Goal: Communication & Community: Participate in discussion

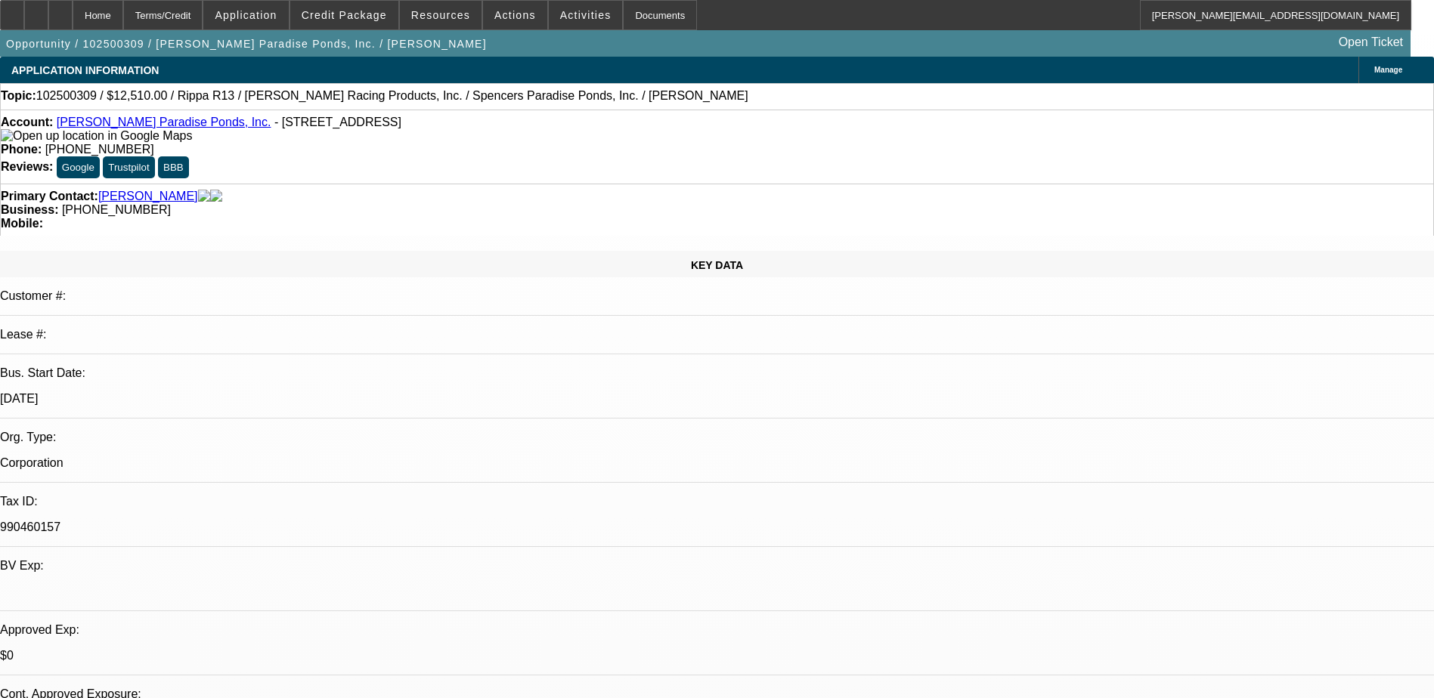
select select "0.1"
select select "2"
select select "0.1"
select select "4"
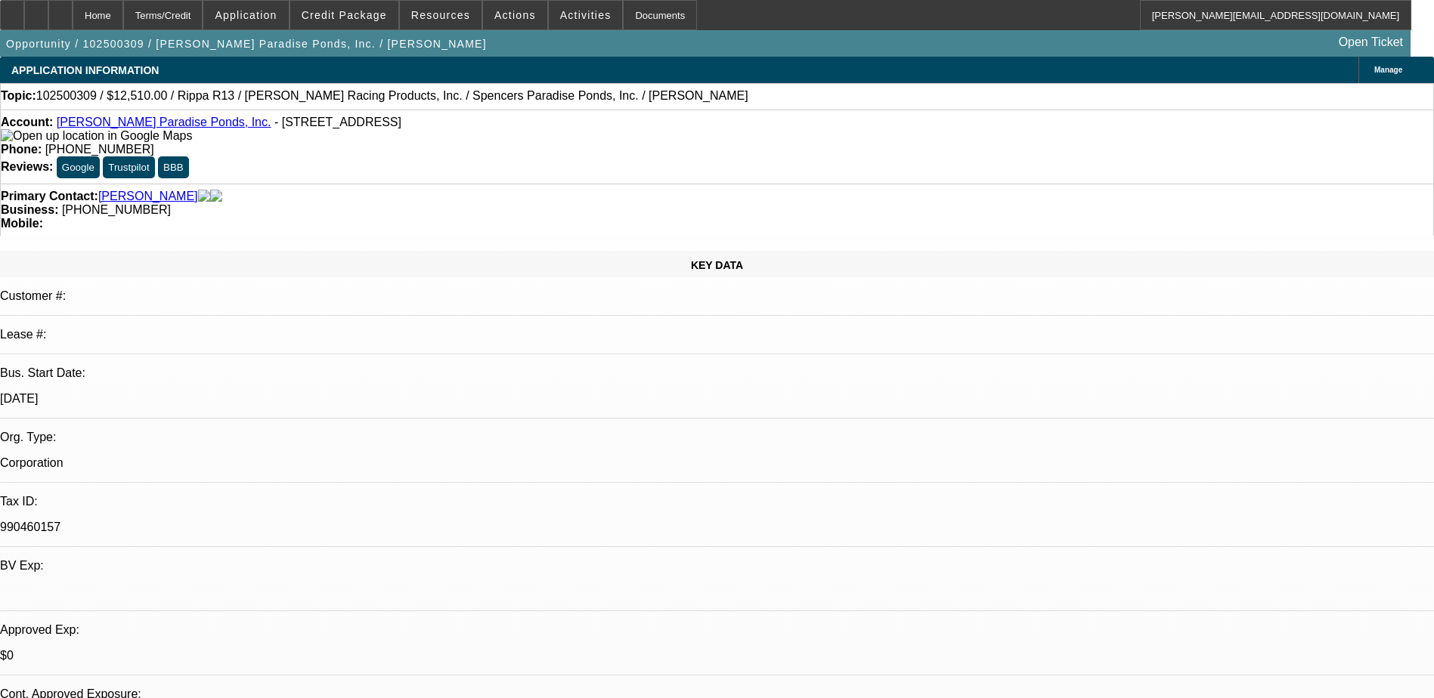
select select "0.1"
select select "2"
select select "0.1"
select select "4"
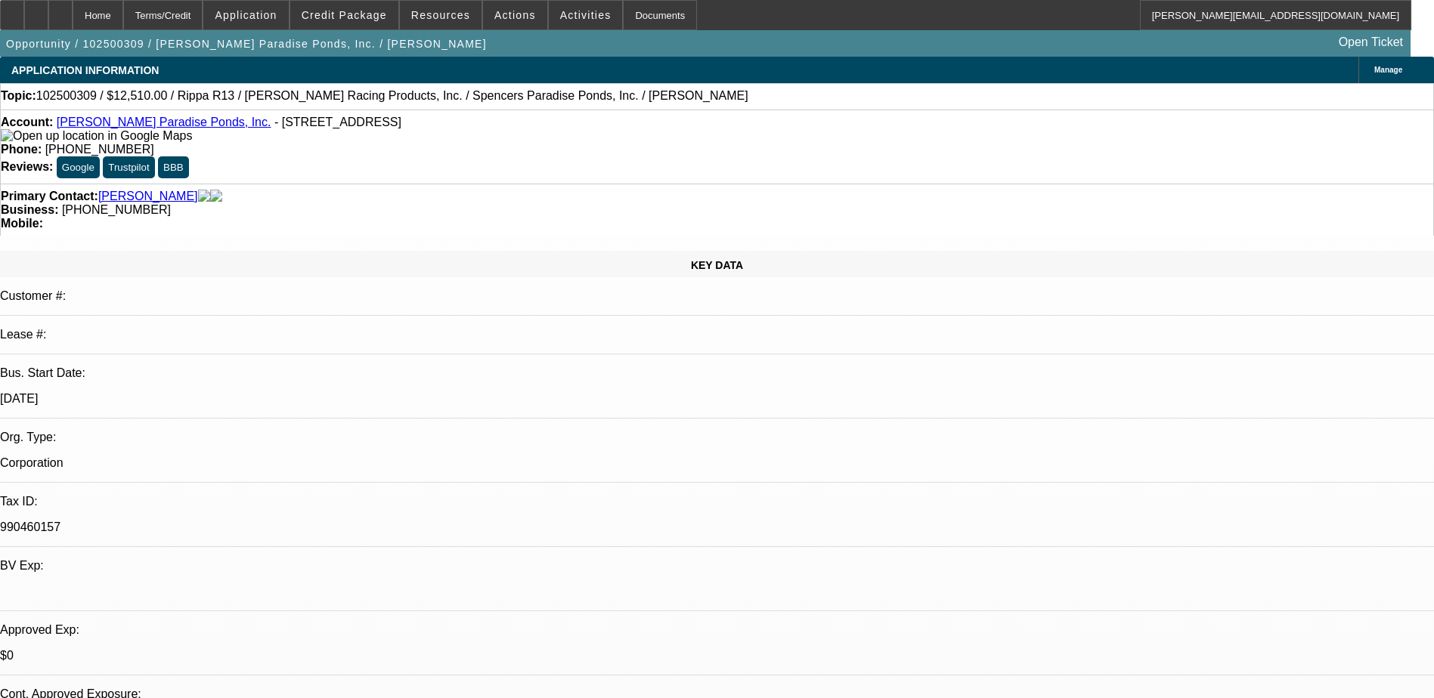
select select "0.1"
select select "2"
select select "0.1"
select select "4"
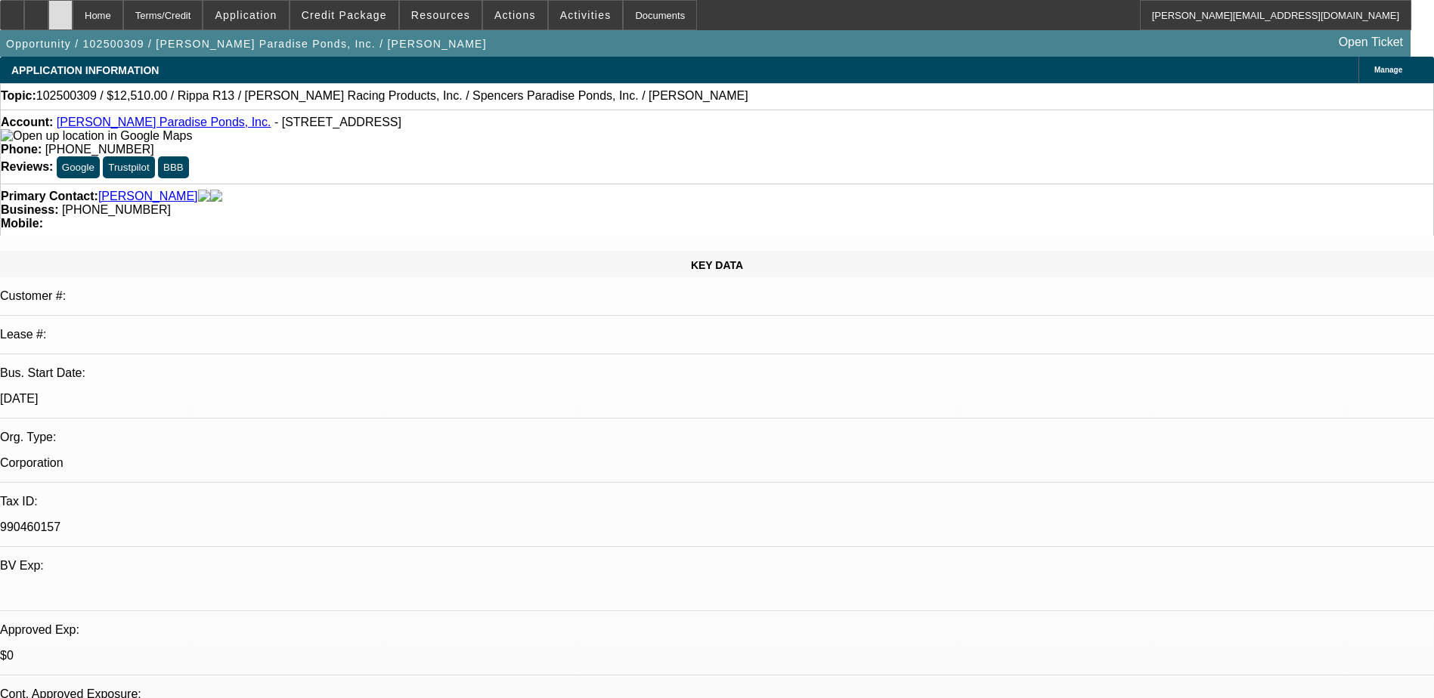
click at [73, 14] on div at bounding box center [60, 15] width 24 height 30
select select "0.1"
select select "2"
select select "0.1"
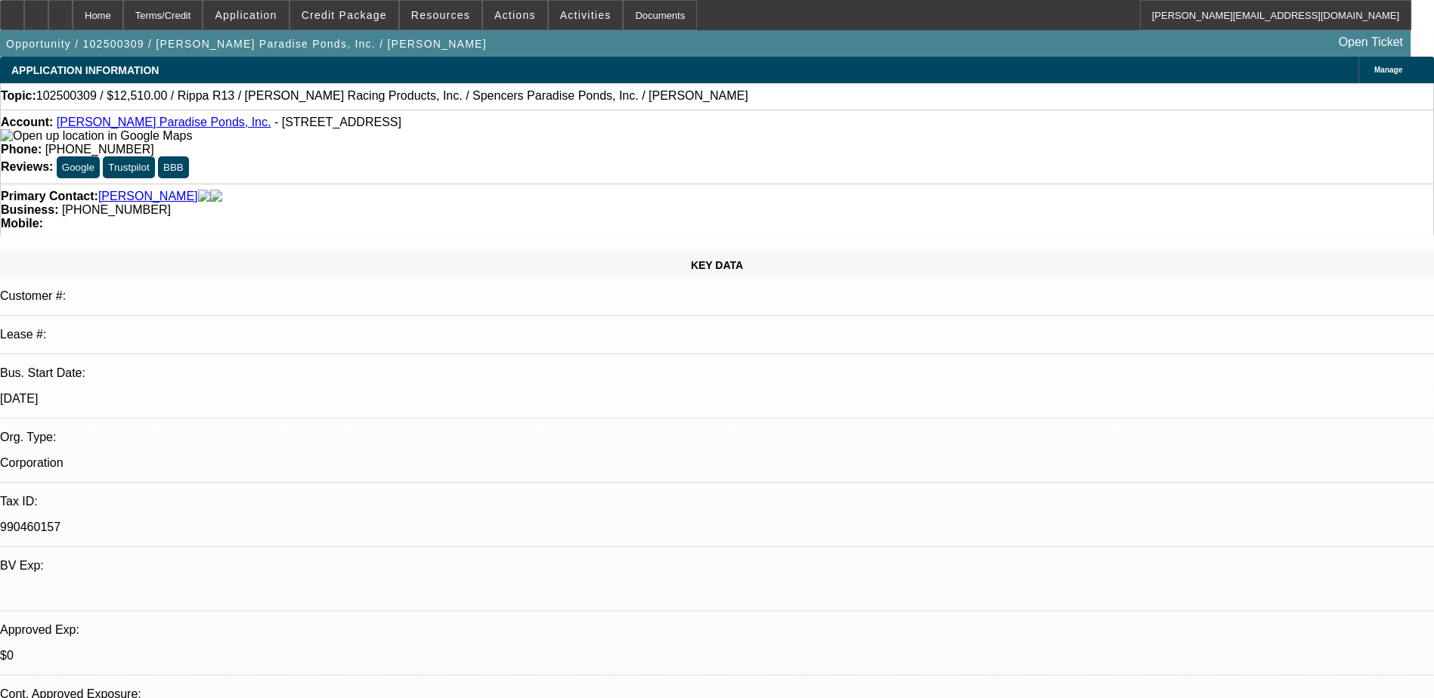
select select "2"
select select "0.1"
select select "2"
select select "0.1"
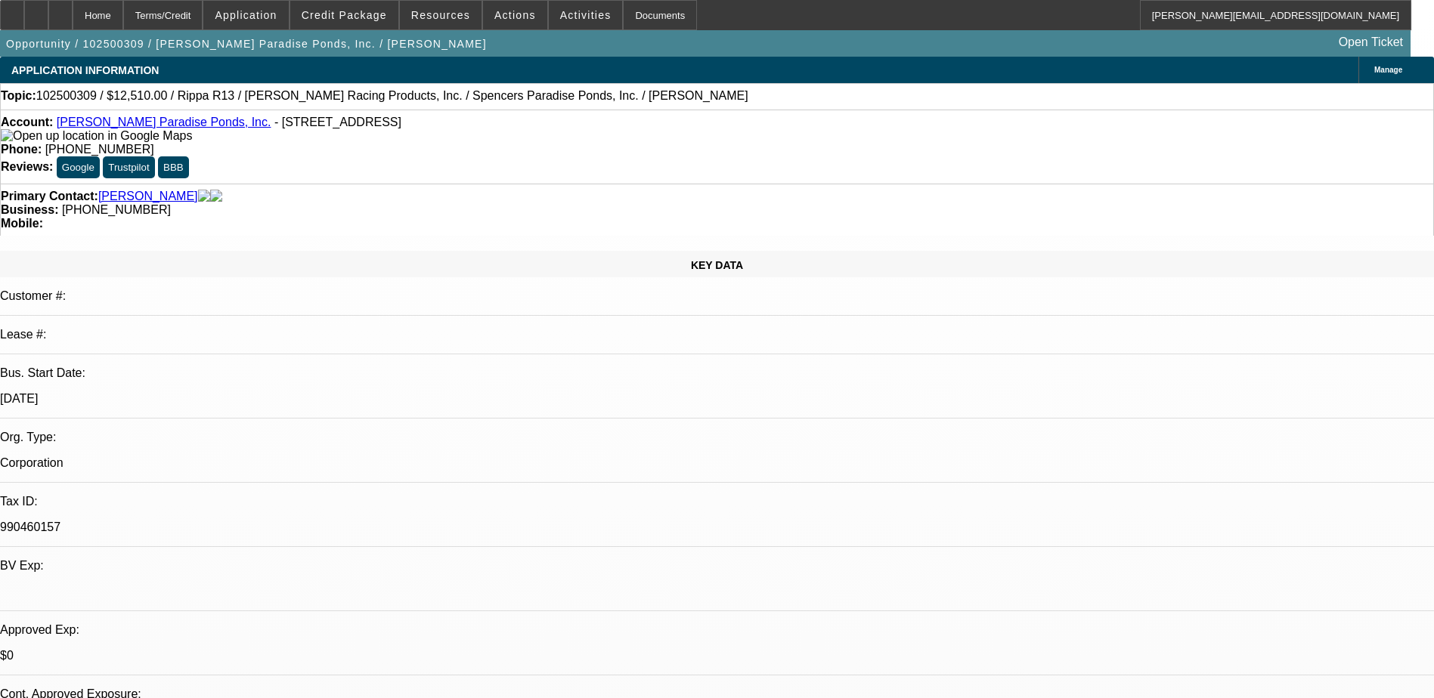
select select "1"
select select "2"
select select "4"
select select "1"
select select "2"
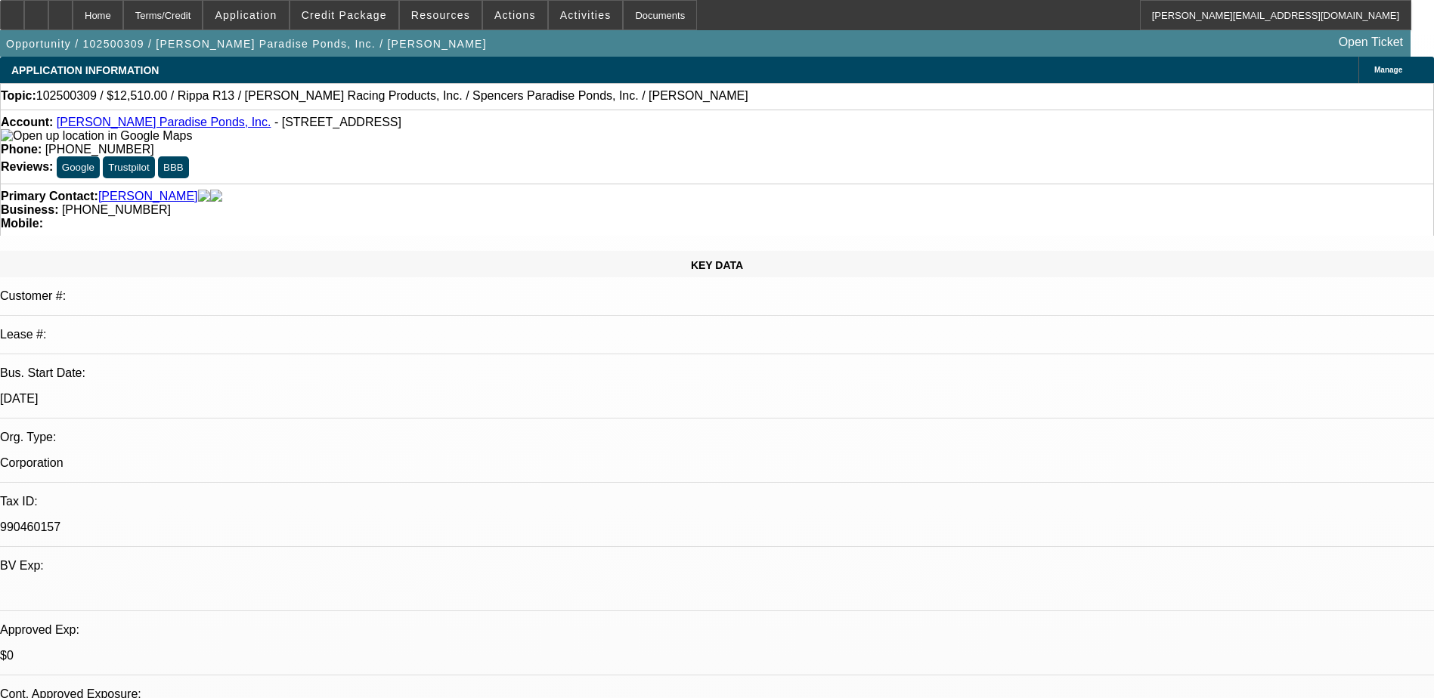
select select "4"
select select "1"
select select "2"
select select "4"
click at [60, 10] on icon at bounding box center [60, 10] width 0 height 0
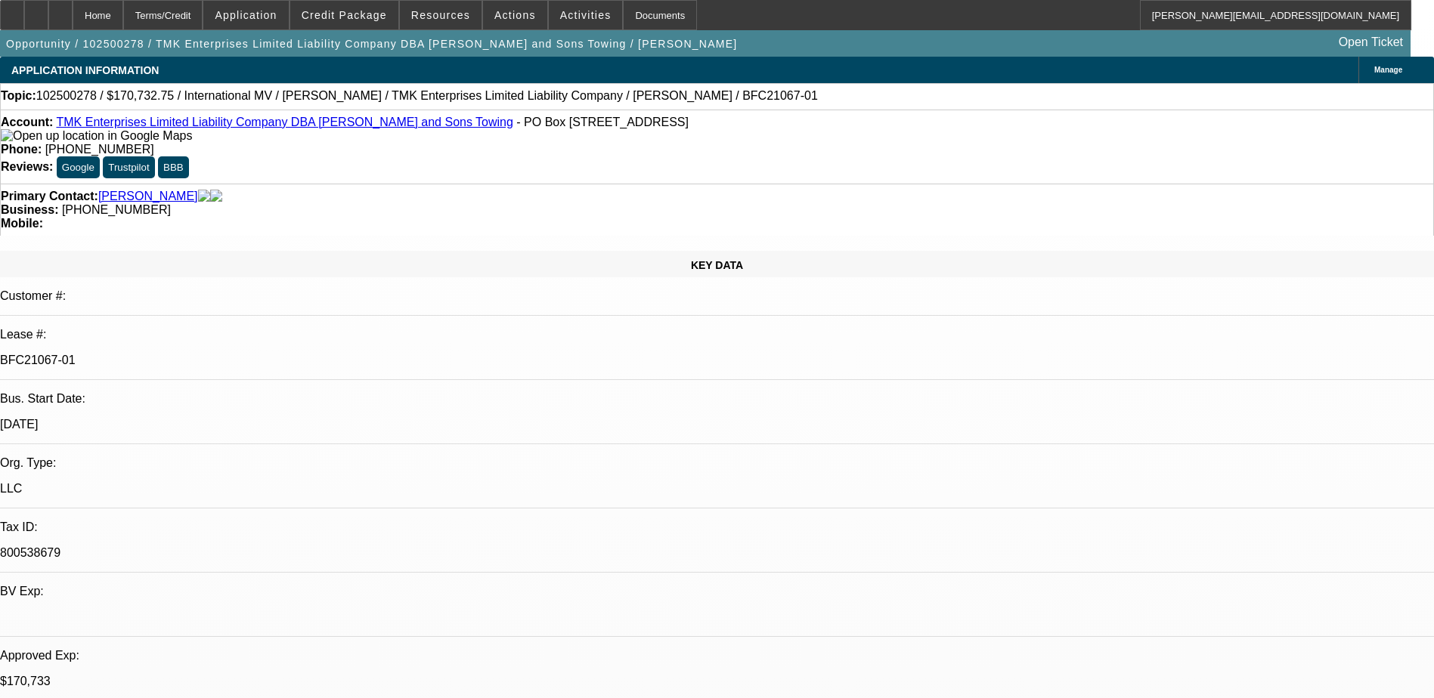
select select "0"
select select "2"
select select "0"
select select "6"
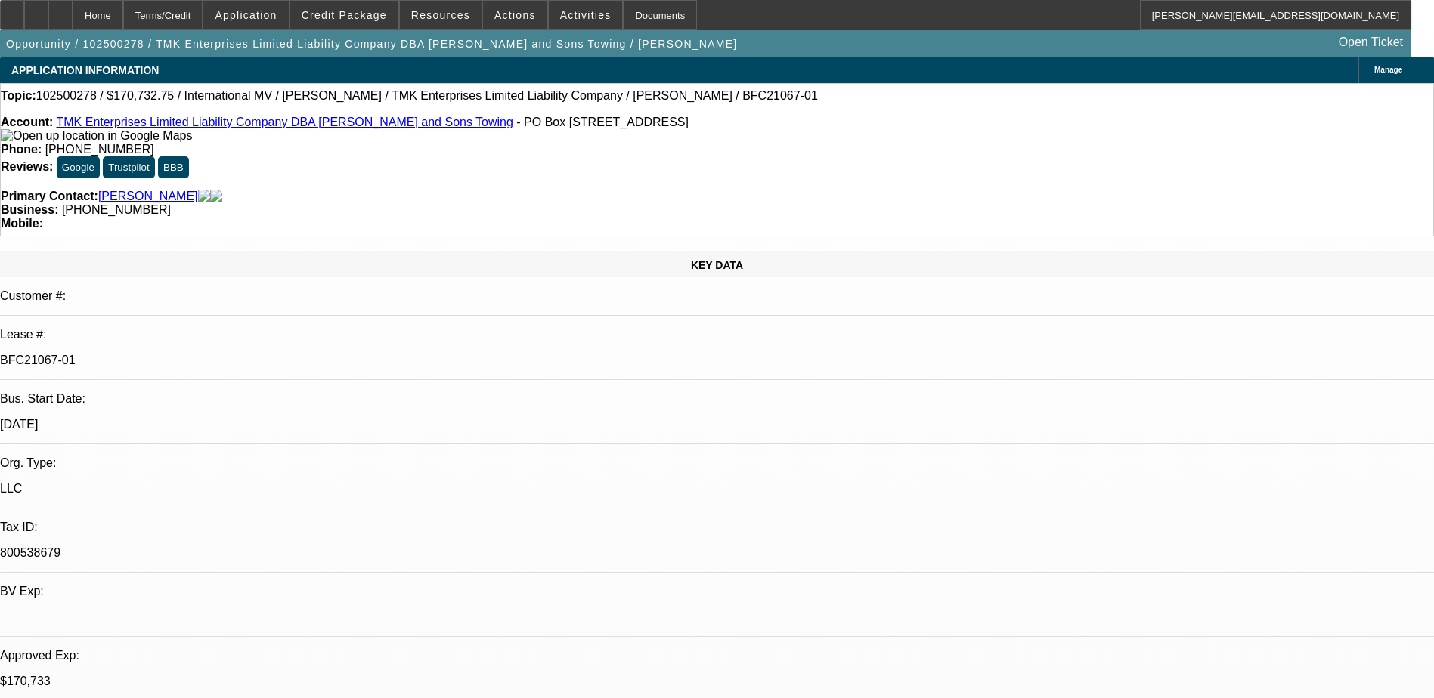
select select "0"
select select "6"
select select "0"
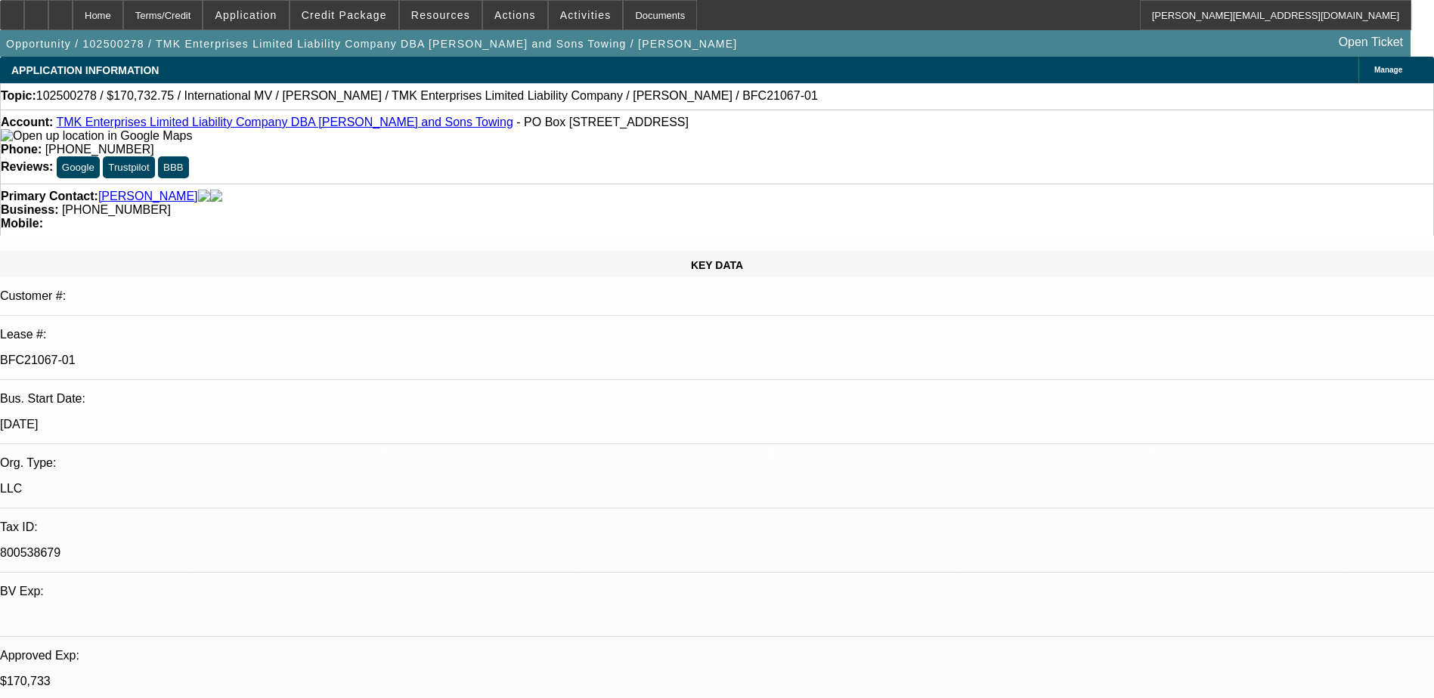
select select "0"
select select "6"
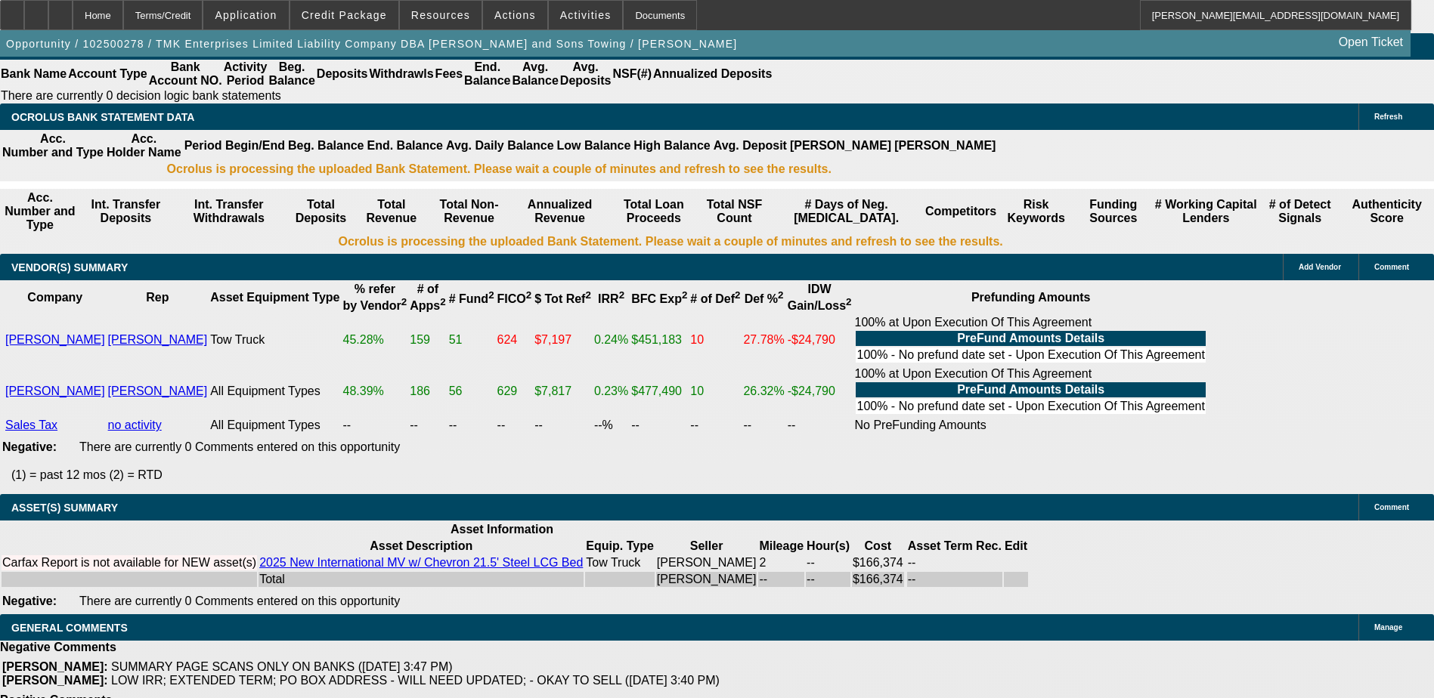
scroll to position [2818, 0]
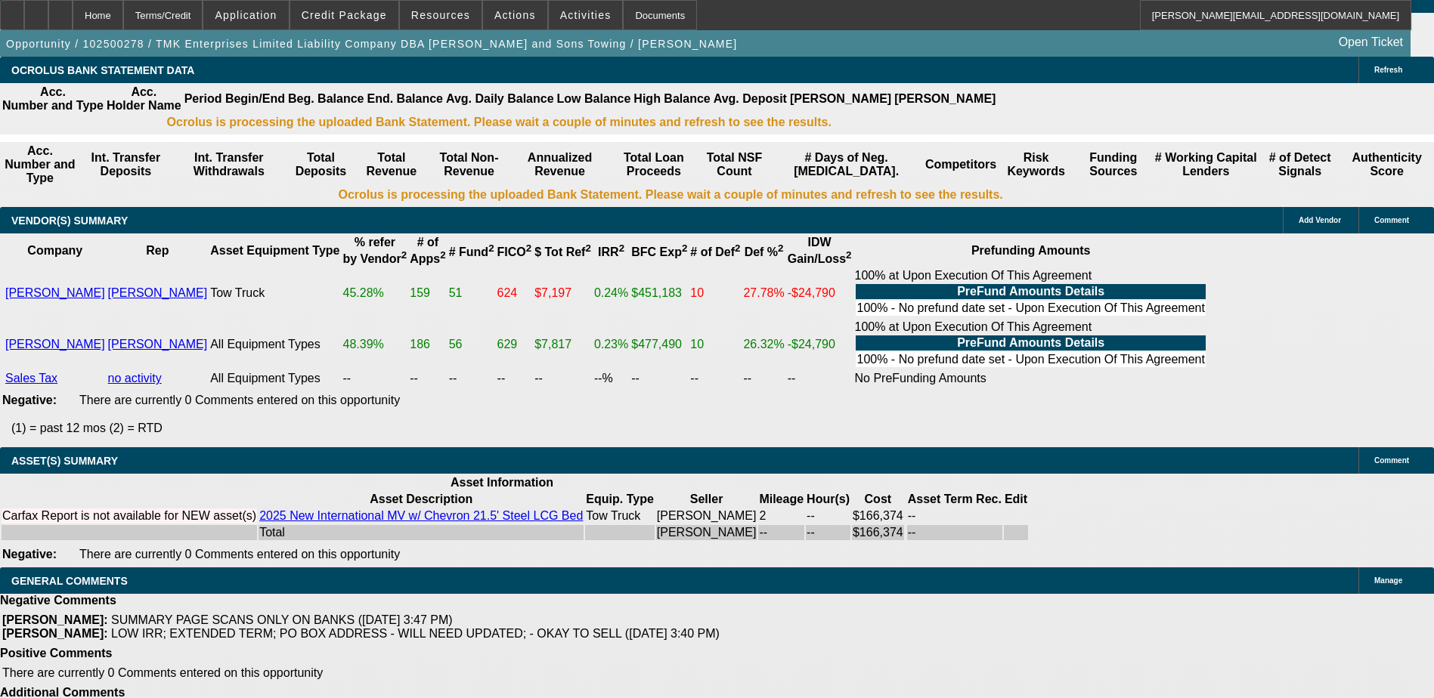
scroll to position [2742, 0]
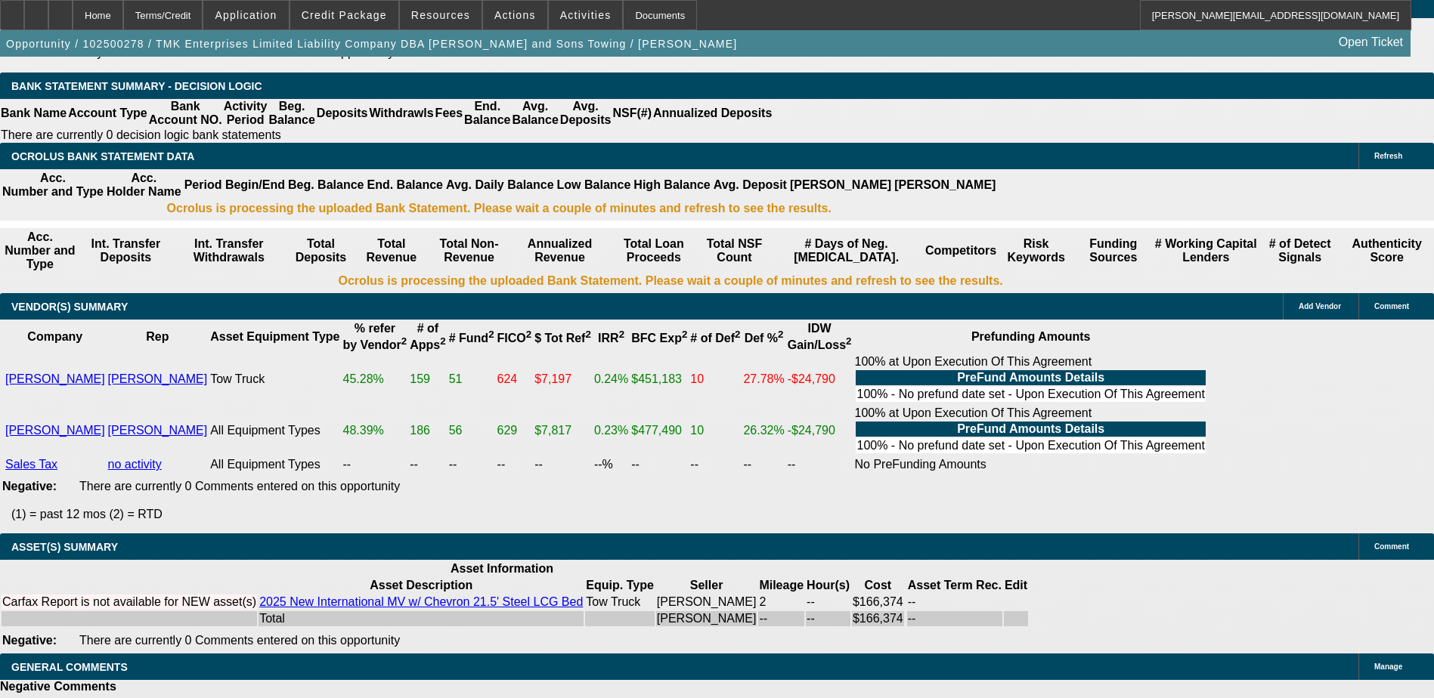
scroll to position [2666, 0]
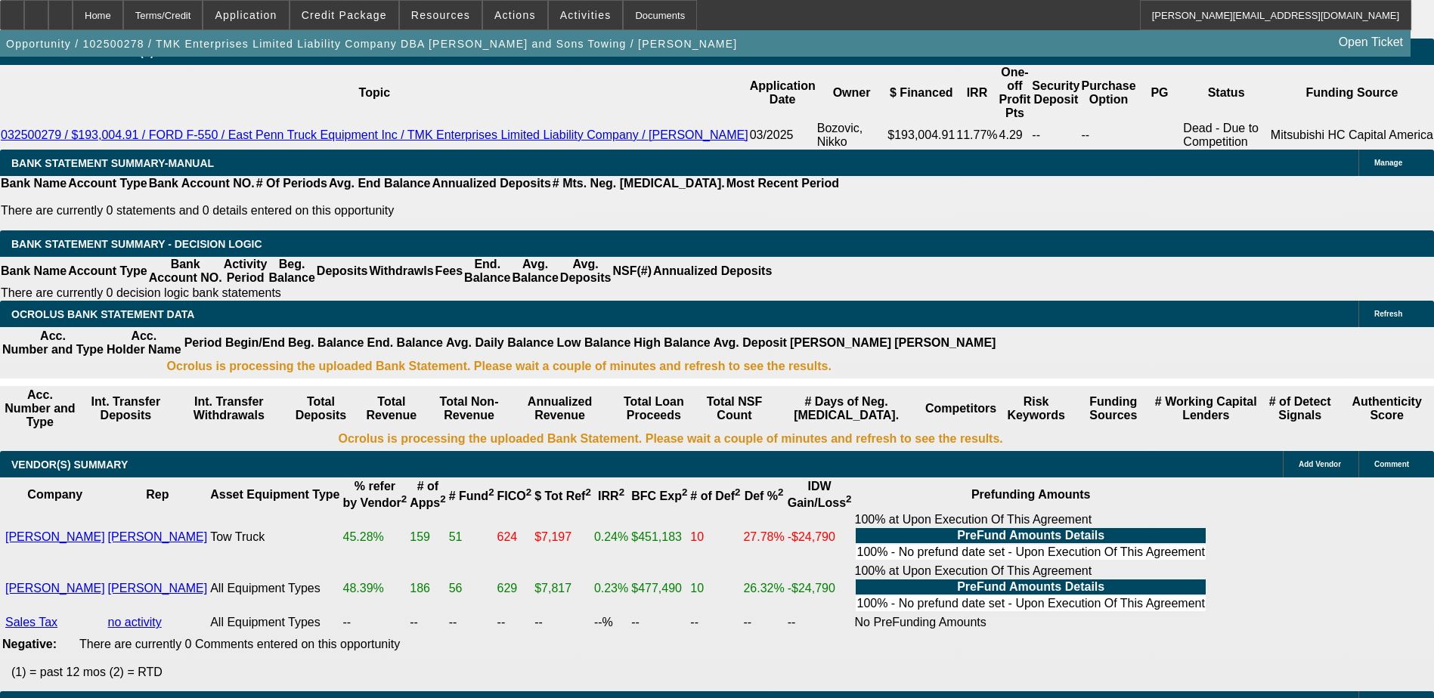
scroll to position [2515, 0]
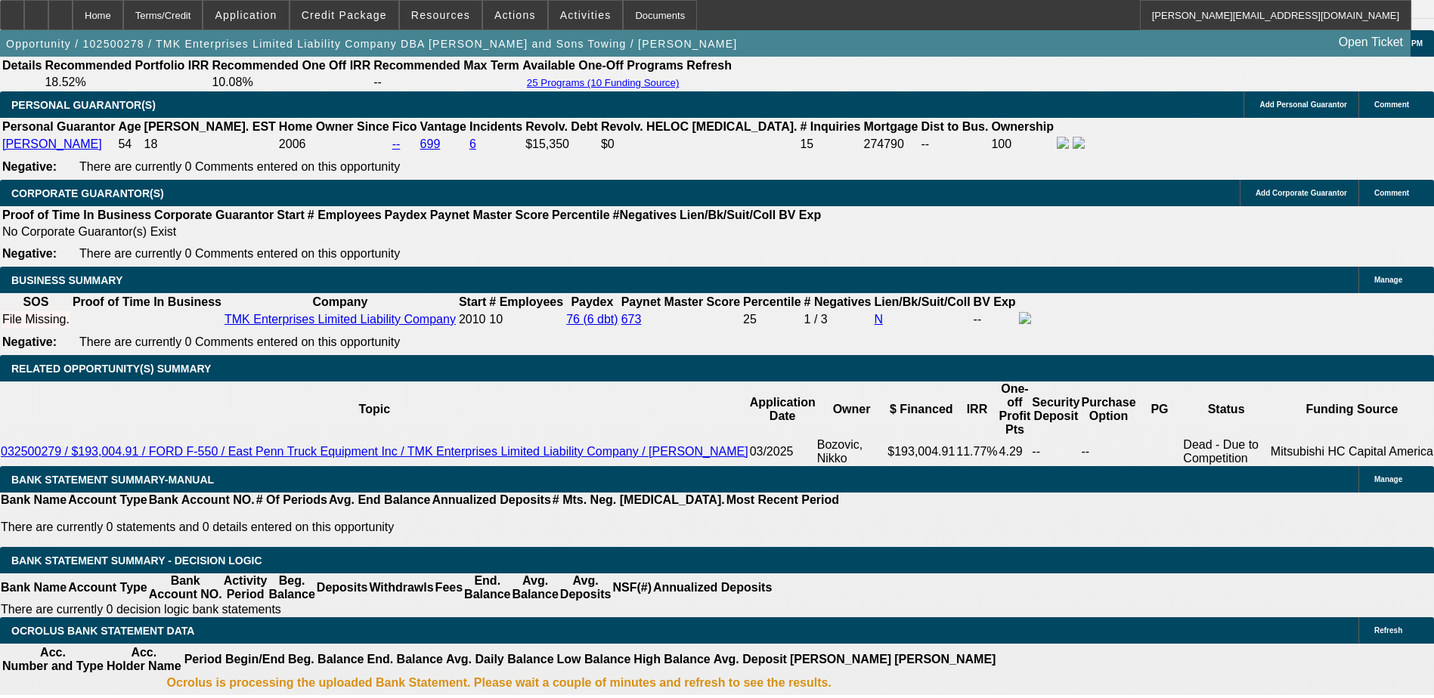
scroll to position [2213, 0]
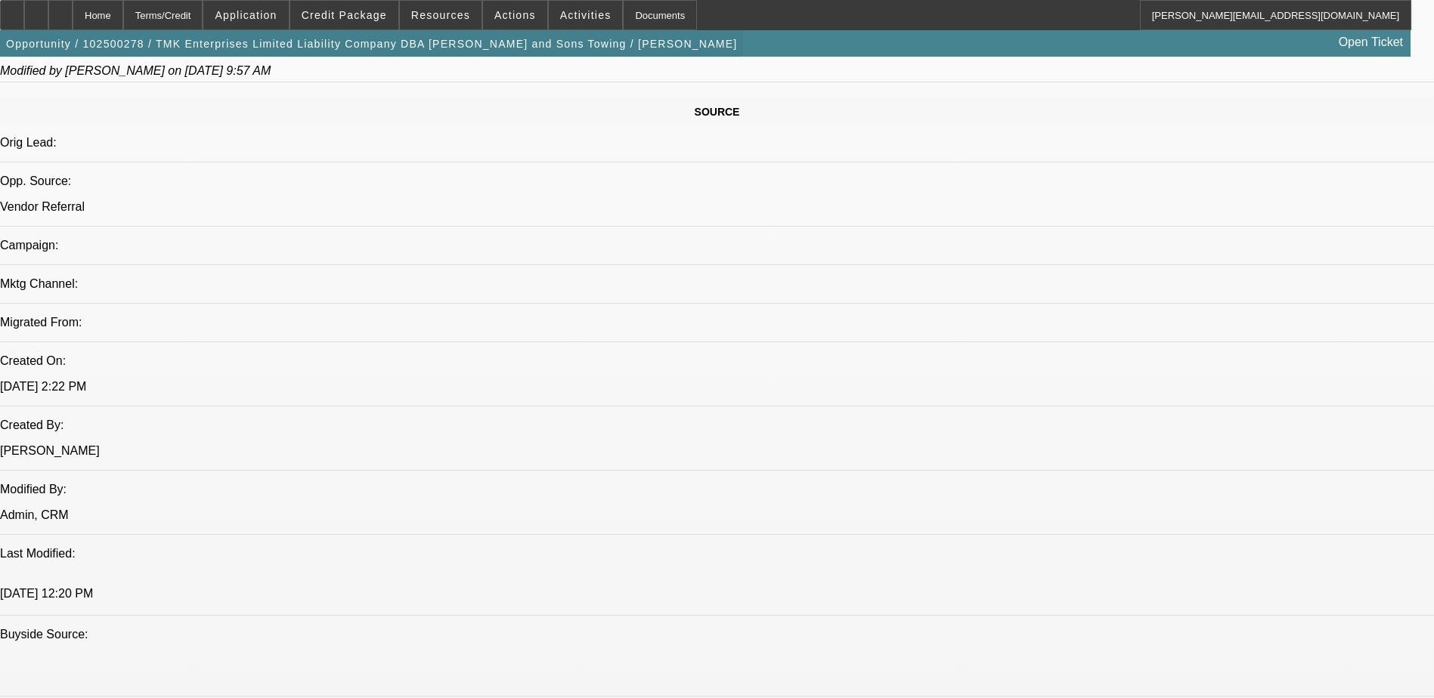
scroll to position [626, 0]
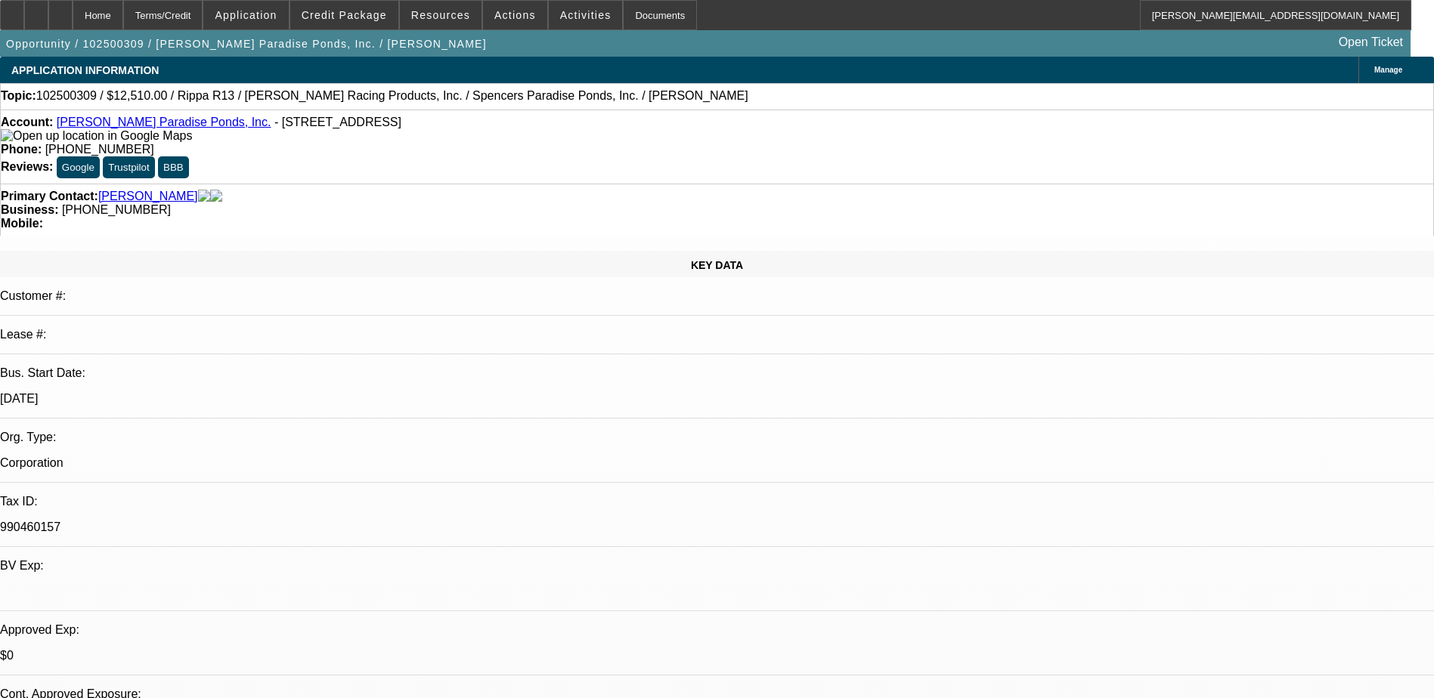
select select "0.1"
select select "2"
select select "0.1"
select select "2"
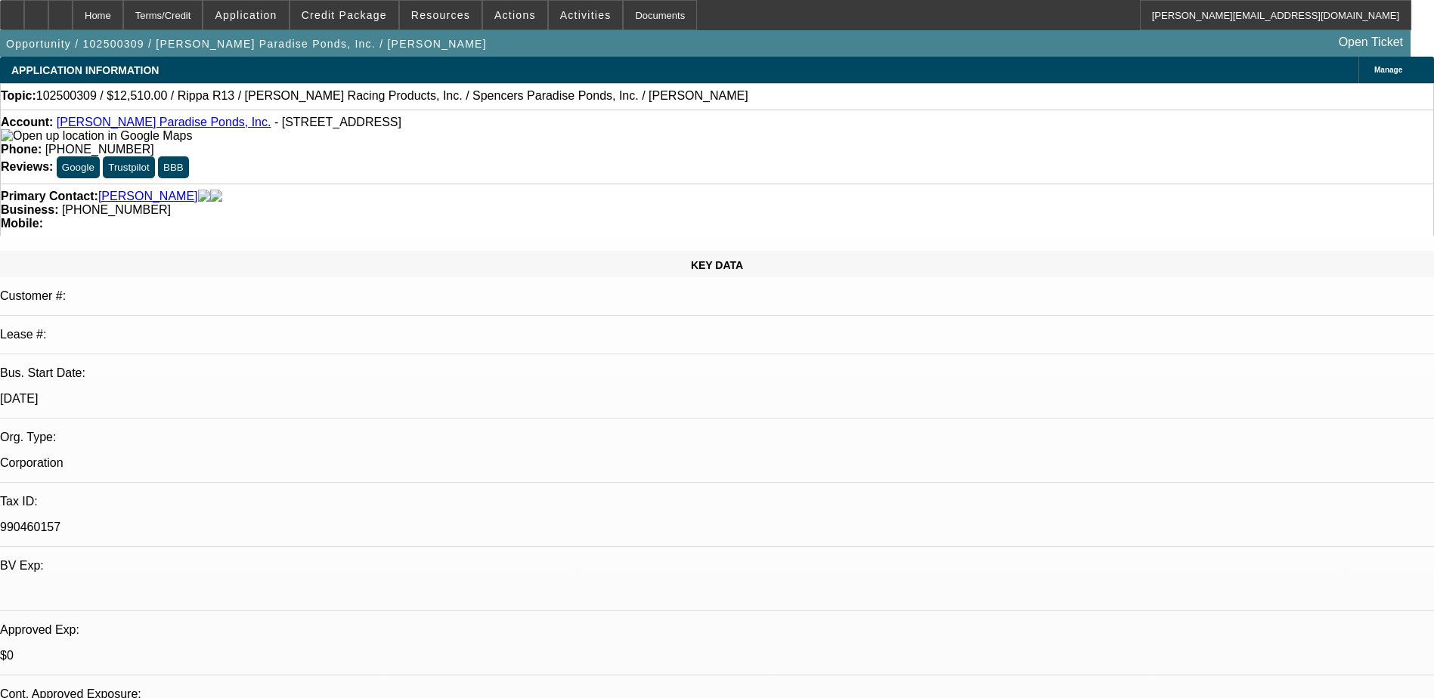
select select "0.1"
select select "2"
select select "0.1"
select select "1"
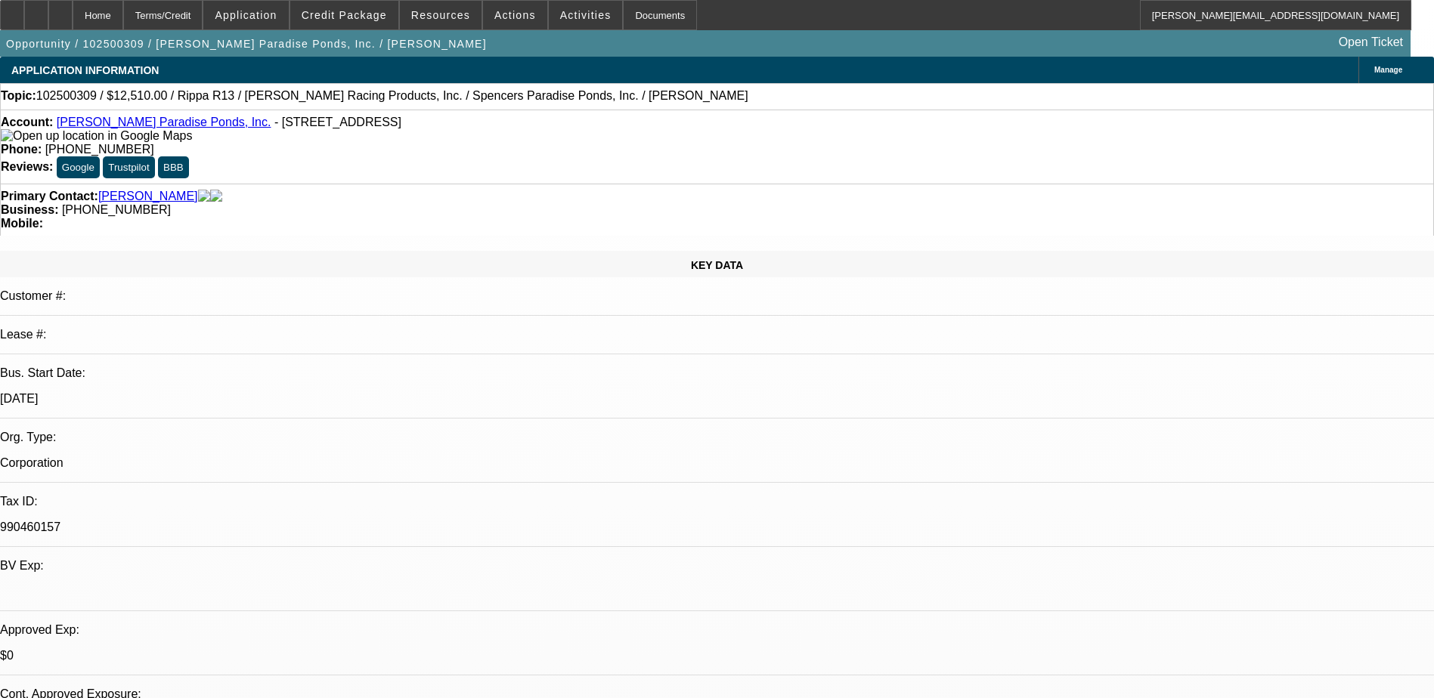
select select "2"
select select "4"
select select "1"
select select "2"
select select "4"
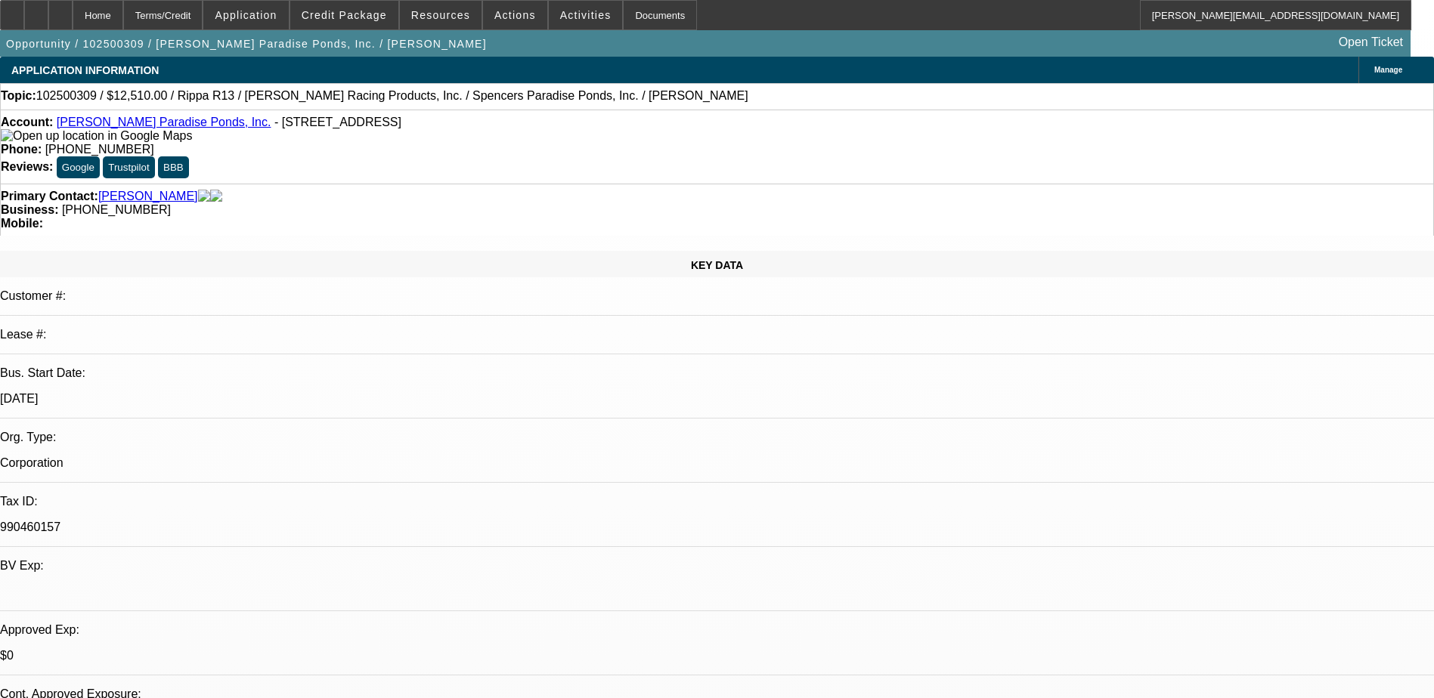
select select "1"
select select "2"
select select "4"
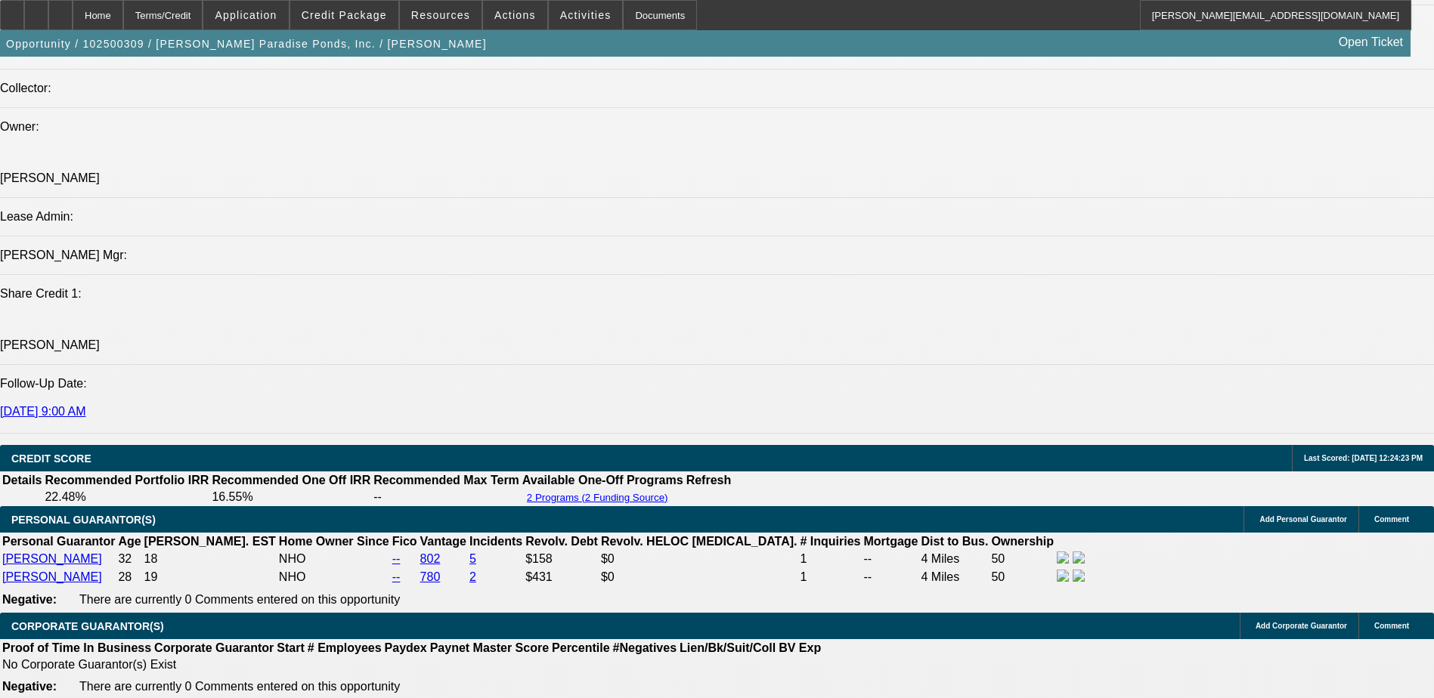
scroll to position [1738, 0]
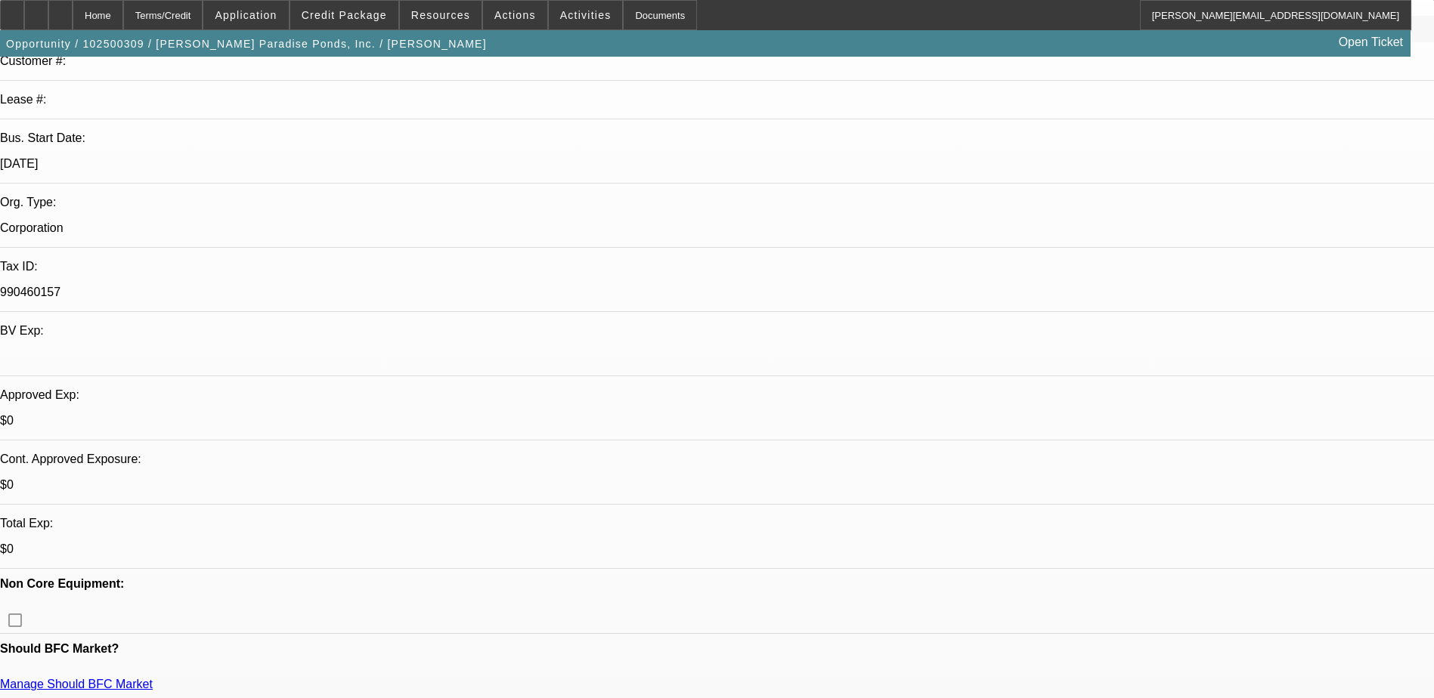
scroll to position [0, 0]
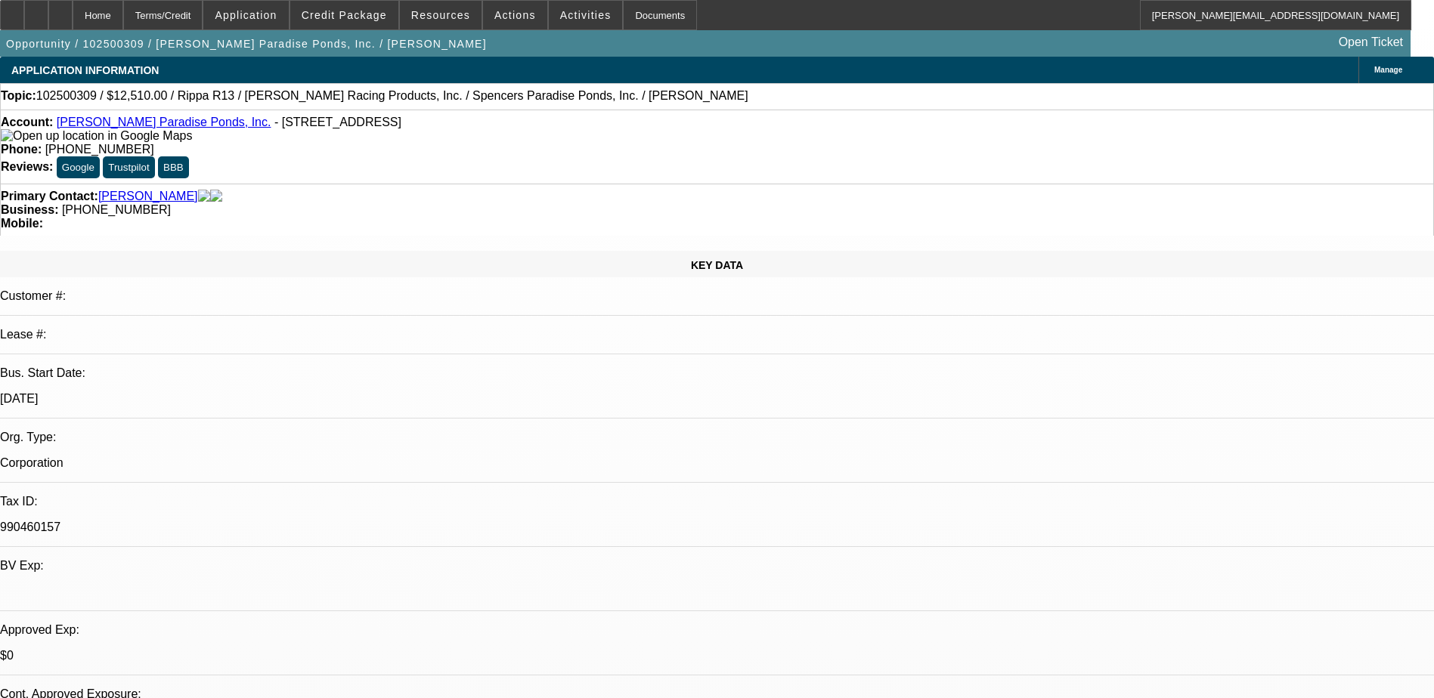
select select "0.1"
select select "2"
select select "0.1"
select select "2"
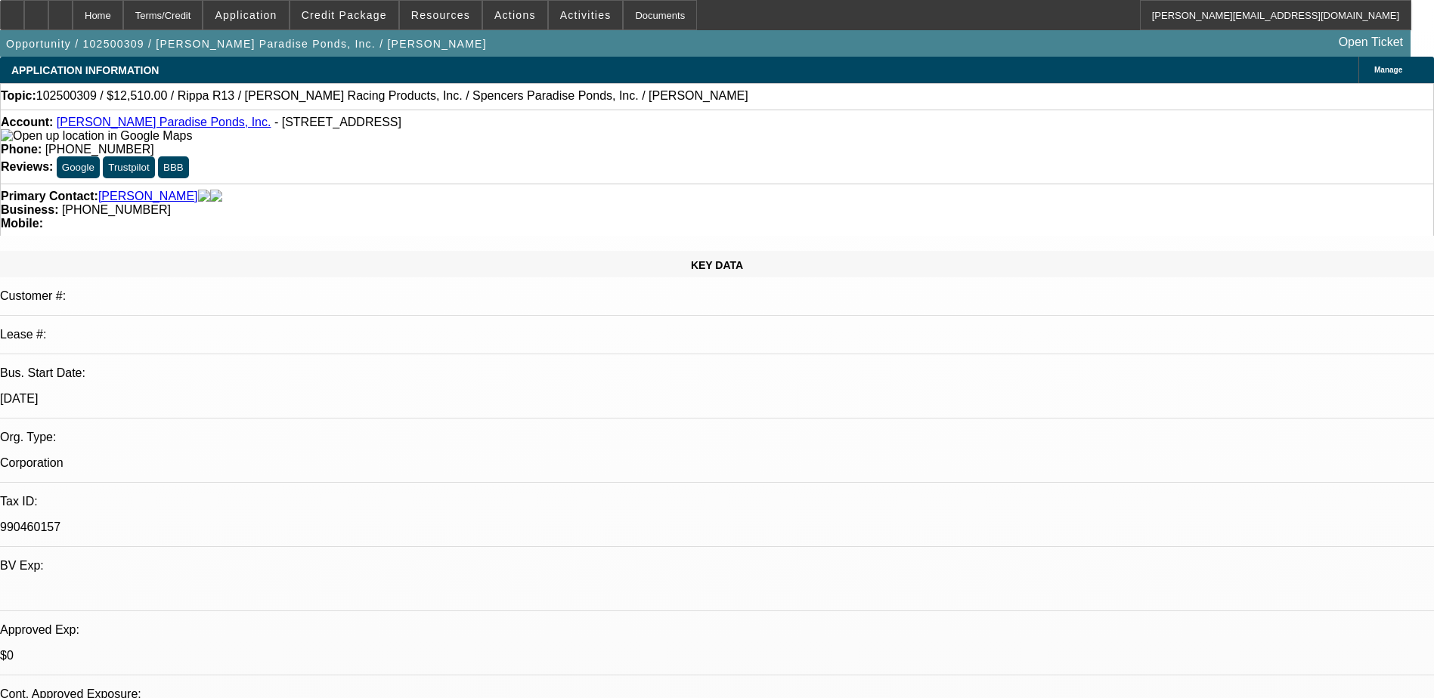
select select "0.1"
select select "2"
select select "0.1"
select select "1"
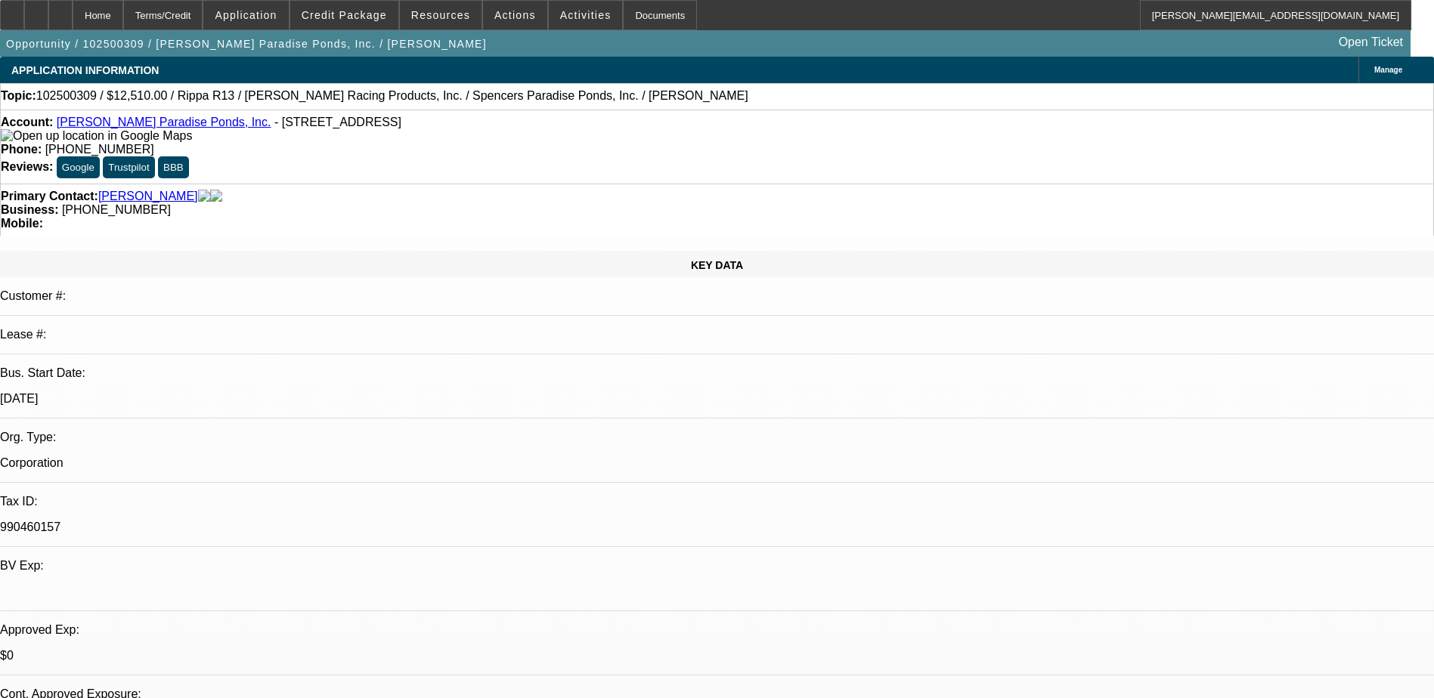
select select "2"
select select "4"
select select "1"
select select "2"
select select "4"
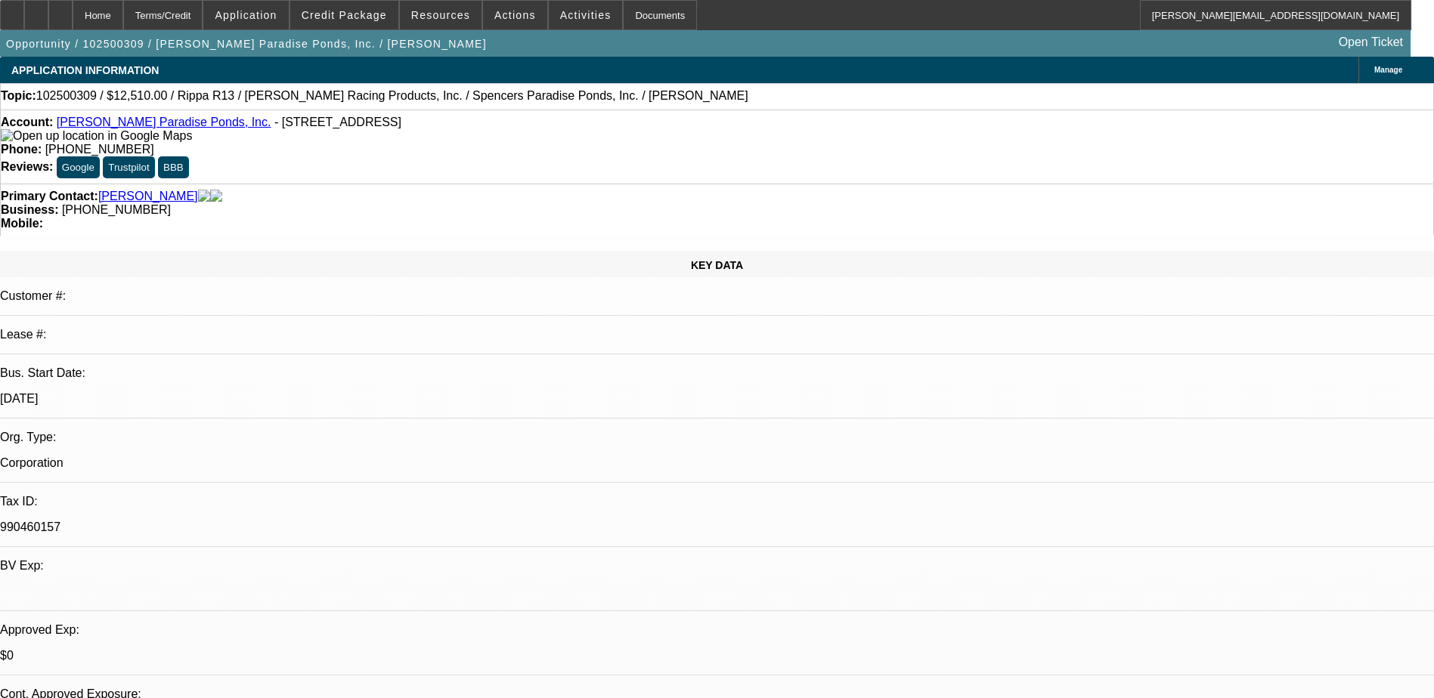
select select "1"
select select "2"
select select "4"
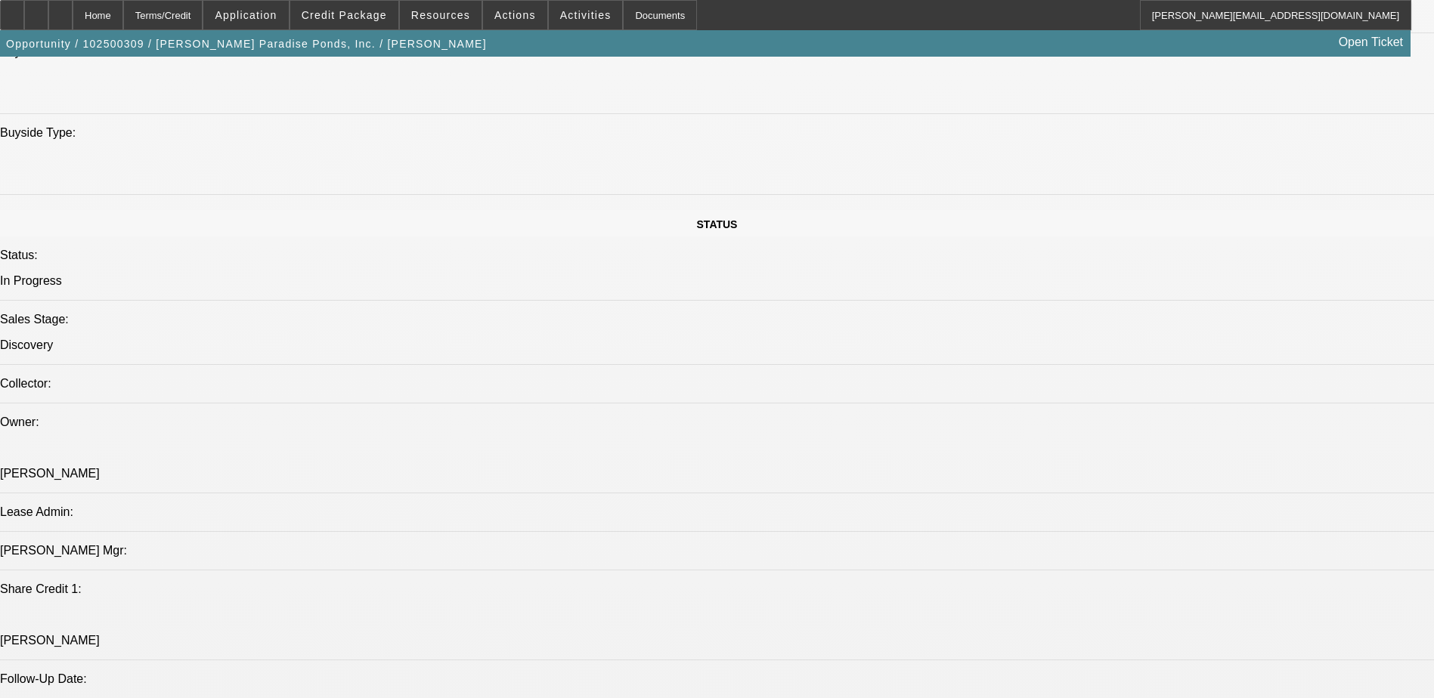
scroll to position [1209, 0]
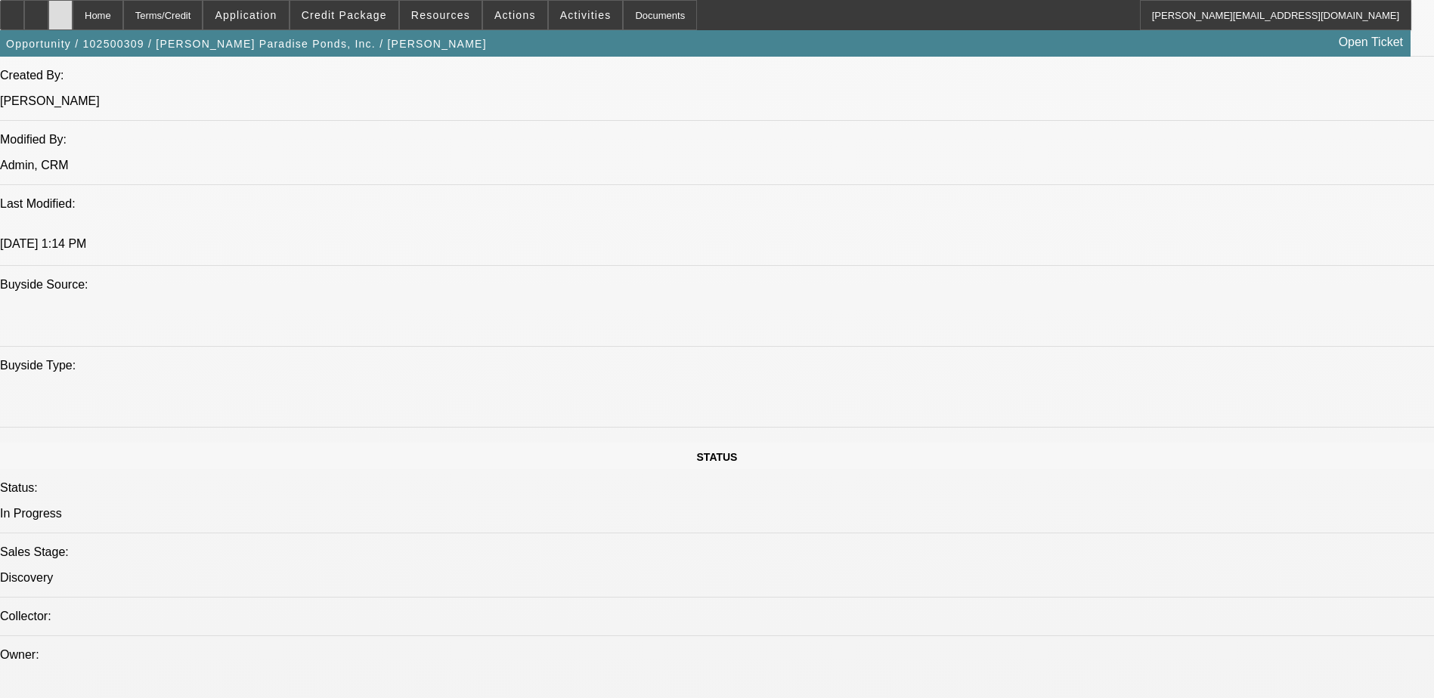
click at [60, 10] on icon at bounding box center [60, 10] width 0 height 0
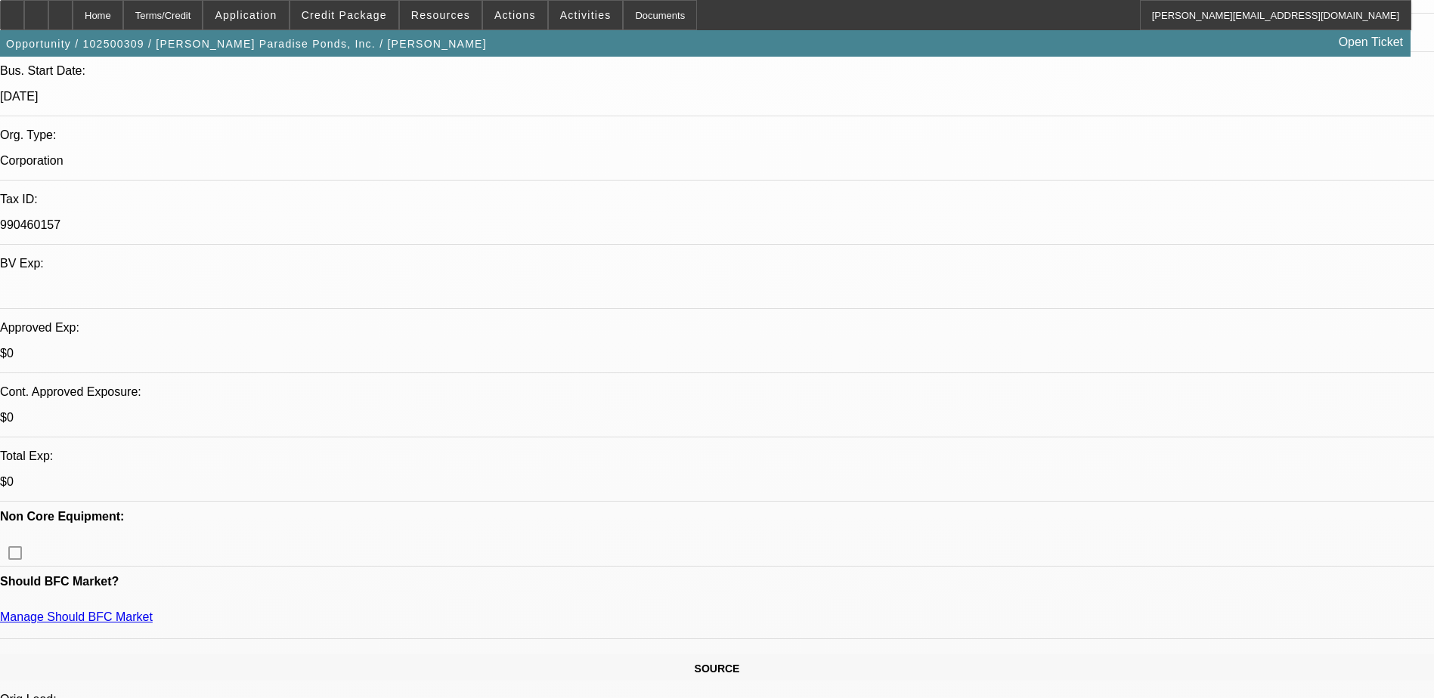
select select "0.1"
select select "2"
select select "0.1"
select select "4"
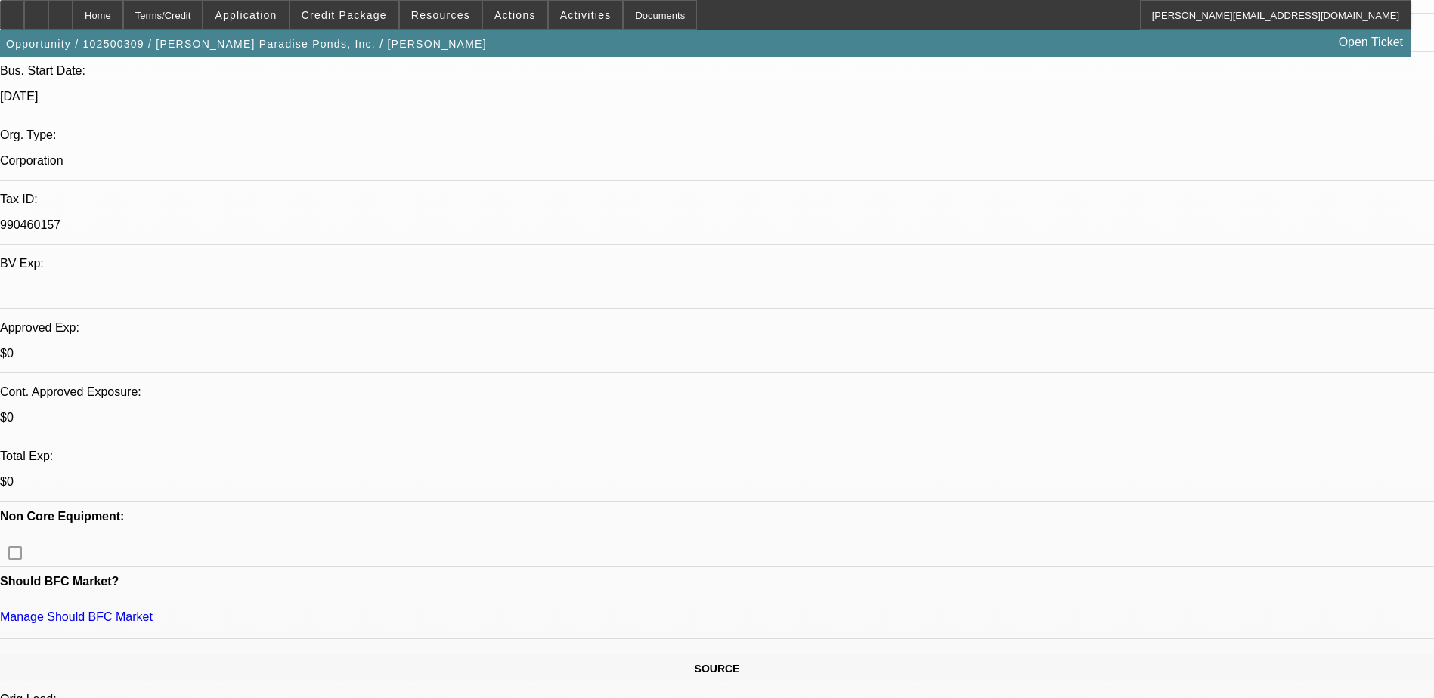
select select "0.1"
select select "2"
select select "0.1"
select select "4"
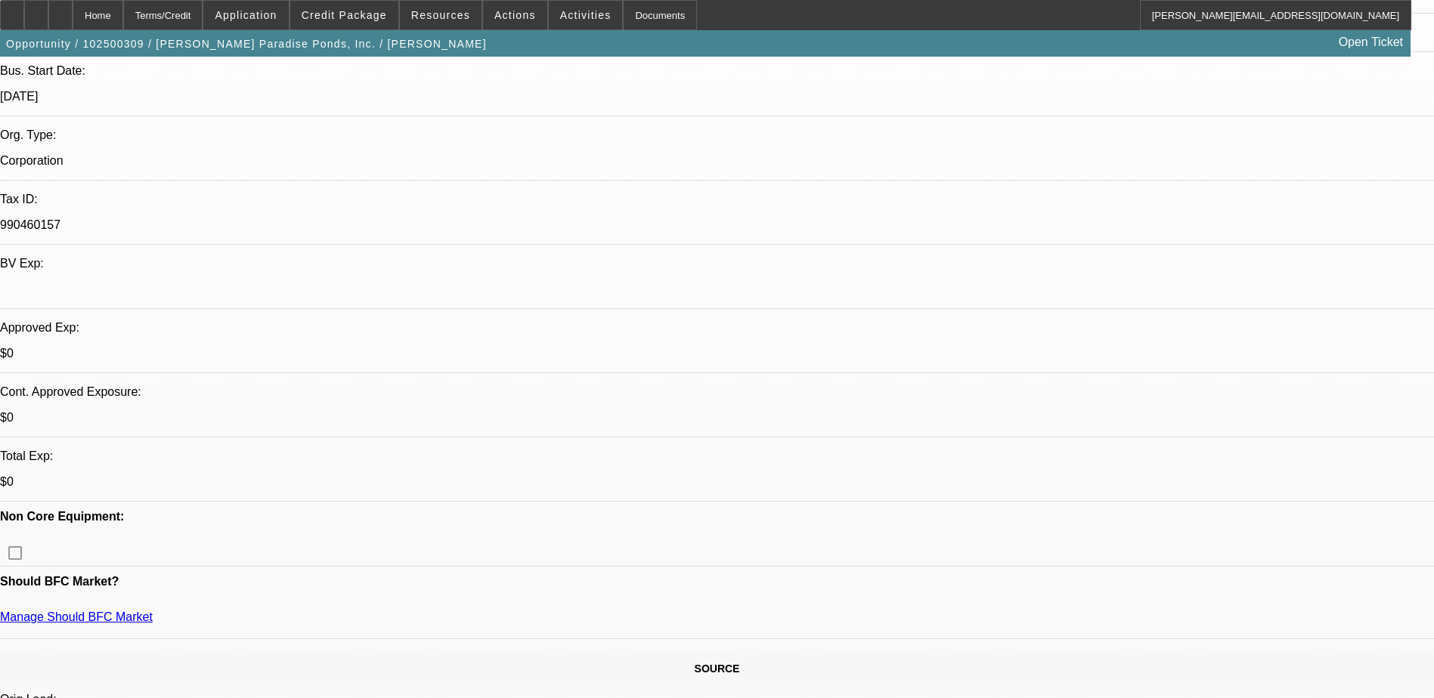
select select "0.1"
select select "2"
select select "0.1"
select select "4"
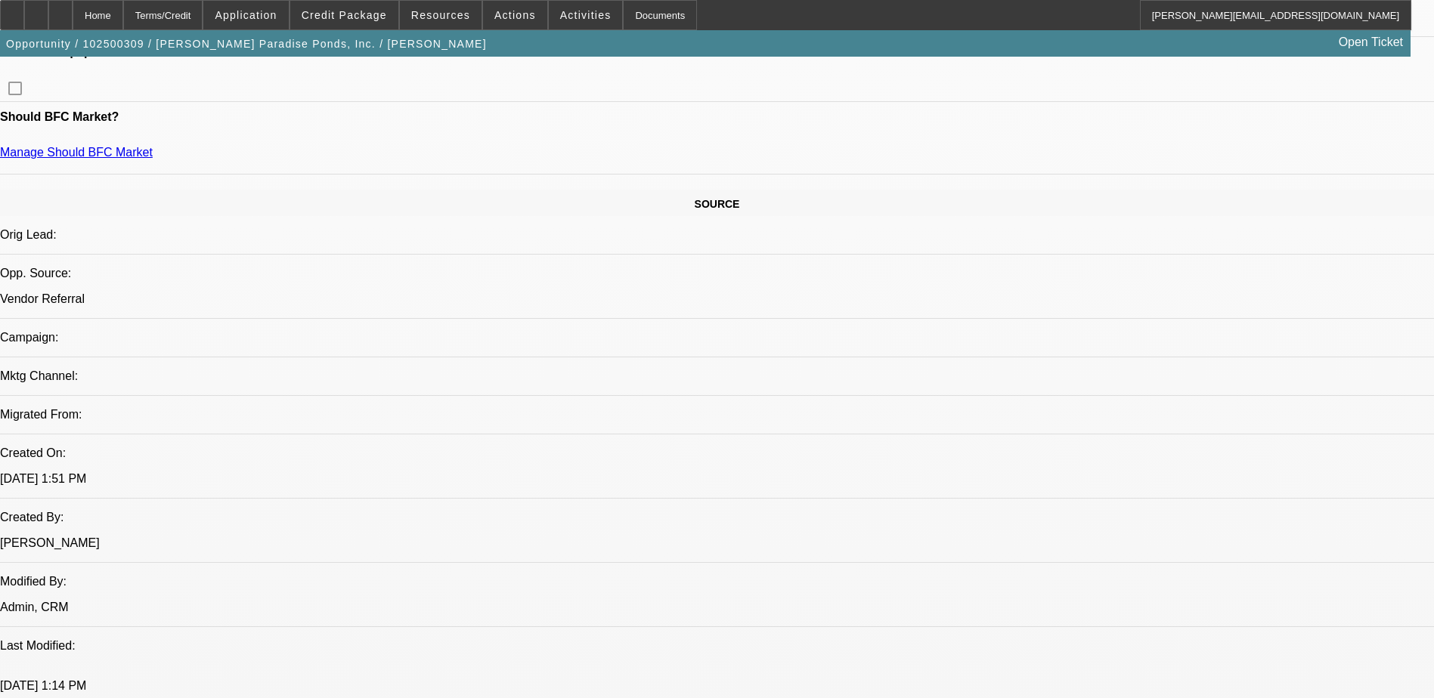
scroll to position [453, 0]
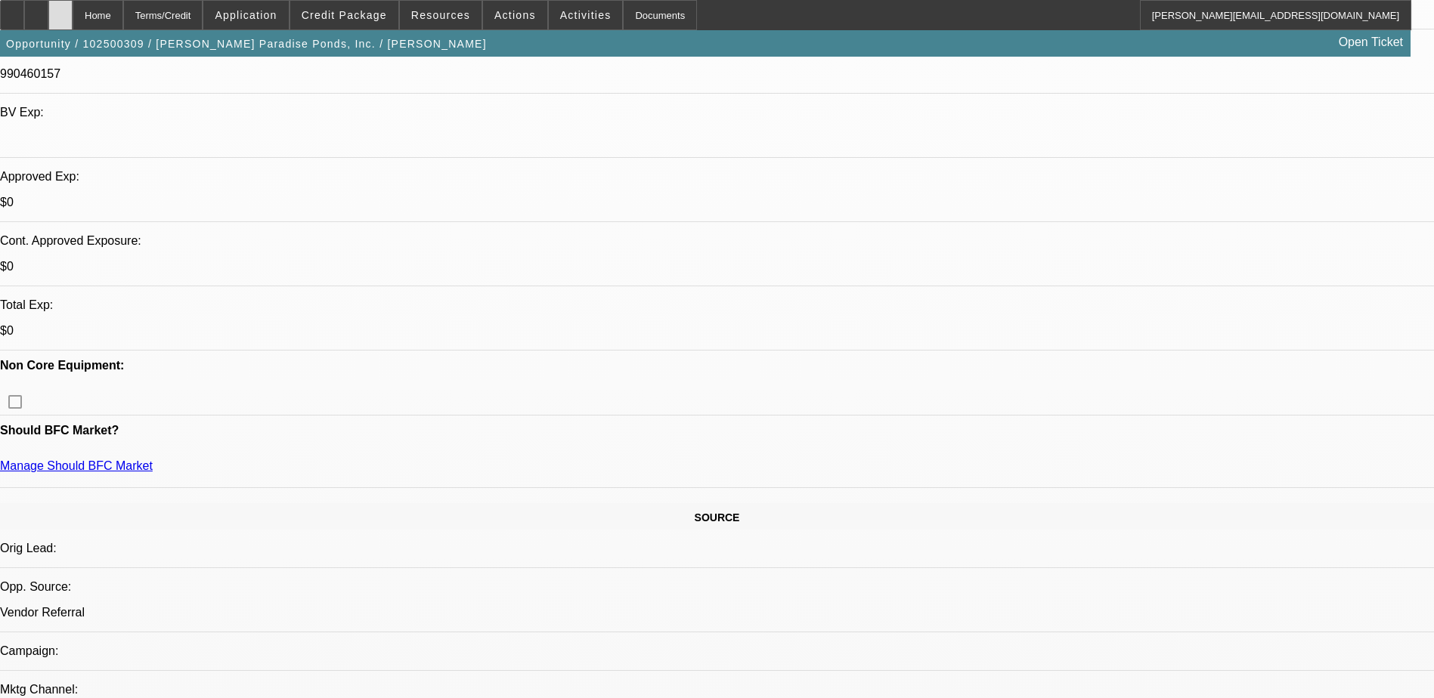
click at [73, 15] on div at bounding box center [60, 15] width 24 height 30
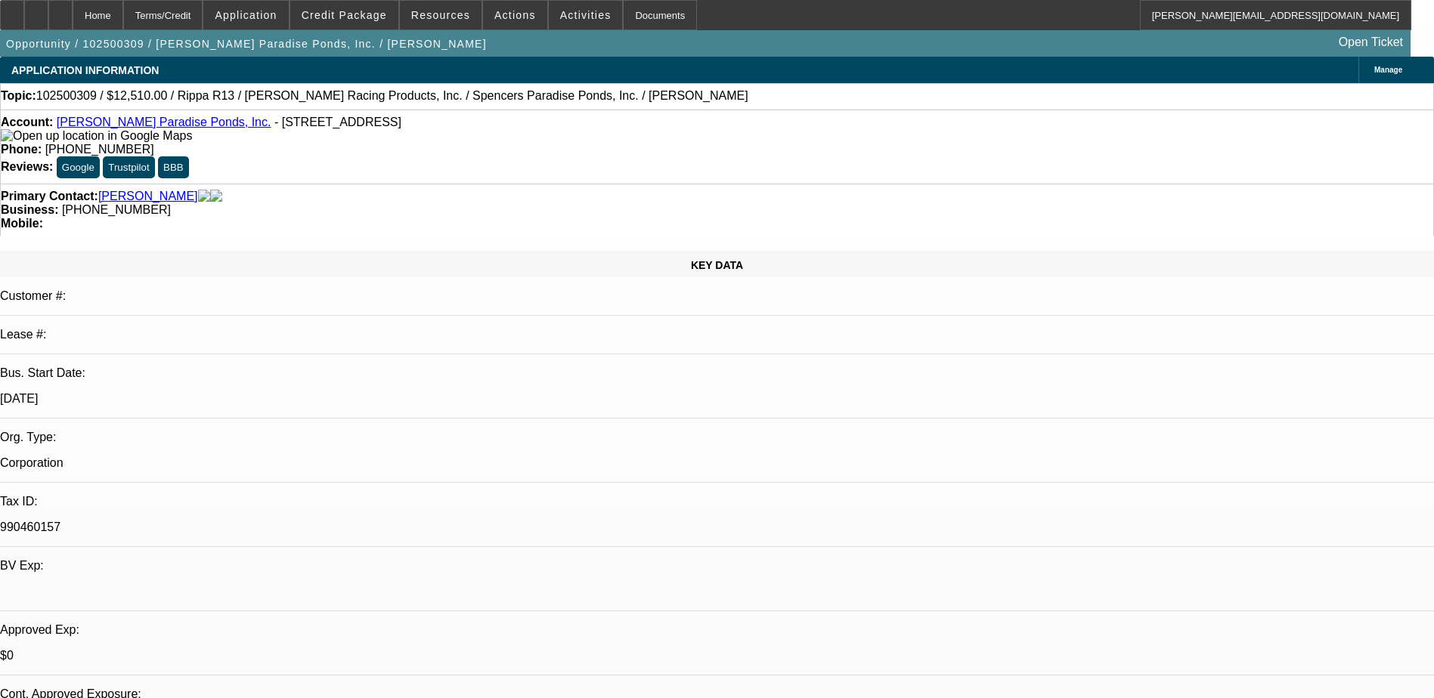
select select "0.1"
select select "2"
select select "0.1"
select select "2"
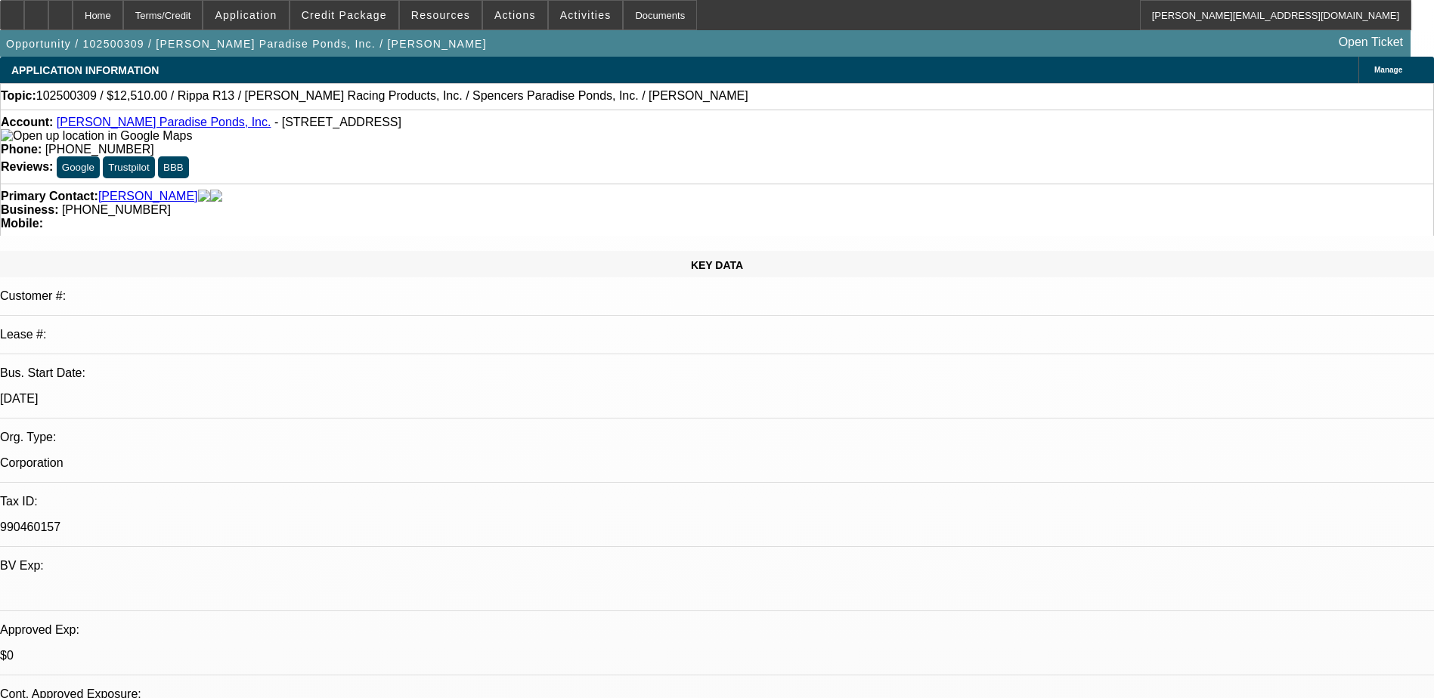
select select "0.1"
select select "2"
select select "0.1"
select select "1"
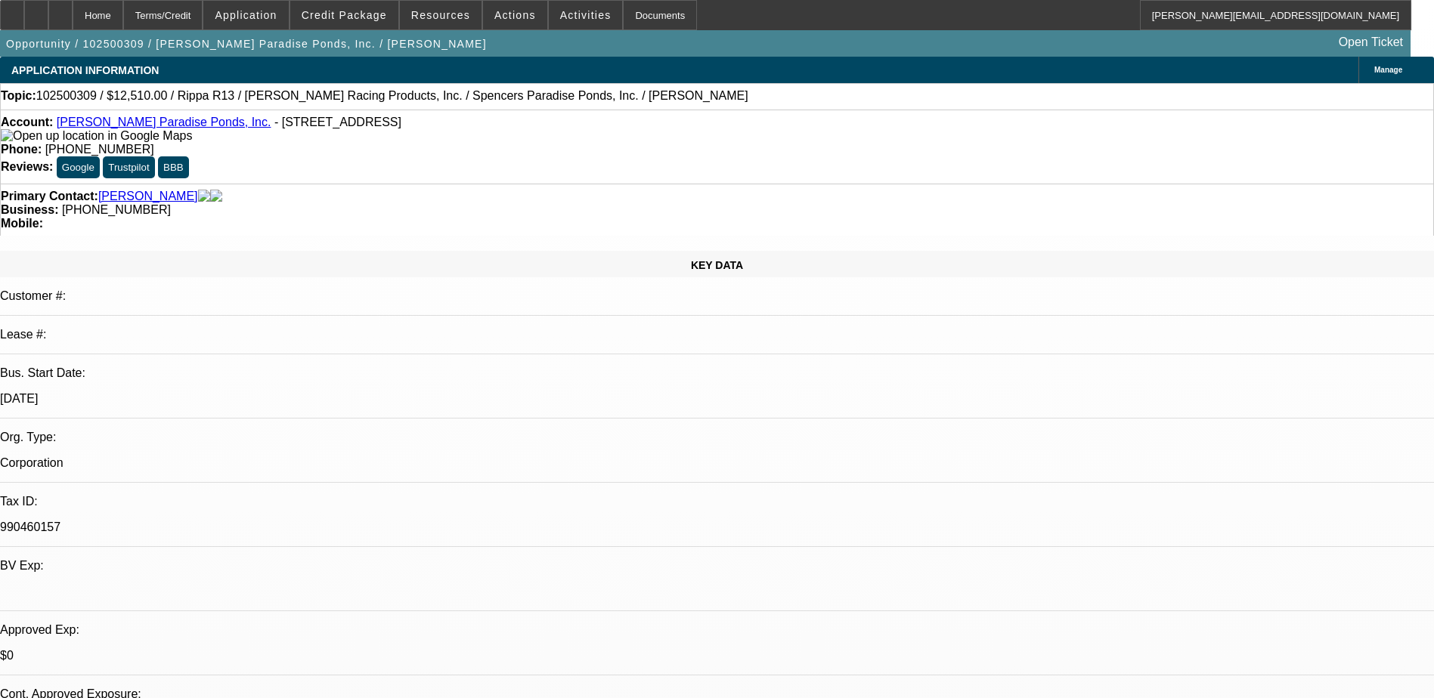
select select "2"
select select "4"
select select "1"
select select "2"
select select "4"
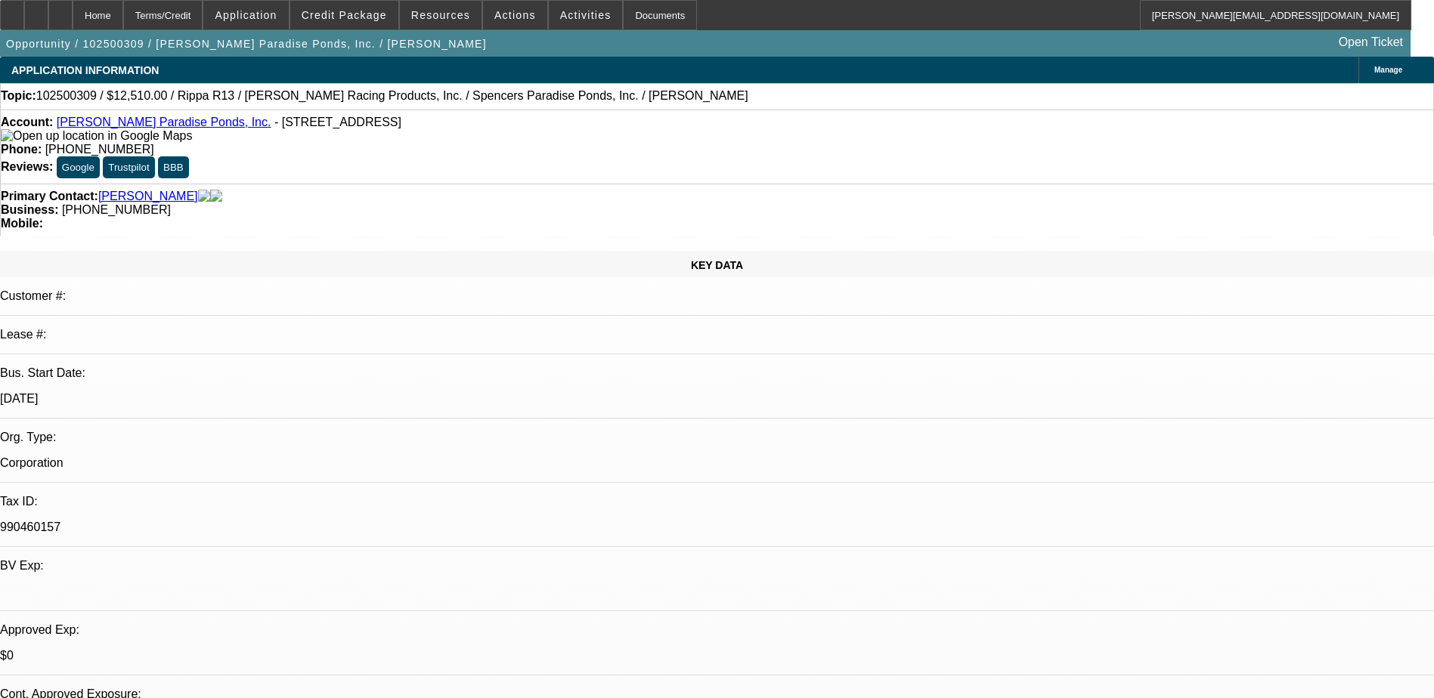
select select "1"
select select "2"
select select "4"
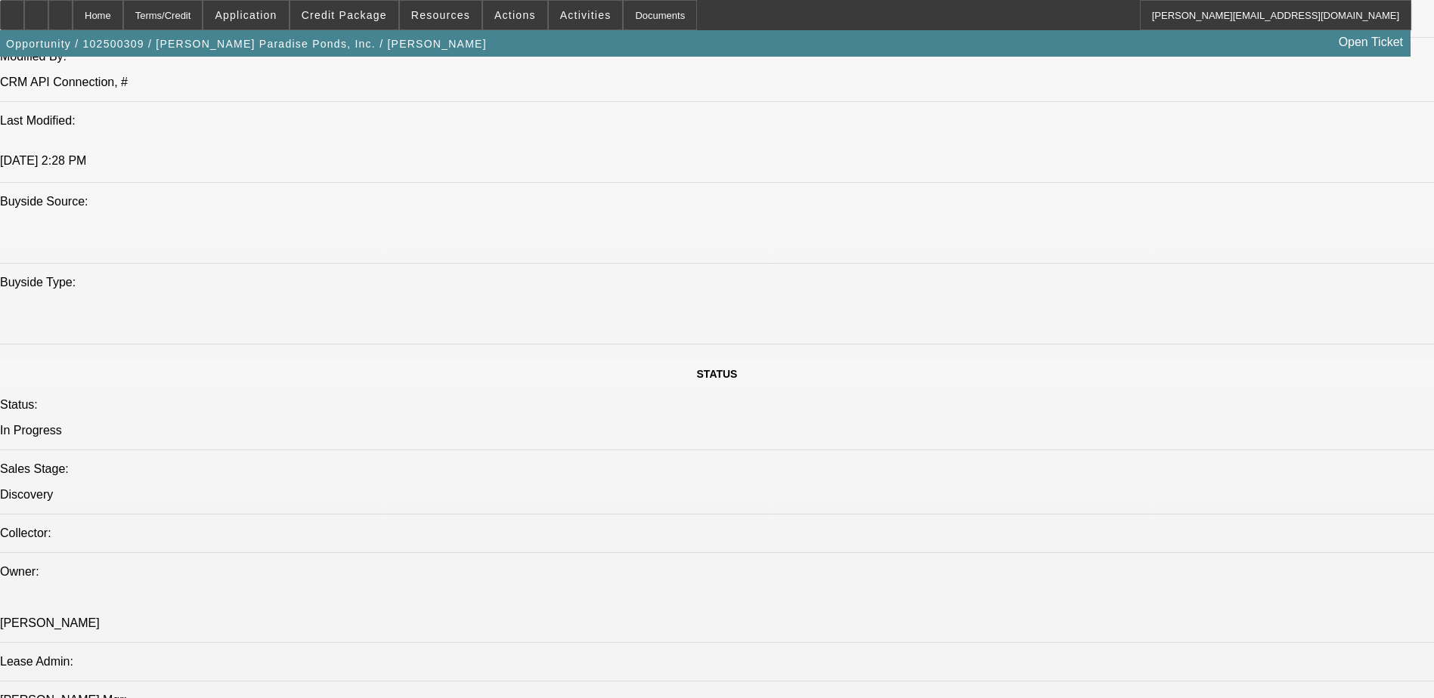
scroll to position [1285, 0]
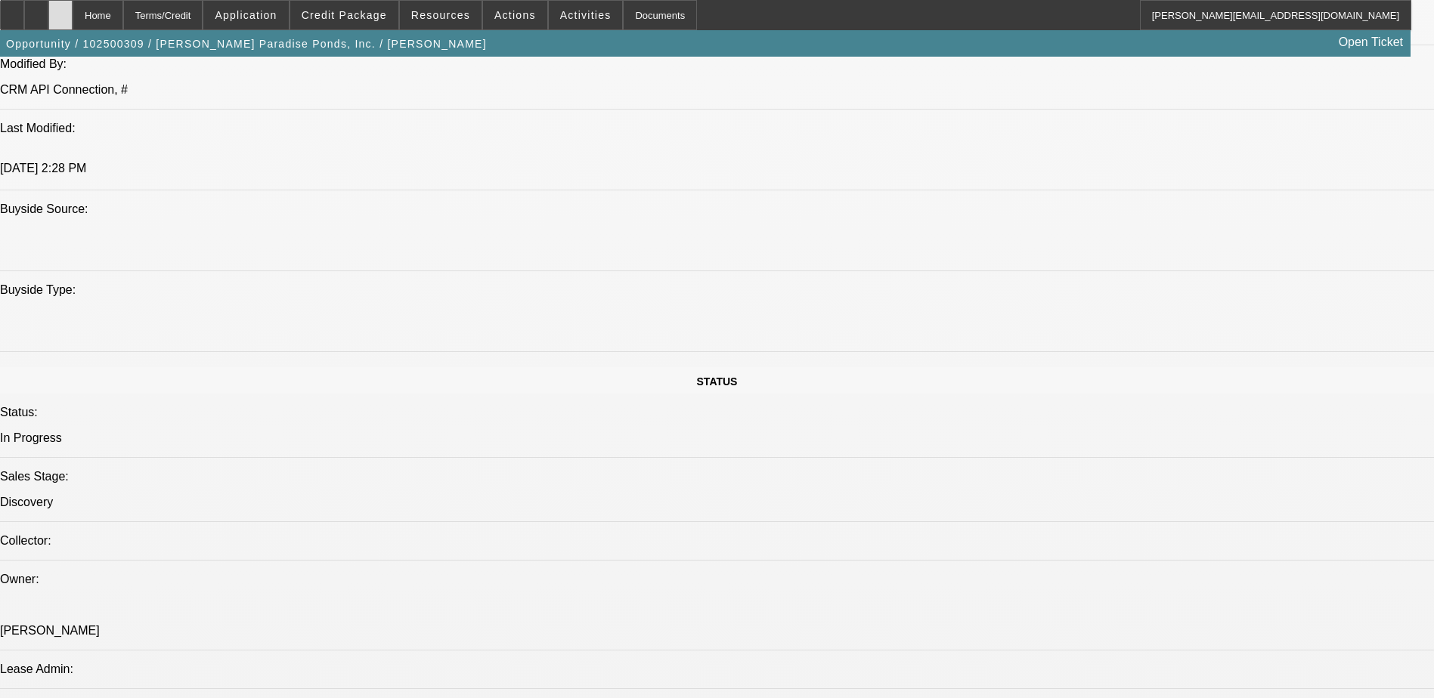
click at [60, 10] on icon at bounding box center [60, 10] width 0 height 0
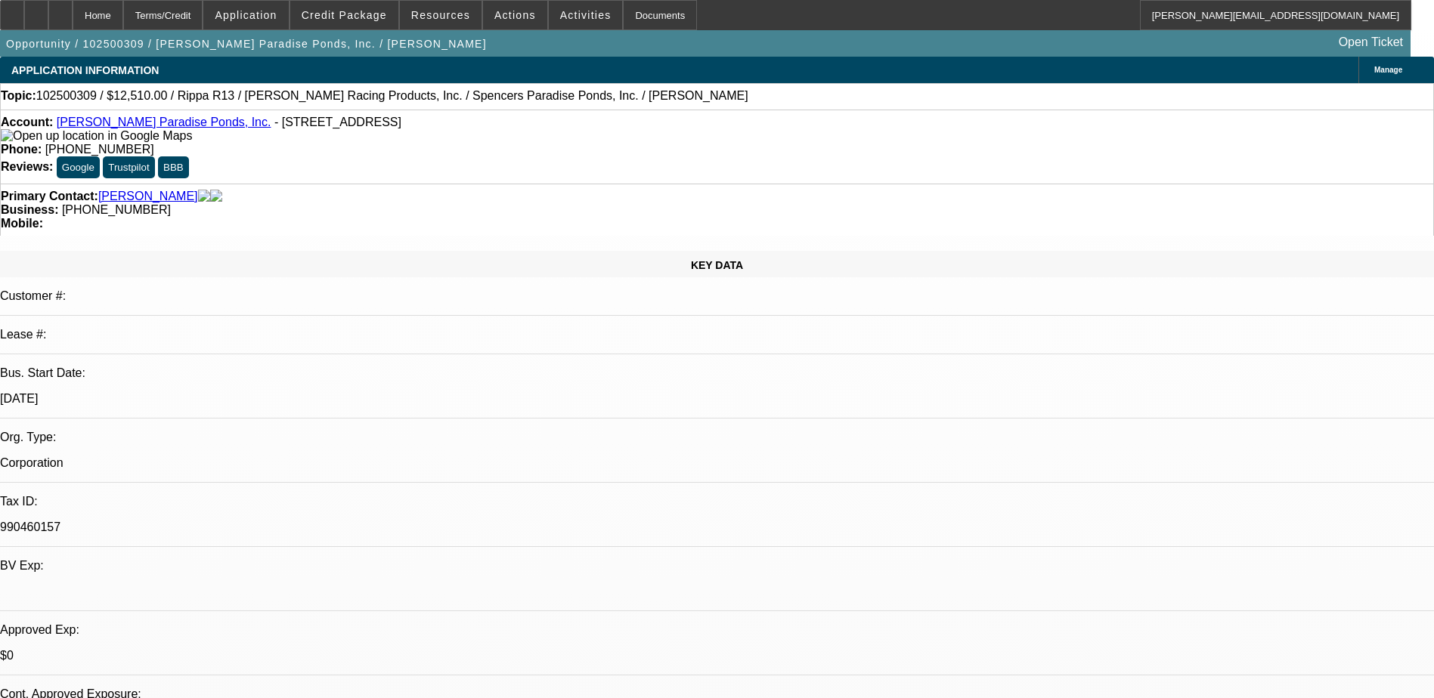
select select "0.1"
select select "2"
select select "0.1"
select select "2"
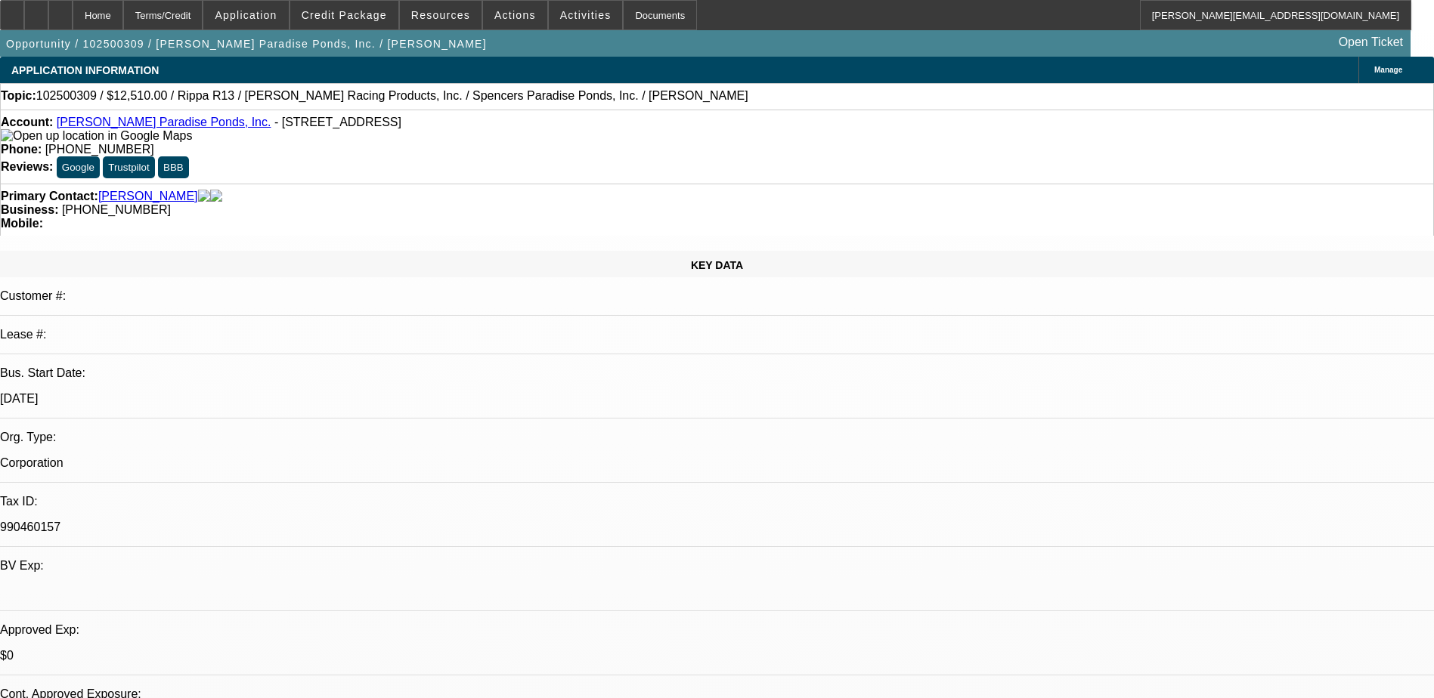
select select "0.1"
select select "2"
select select "0.1"
select select "1"
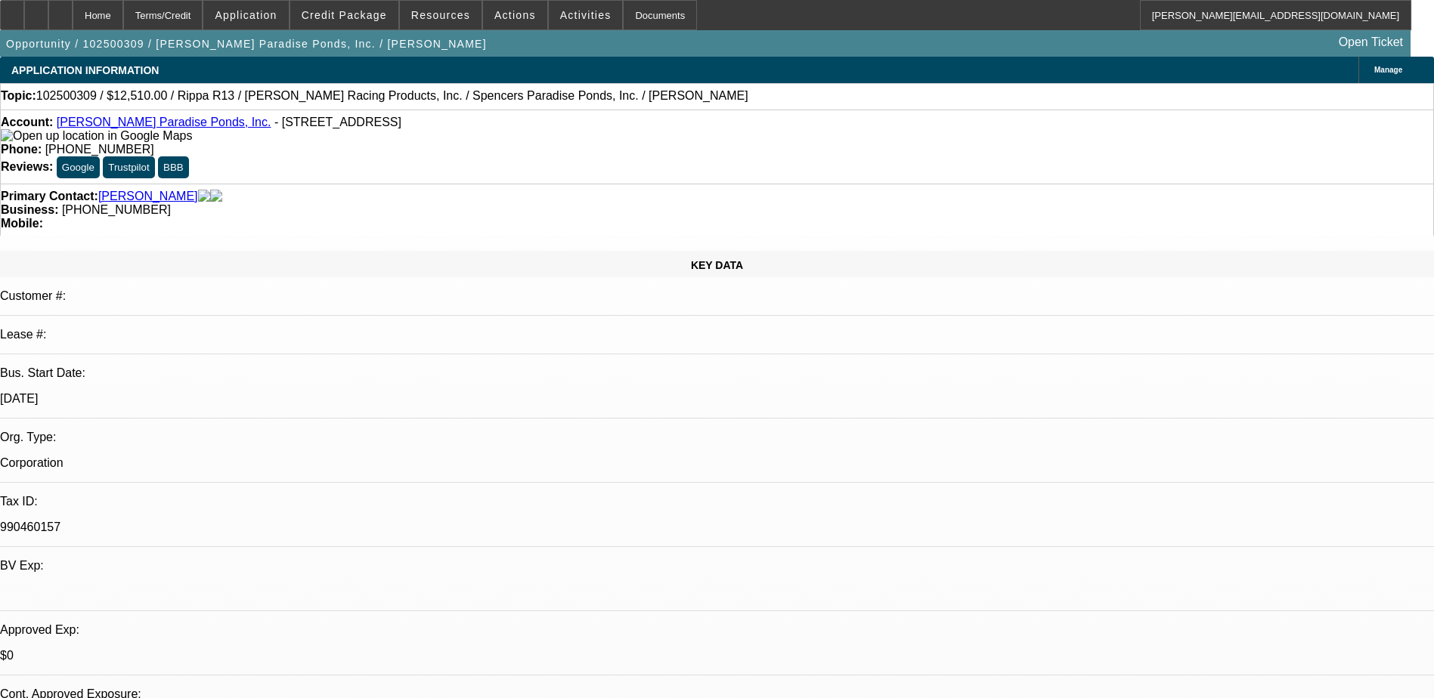
select select "2"
select select "4"
select select "1"
select select "2"
select select "4"
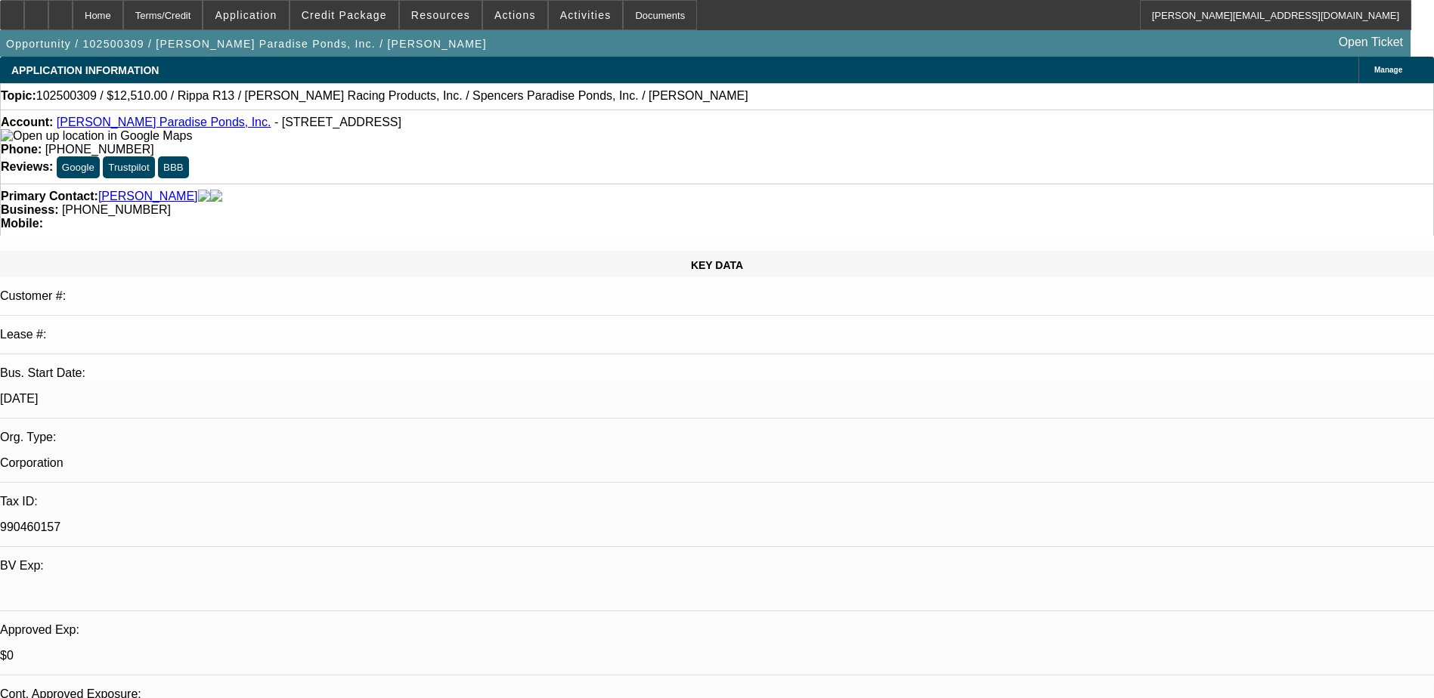
select select "1"
select select "2"
select select "4"
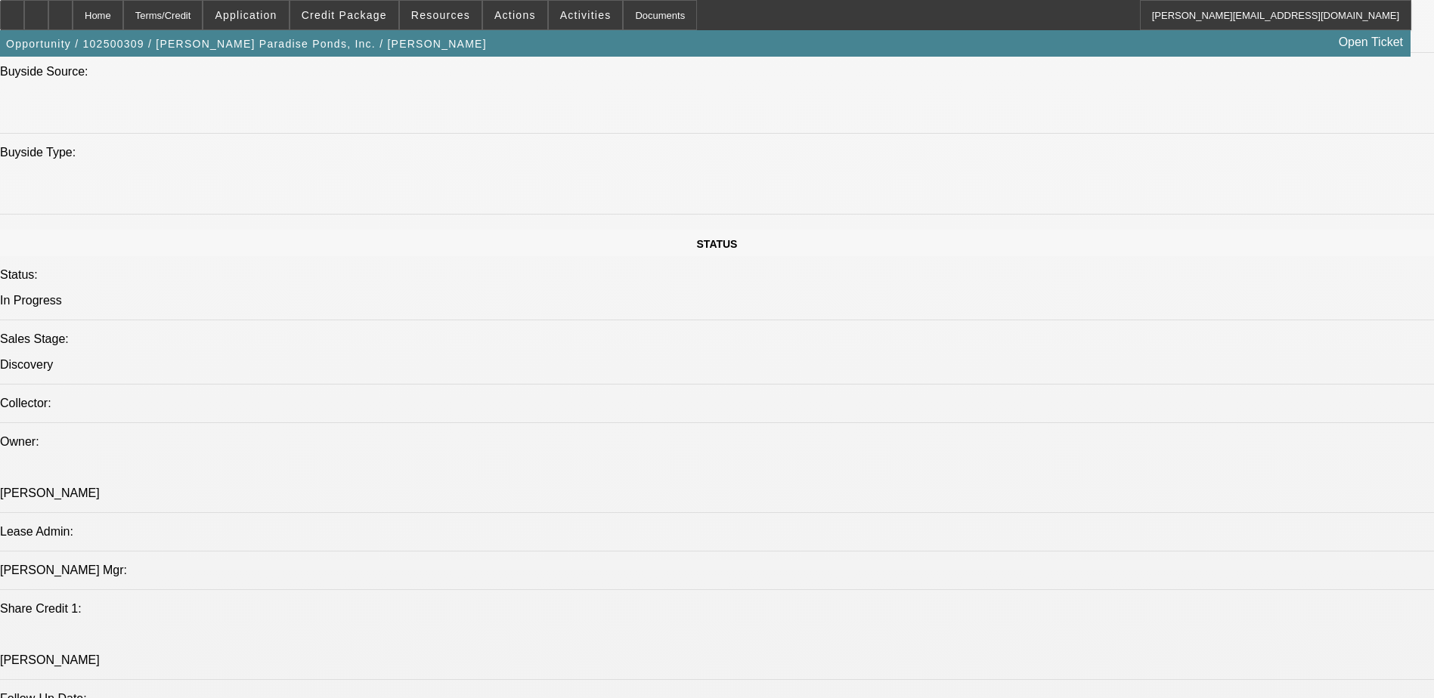
scroll to position [1436, 0]
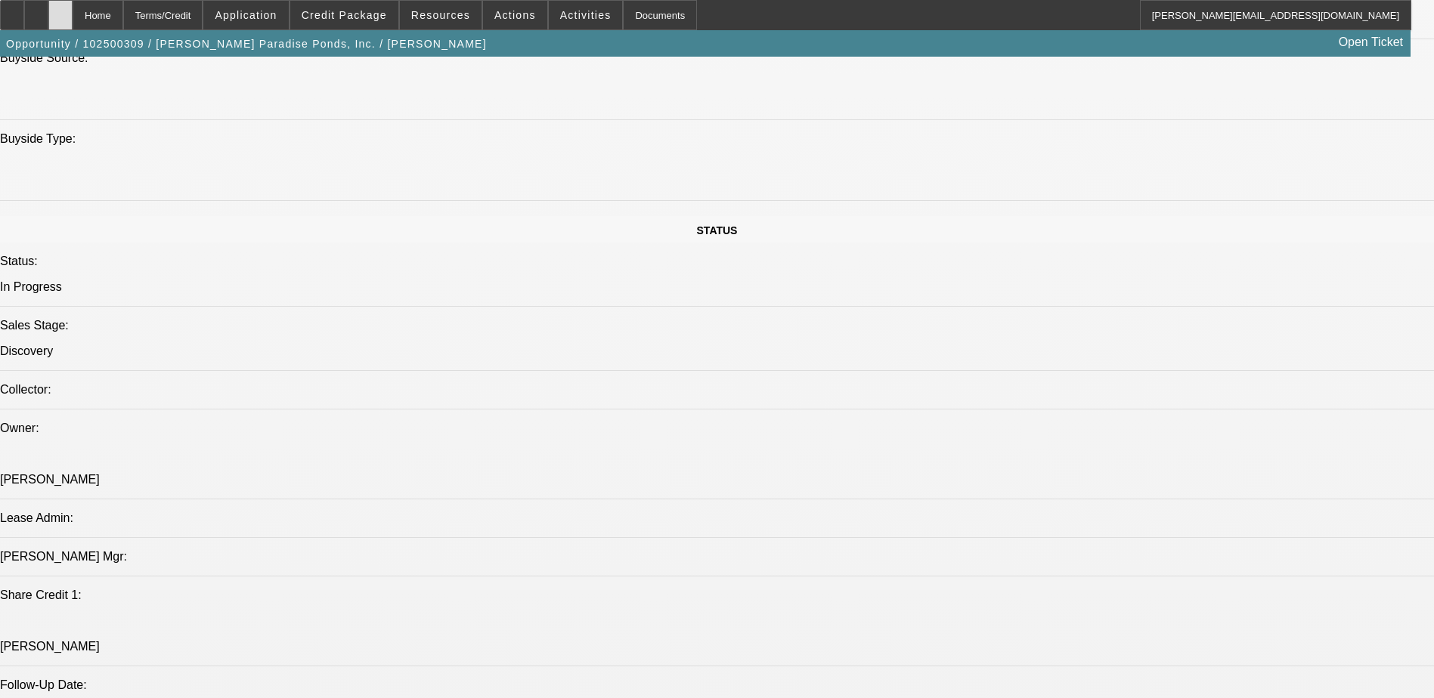
click at [60, 10] on icon at bounding box center [60, 10] width 0 height 0
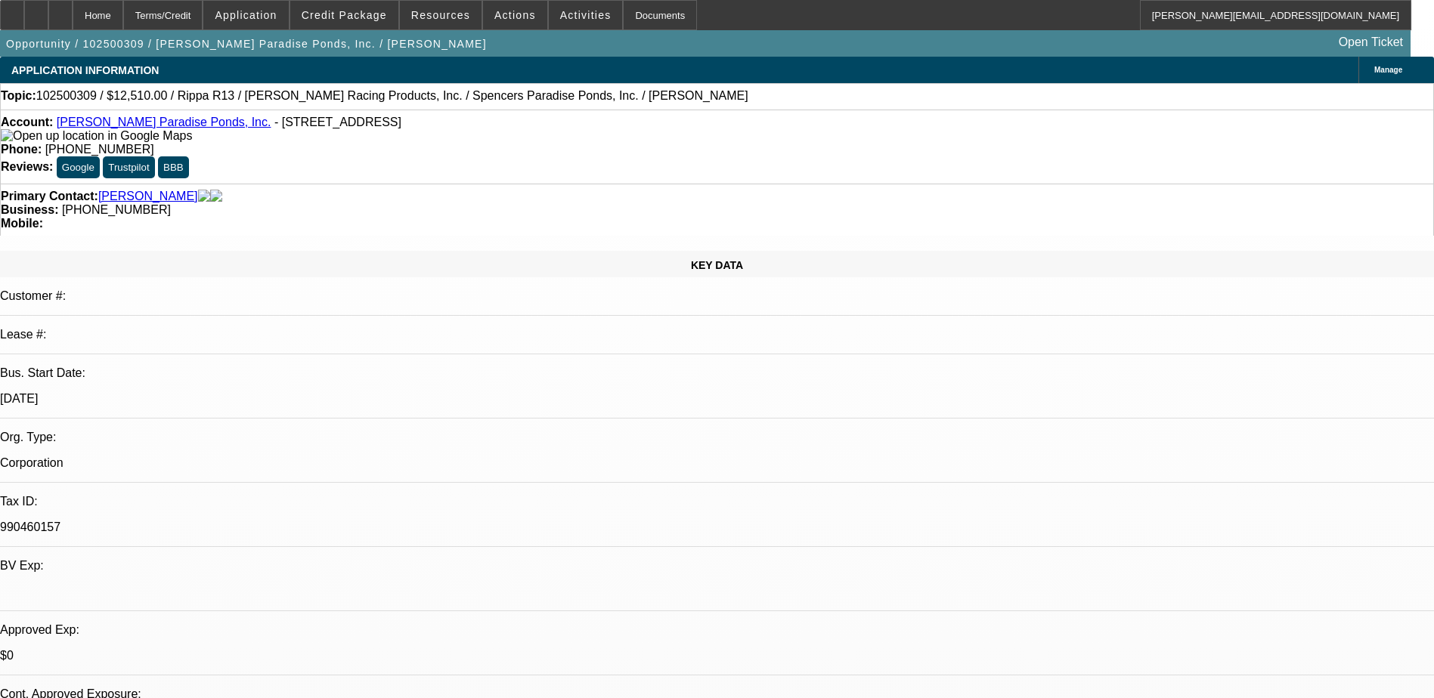
select select "0.1"
select select "2"
select select "0.1"
select select "2"
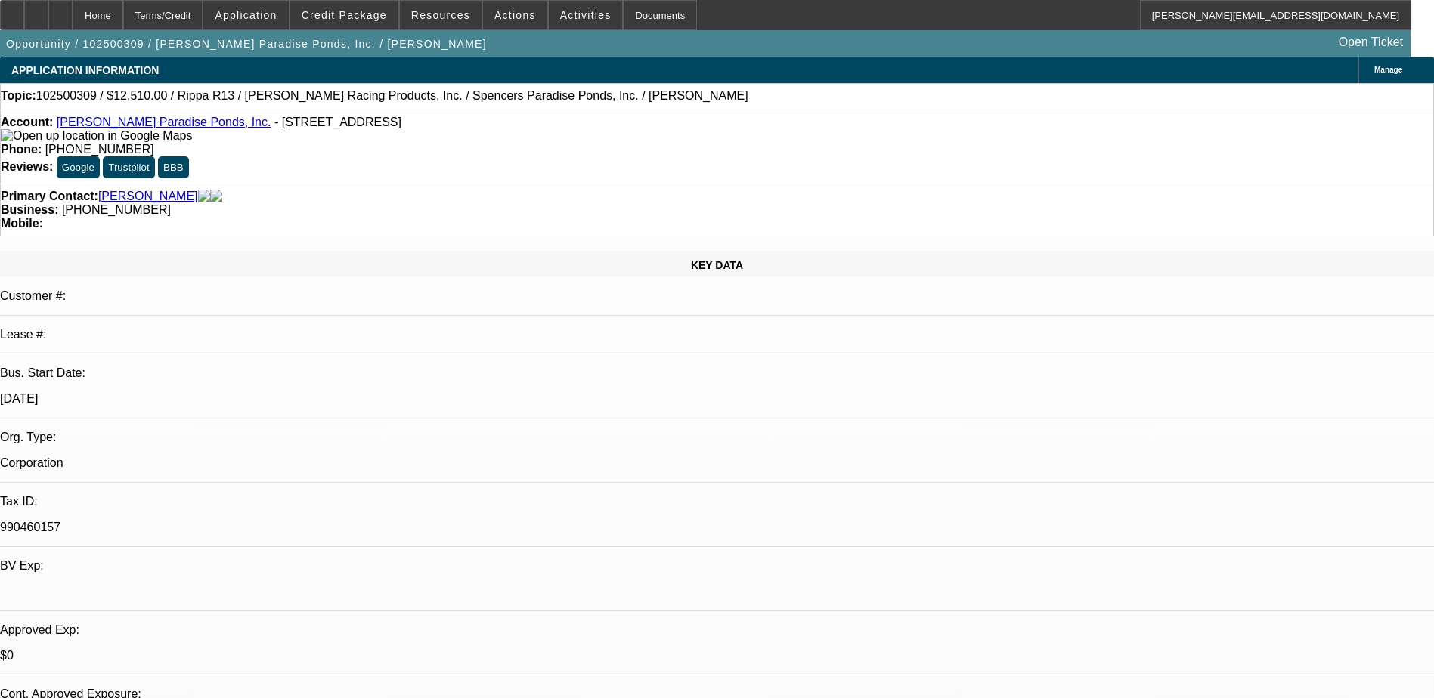
select select "0.1"
select select "2"
select select "0.1"
select select "1"
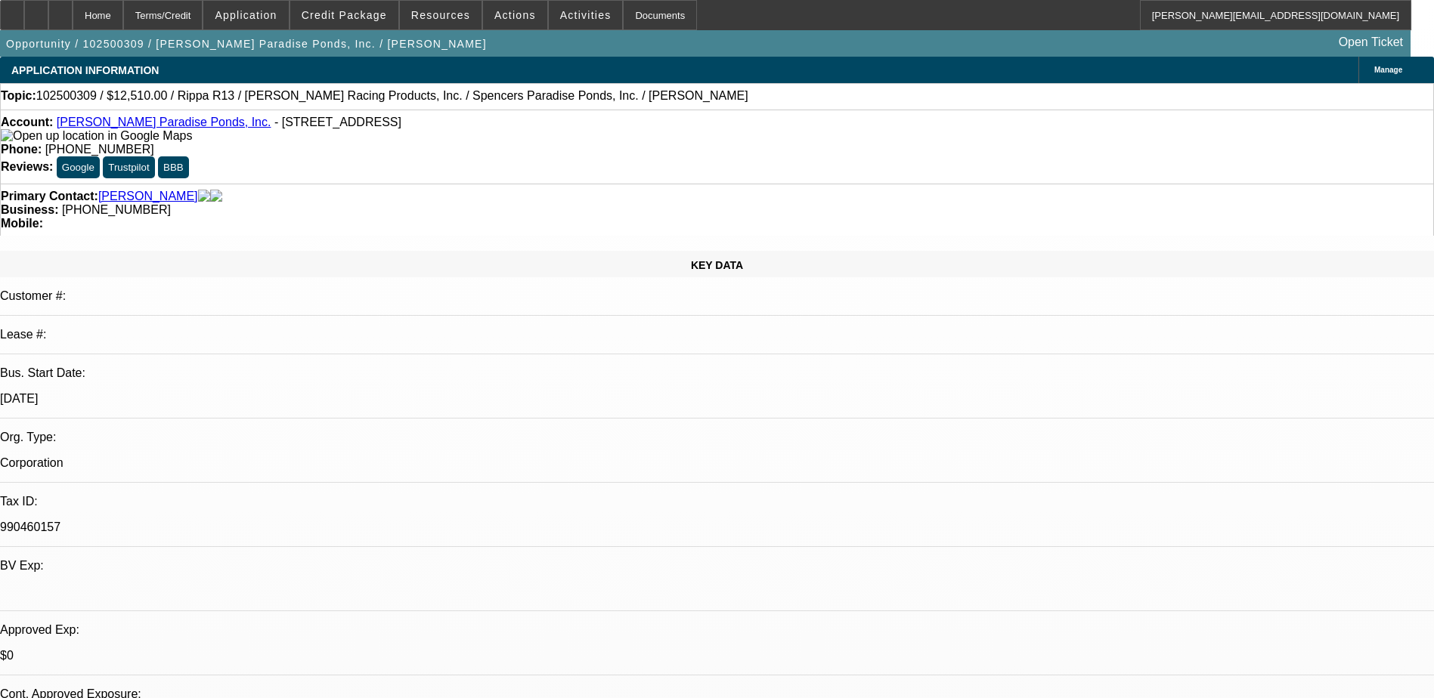
select select "2"
select select "4"
select select "1"
select select "2"
select select "4"
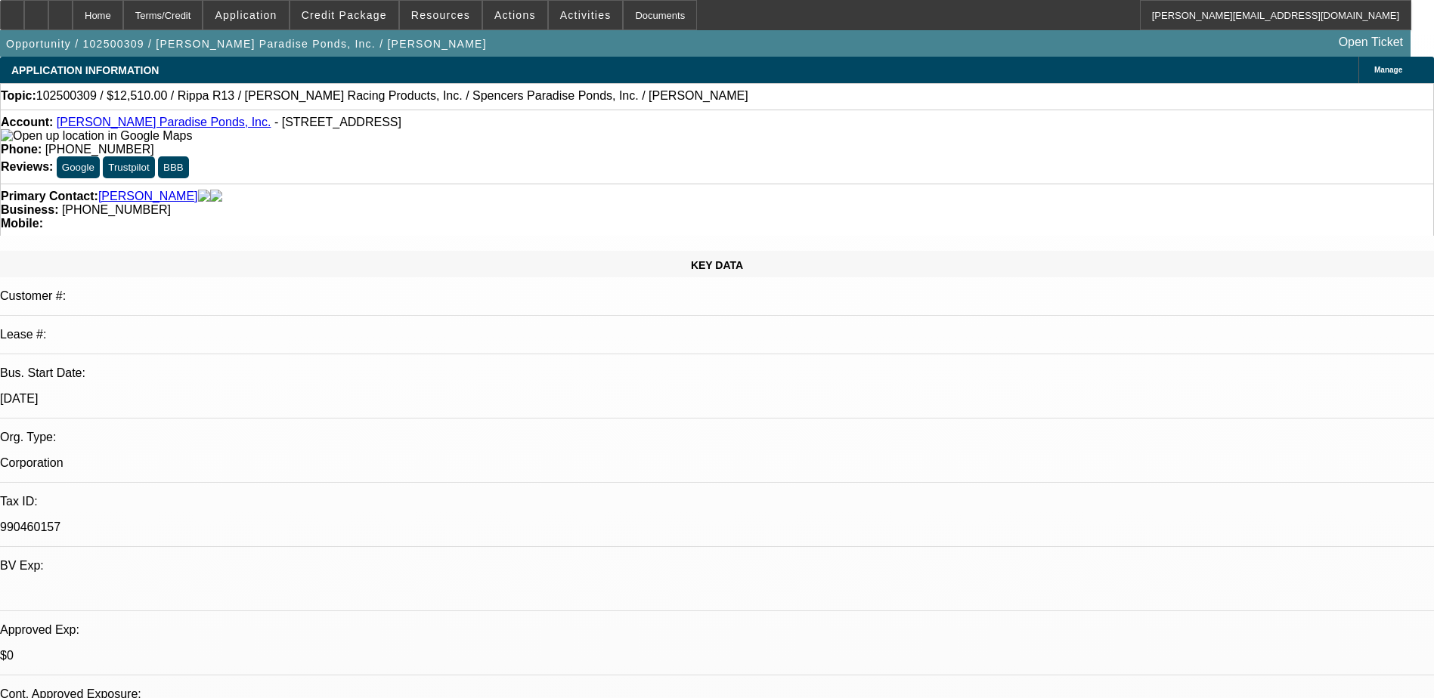
select select "1"
select select "2"
select select "4"
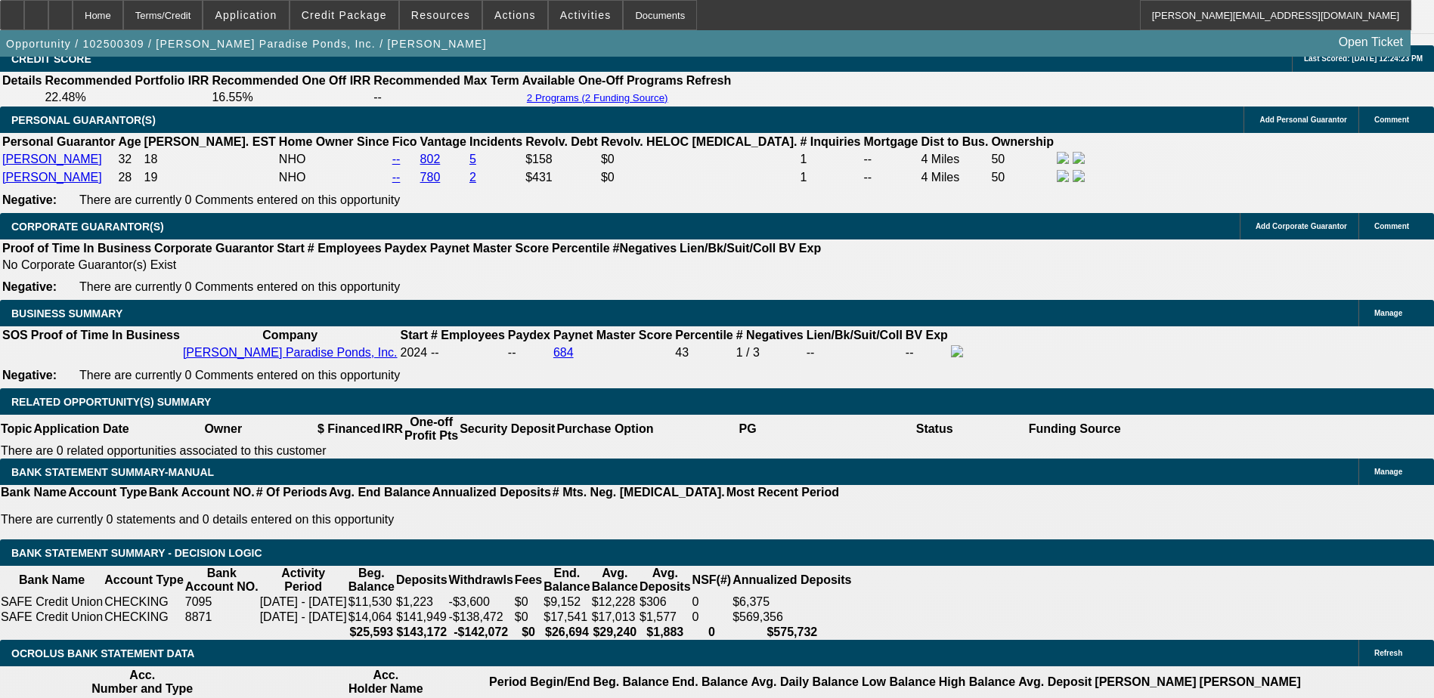
scroll to position [2116, 0]
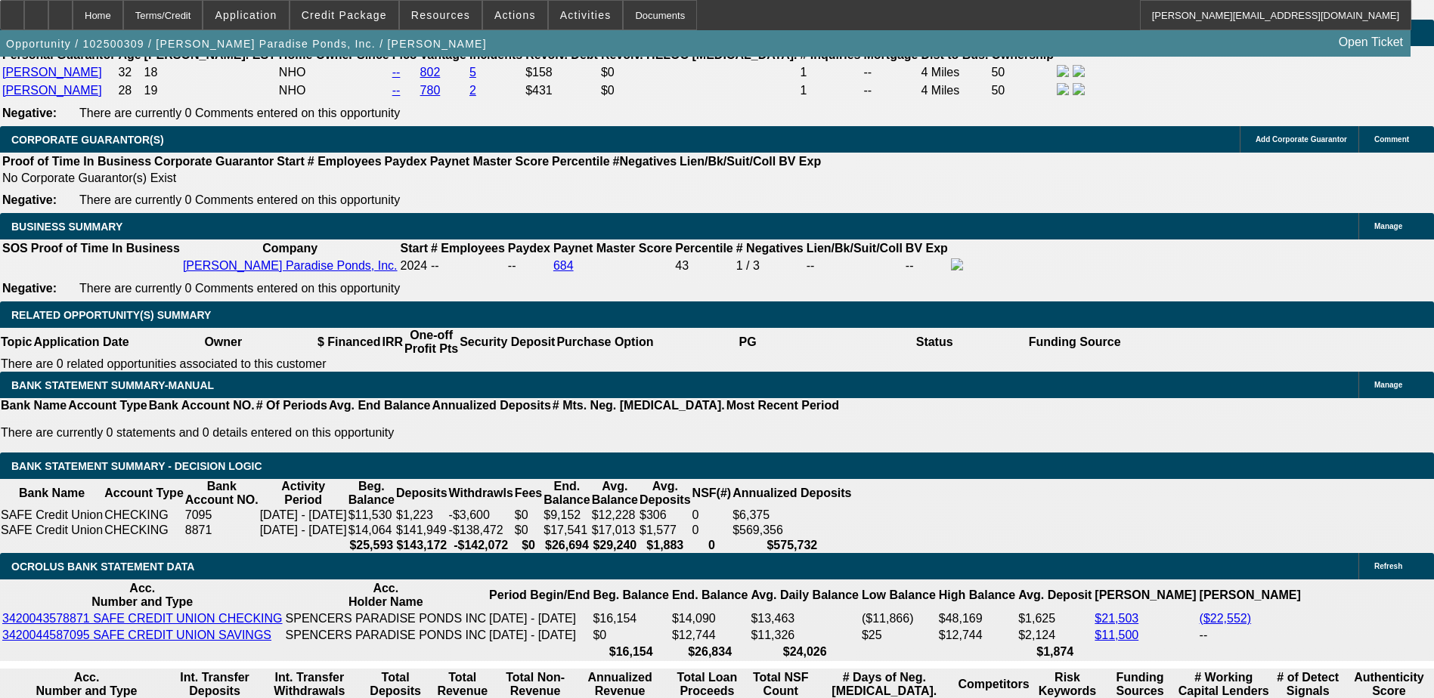
scroll to position [2083, 0]
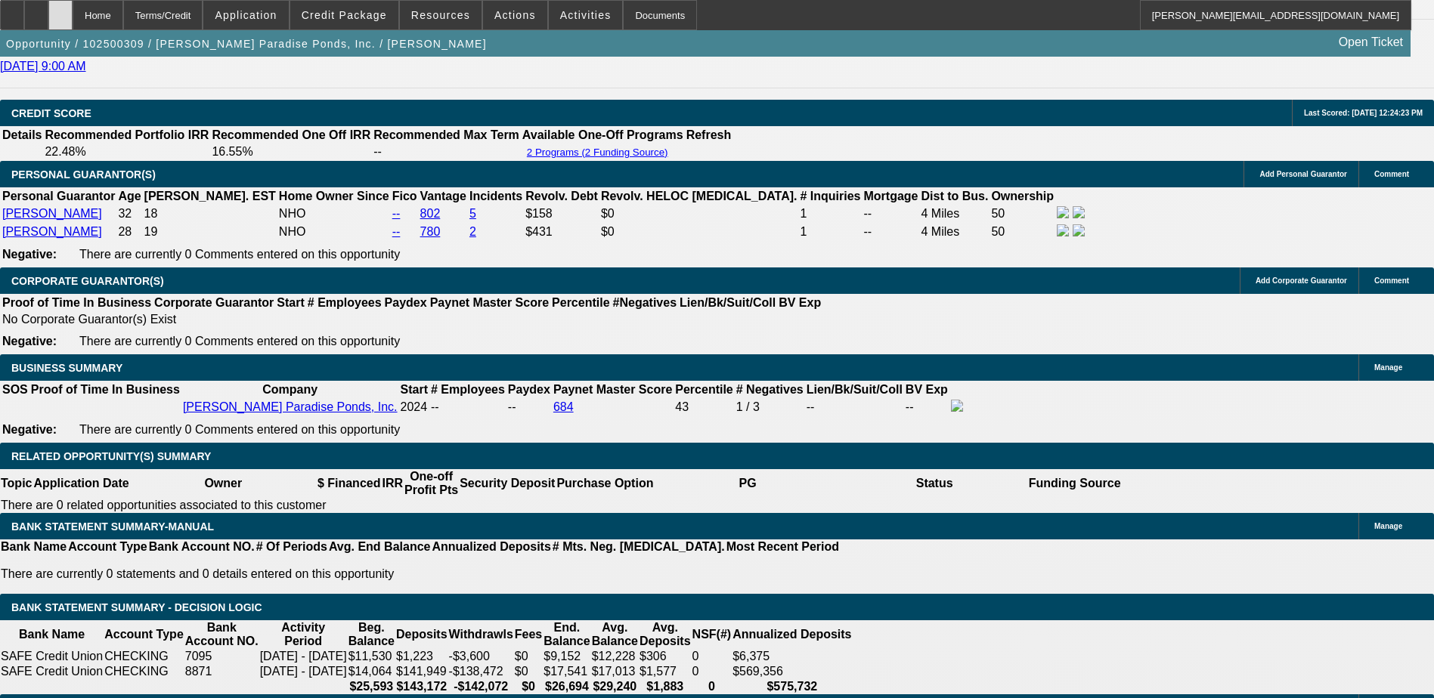
click at [60, 10] on icon at bounding box center [60, 10] width 0 height 0
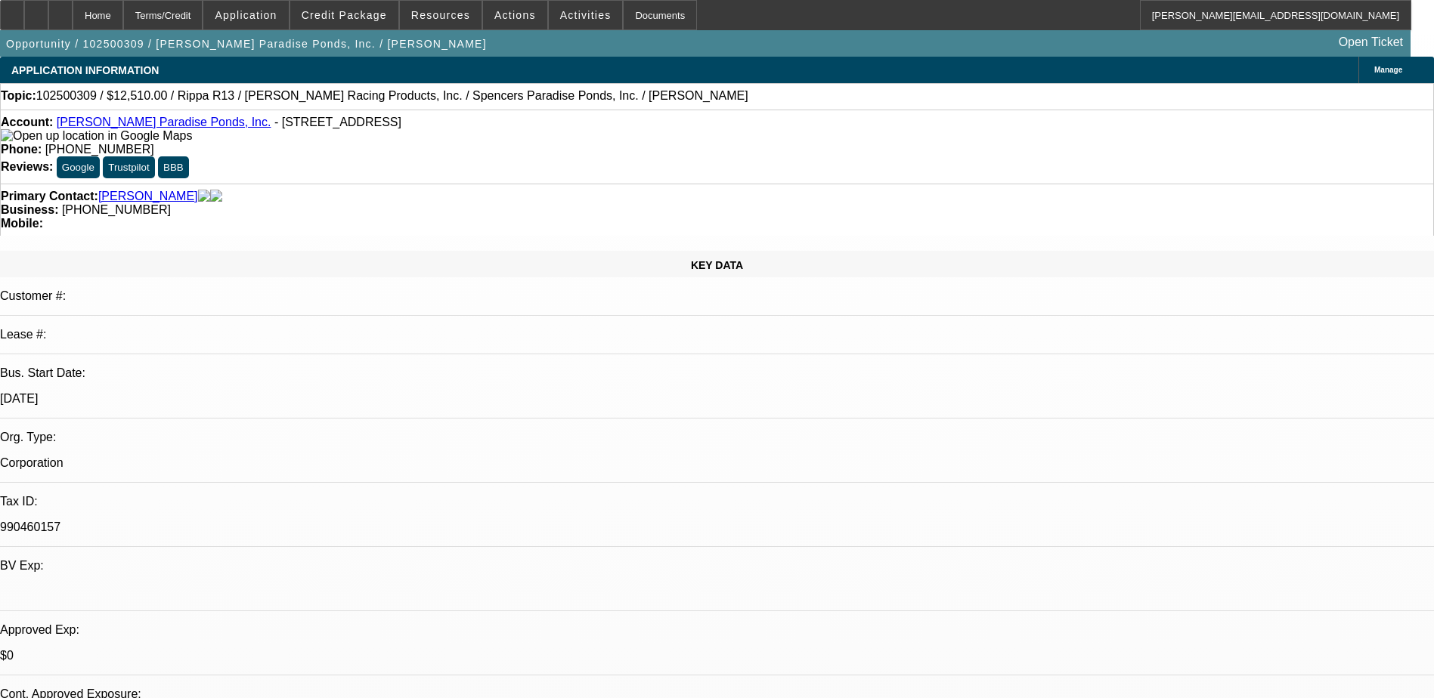
select select "0.1"
select select "2"
select select "0.1"
select select "2"
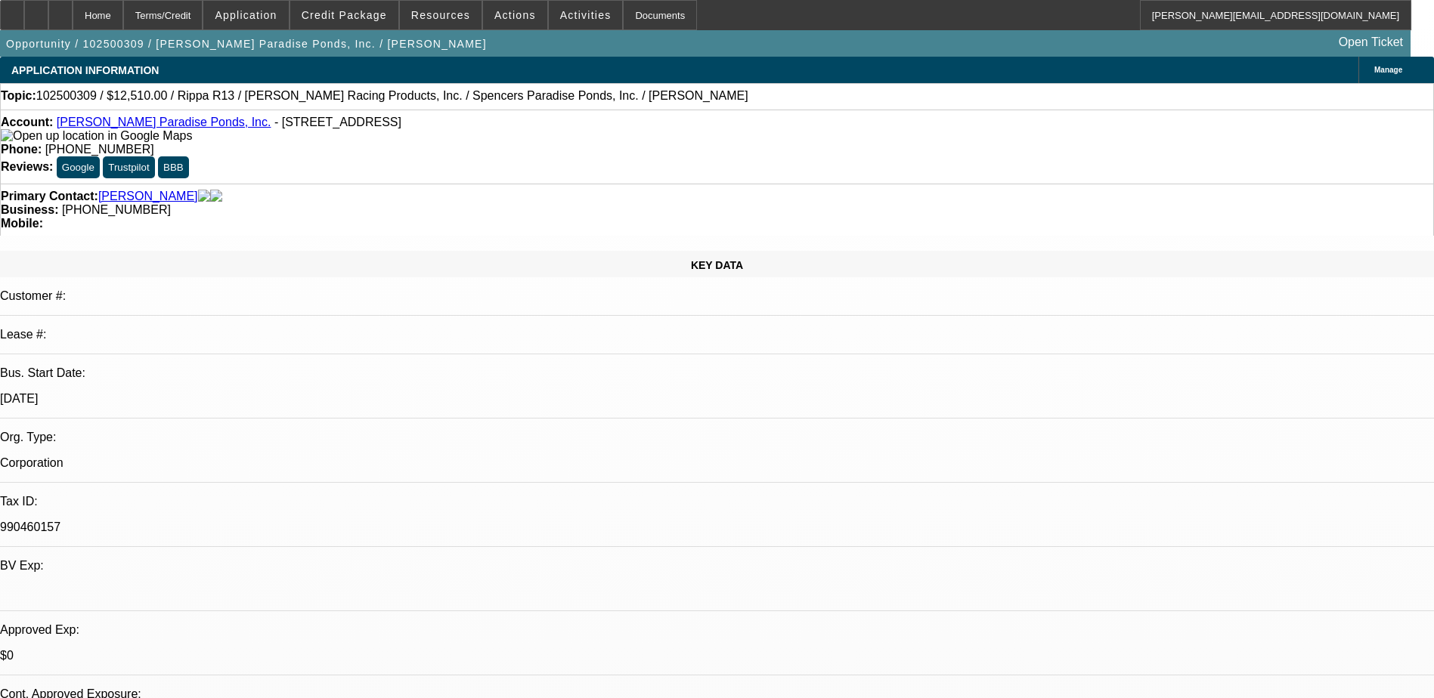
select select "0.1"
select select "2"
select select "0.1"
select select "1"
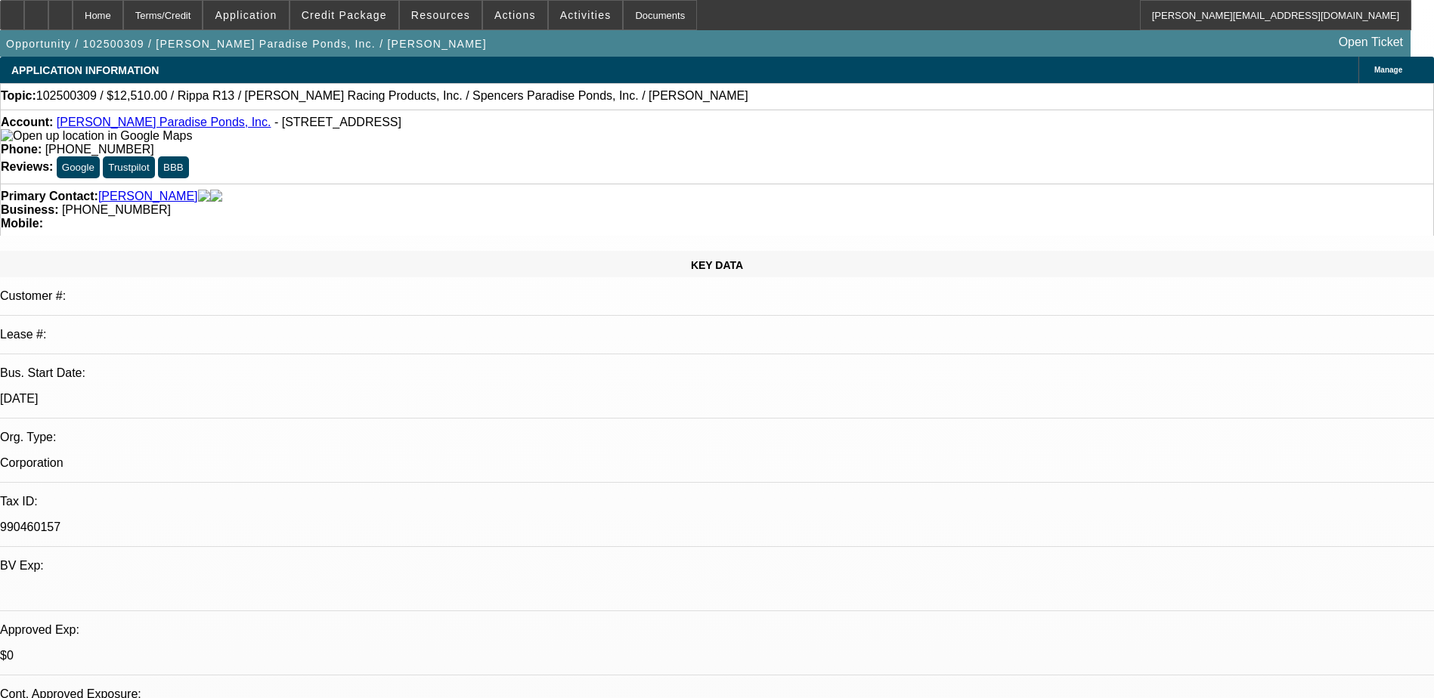
select select "2"
select select "4"
select select "1"
select select "2"
select select "4"
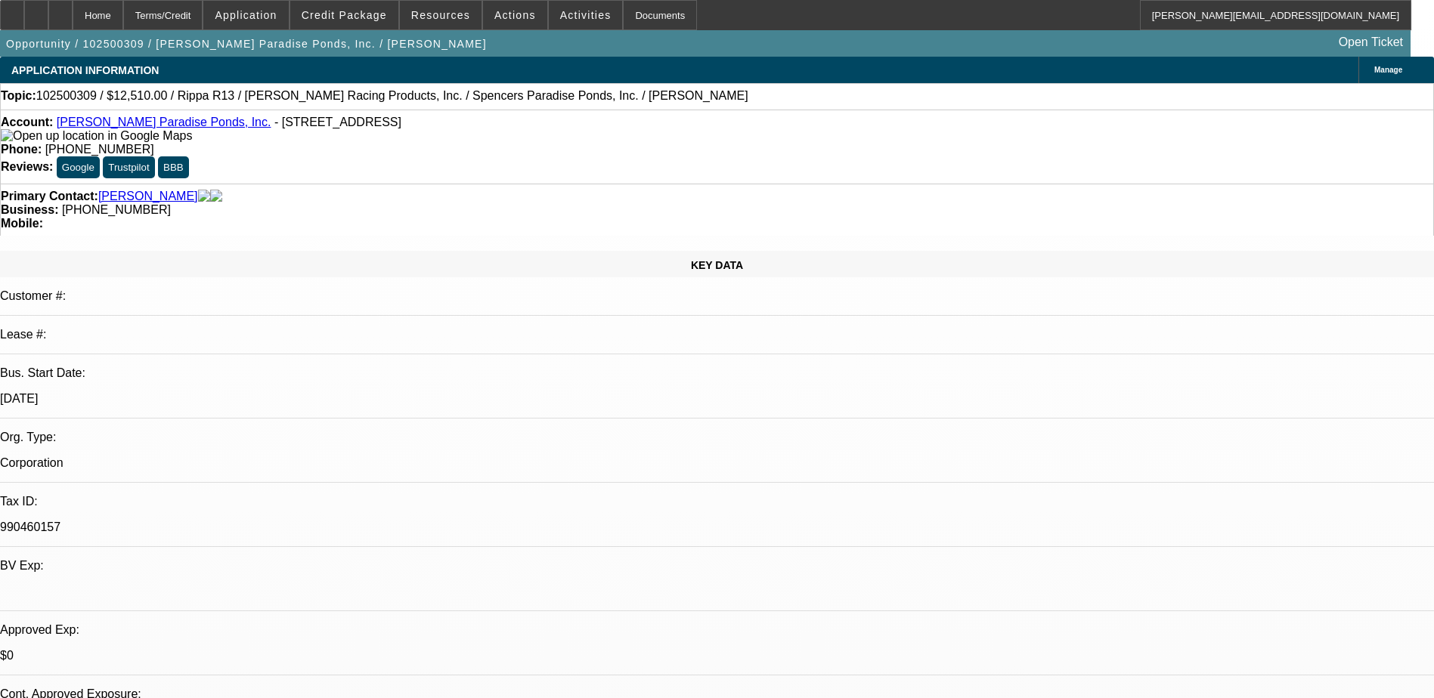
select select "1"
select select "2"
select select "4"
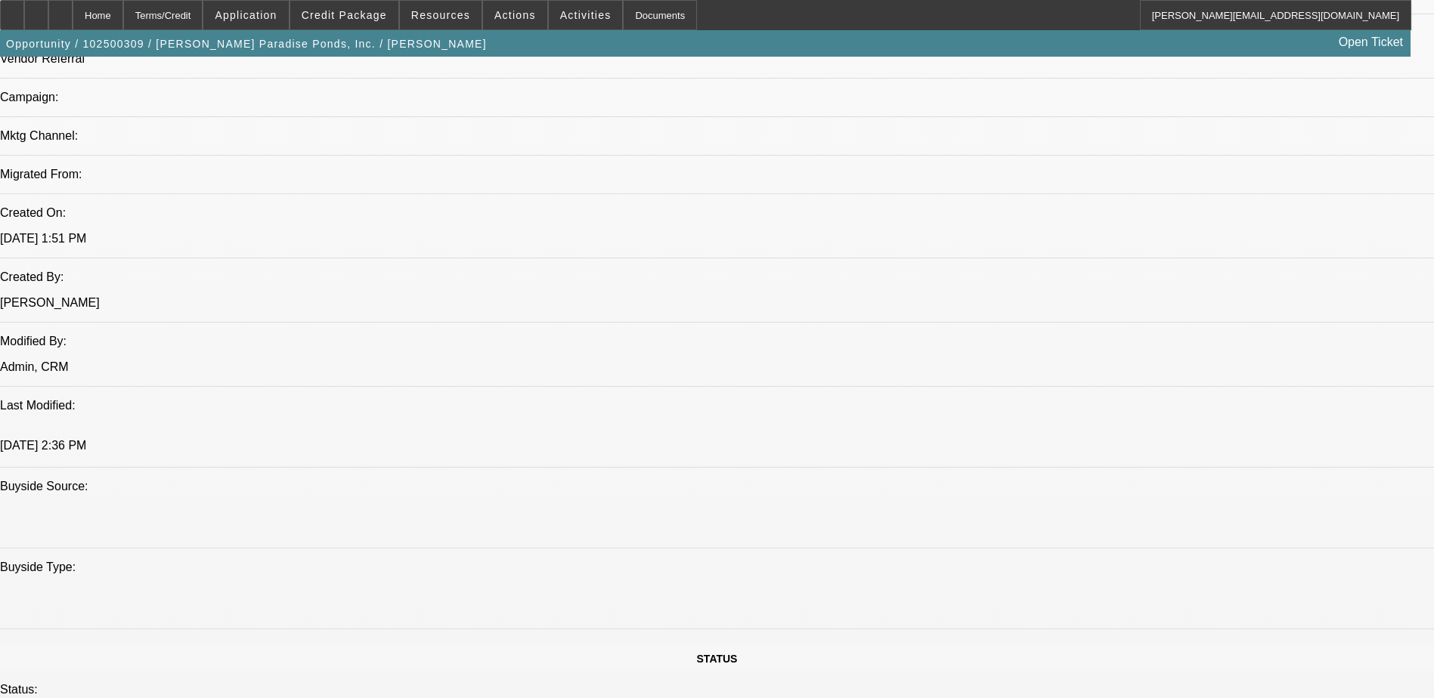
scroll to position [1209, 0]
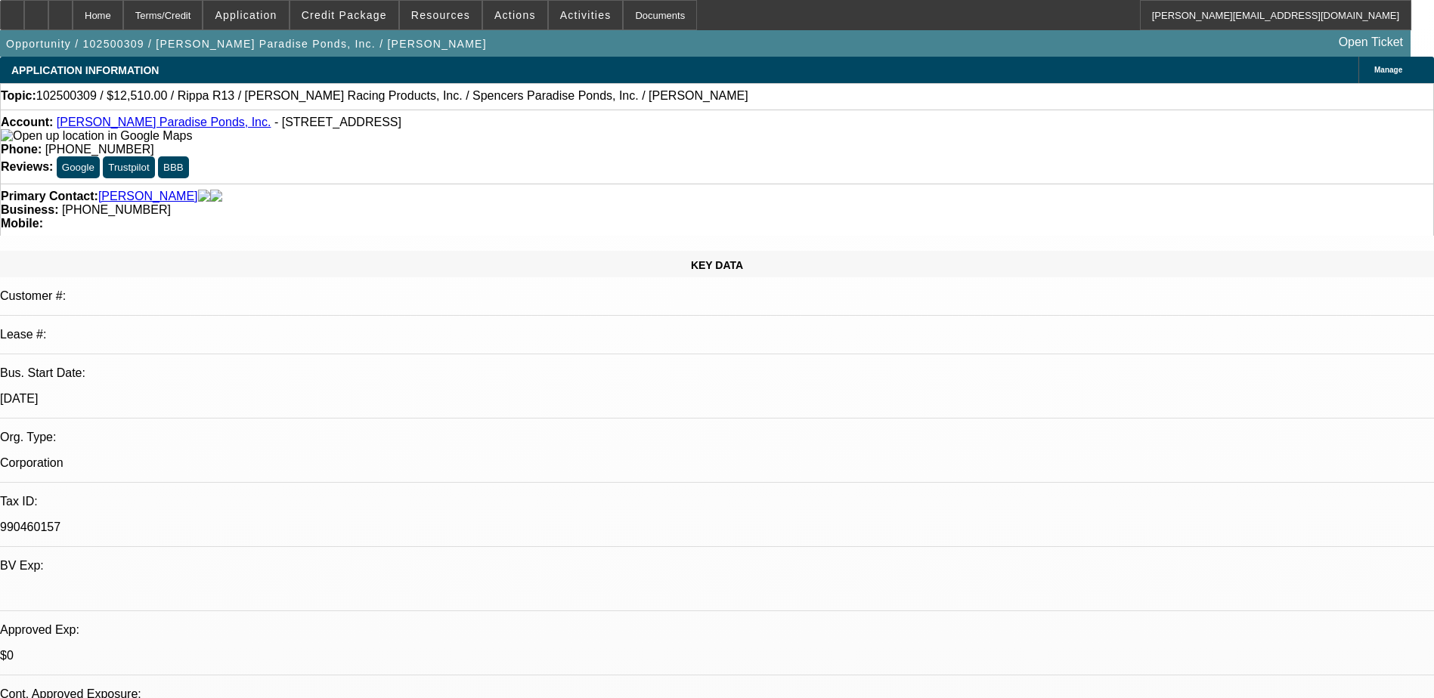
select select "0.1"
select select "2"
select select "0.1"
select select "2"
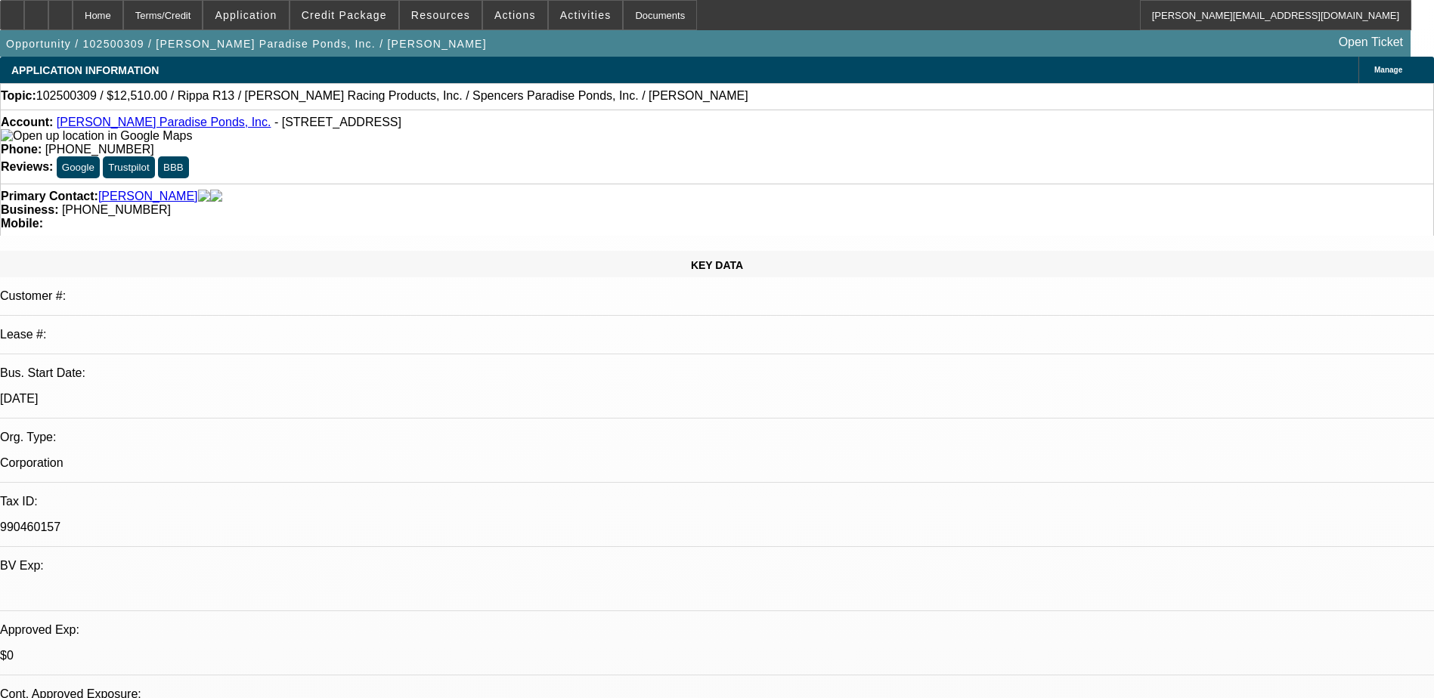
select select "0.1"
select select "2"
select select "0.1"
select select "1"
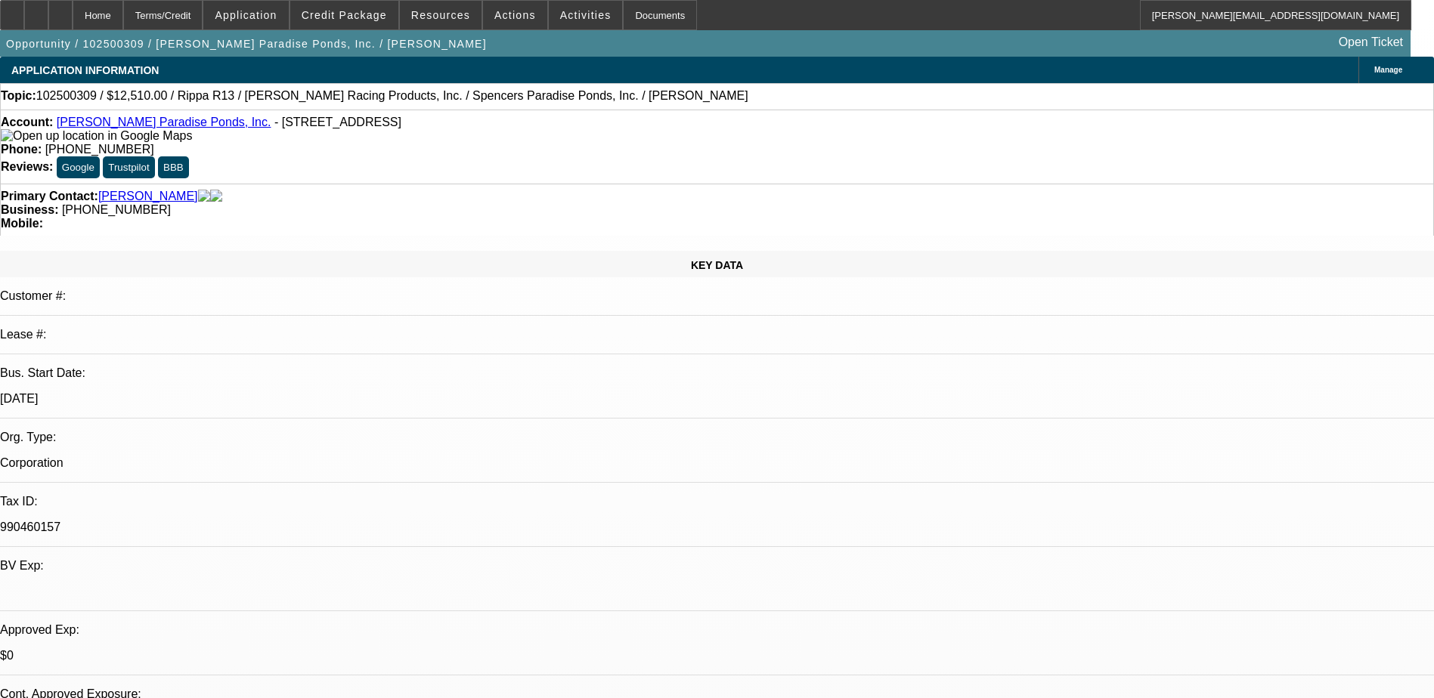
select select "2"
select select "4"
select select "1"
select select "2"
select select "4"
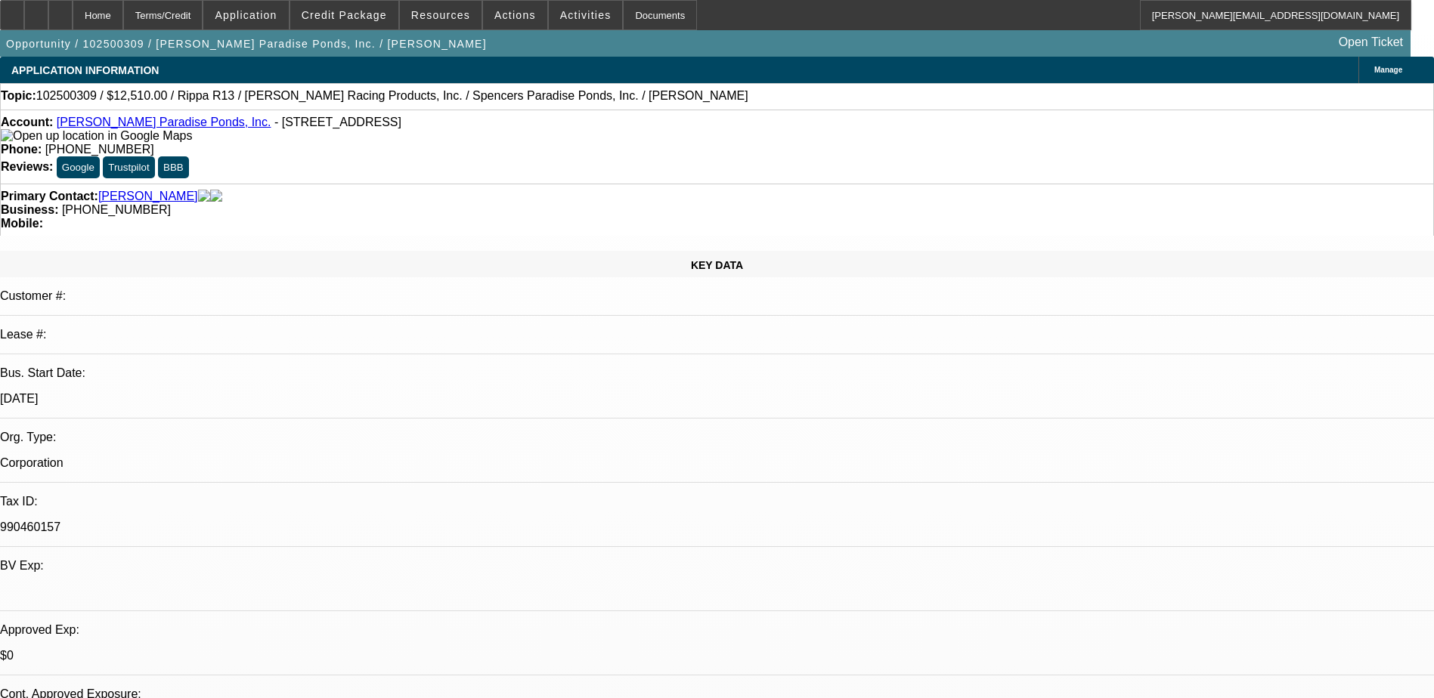
select select "1"
select select "2"
select select "4"
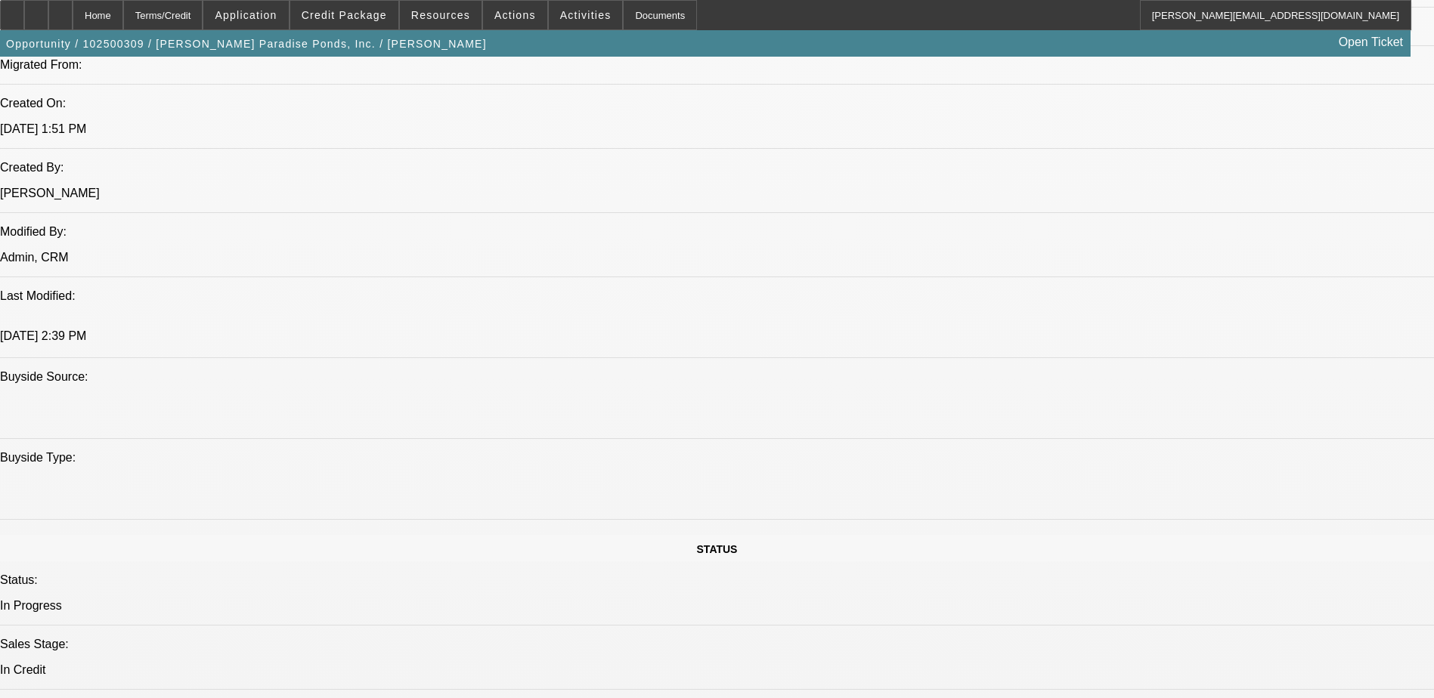
scroll to position [1134, 0]
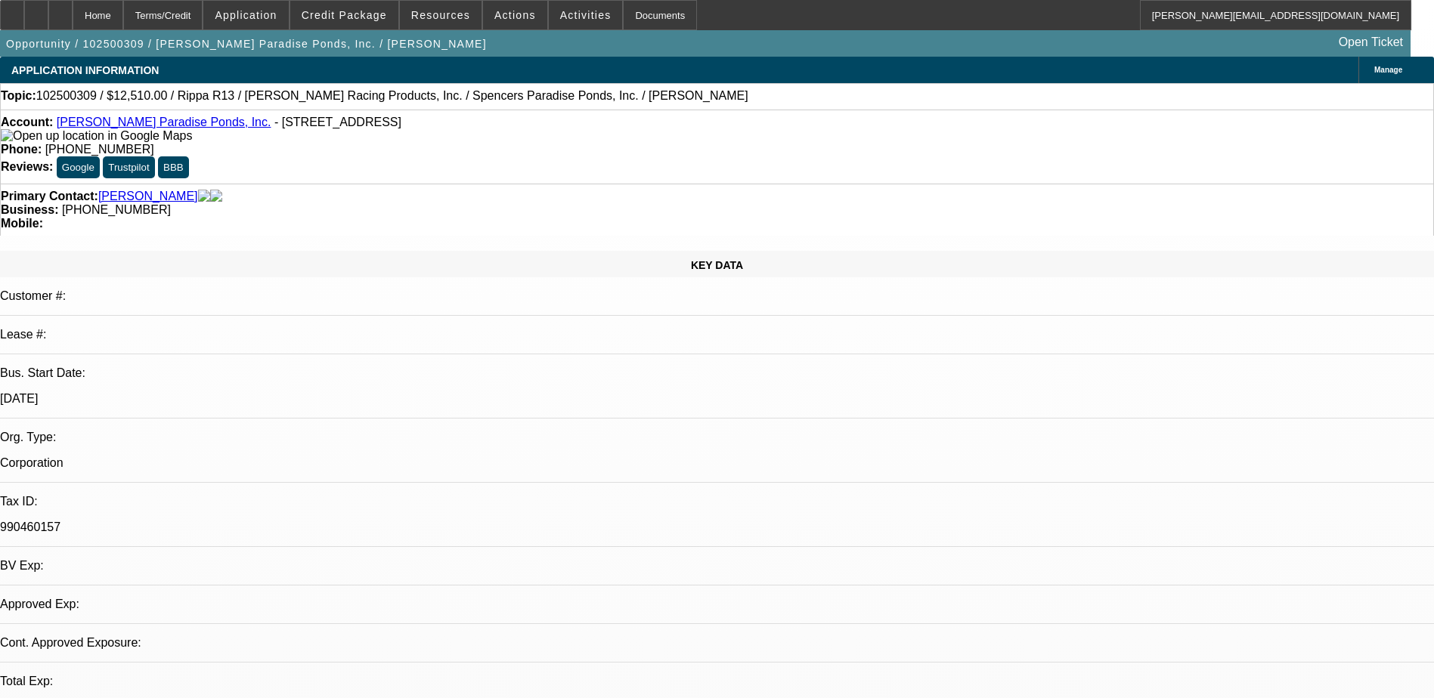
select select "0.1"
select select "2"
select select "0.1"
select select "2"
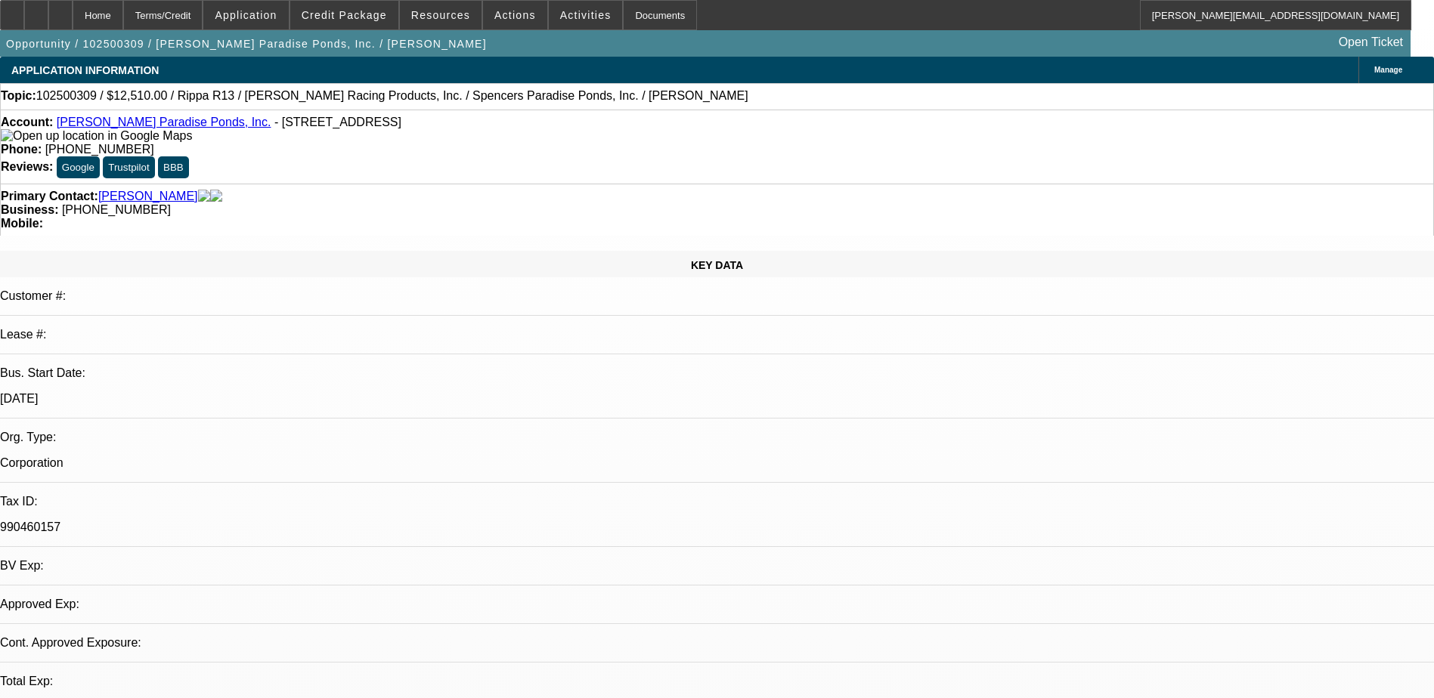
select select "0.1"
select select "2"
select select "0.1"
select select "1"
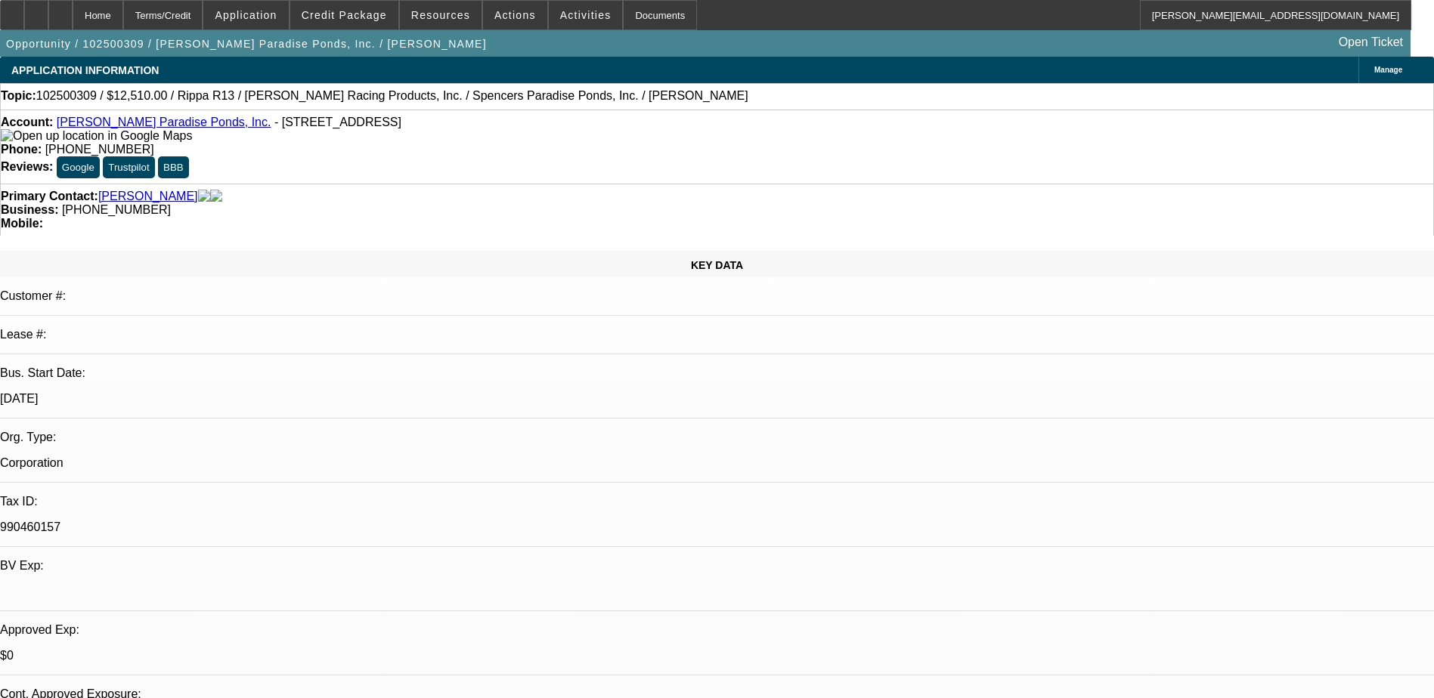
select select "2"
select select "4"
select select "1"
select select "2"
select select "4"
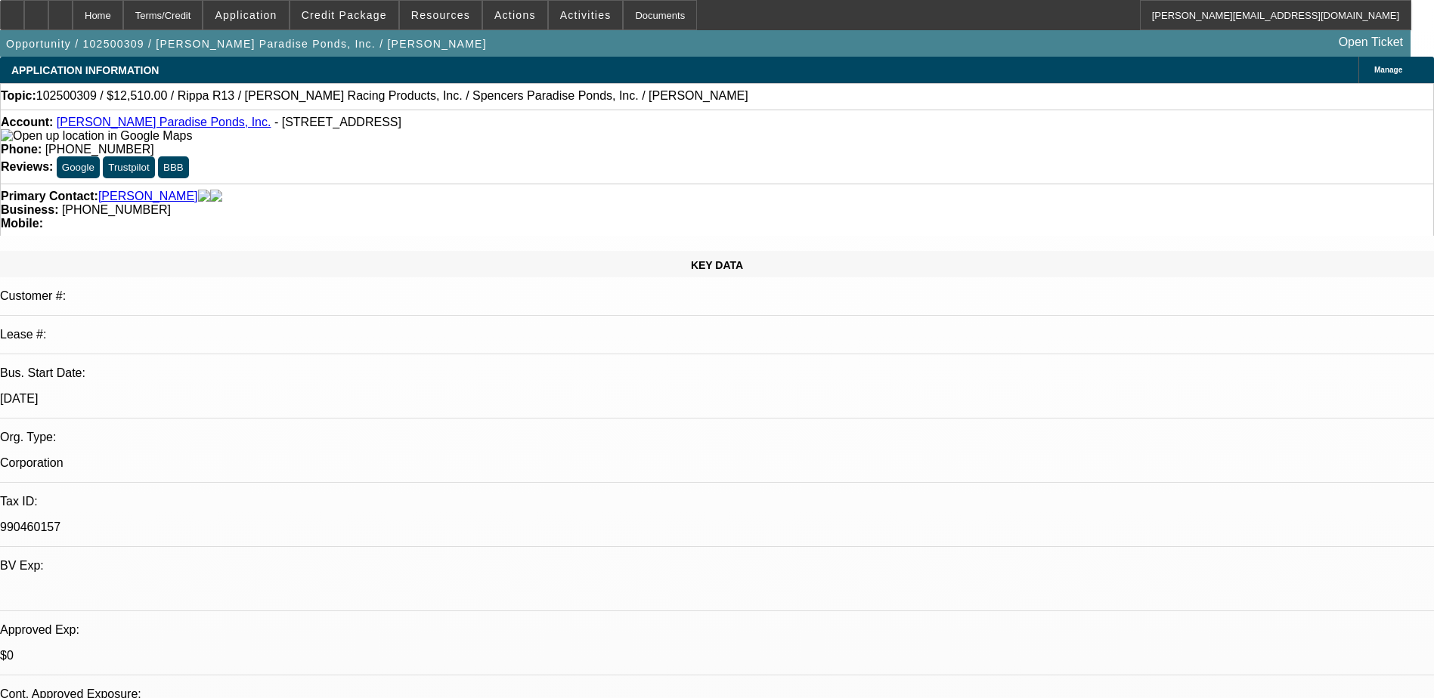
select select "1"
select select "2"
select select "4"
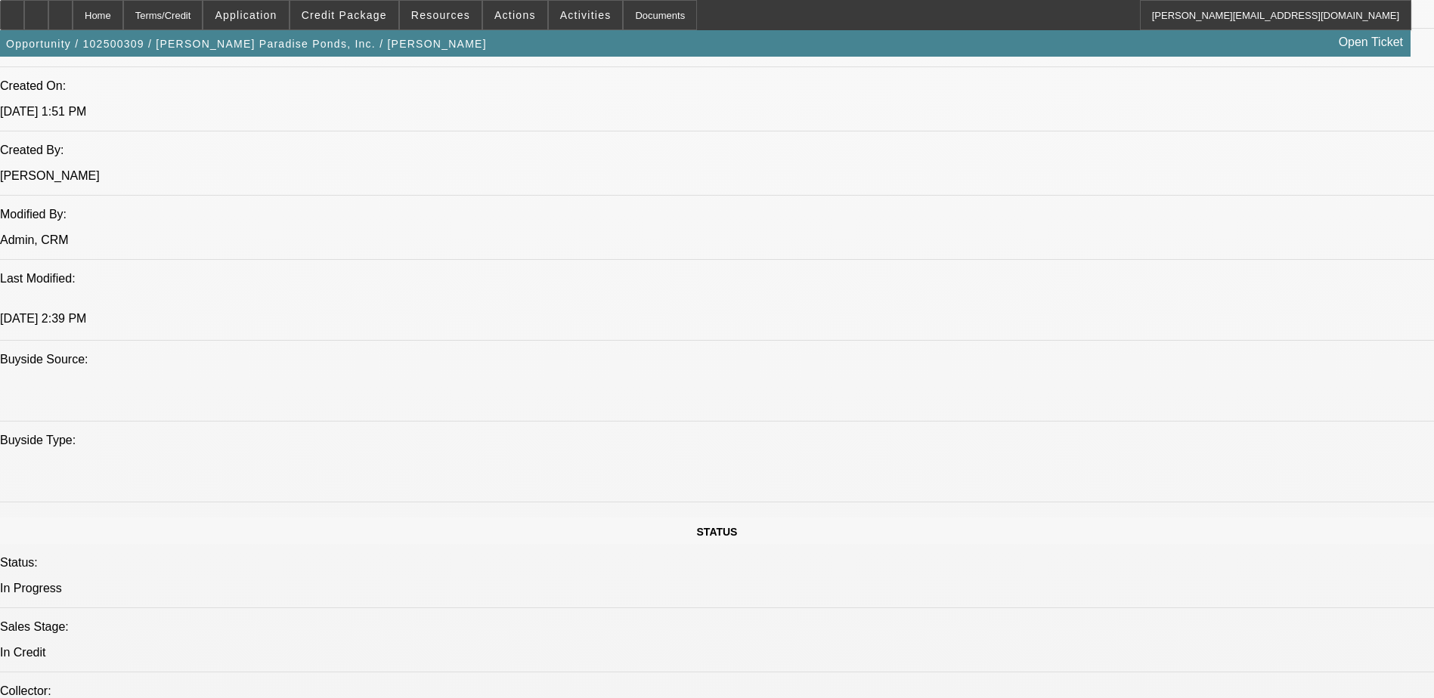
scroll to position [1209, 0]
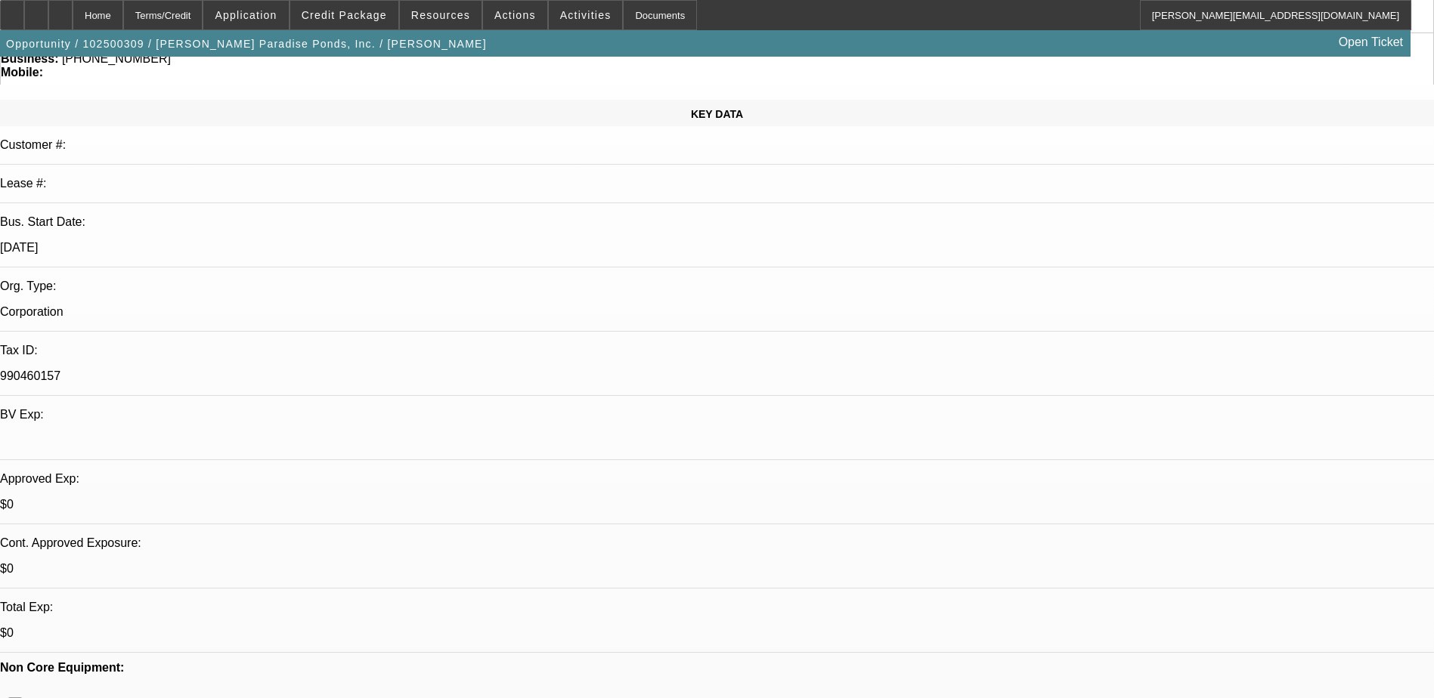
scroll to position [151, 0]
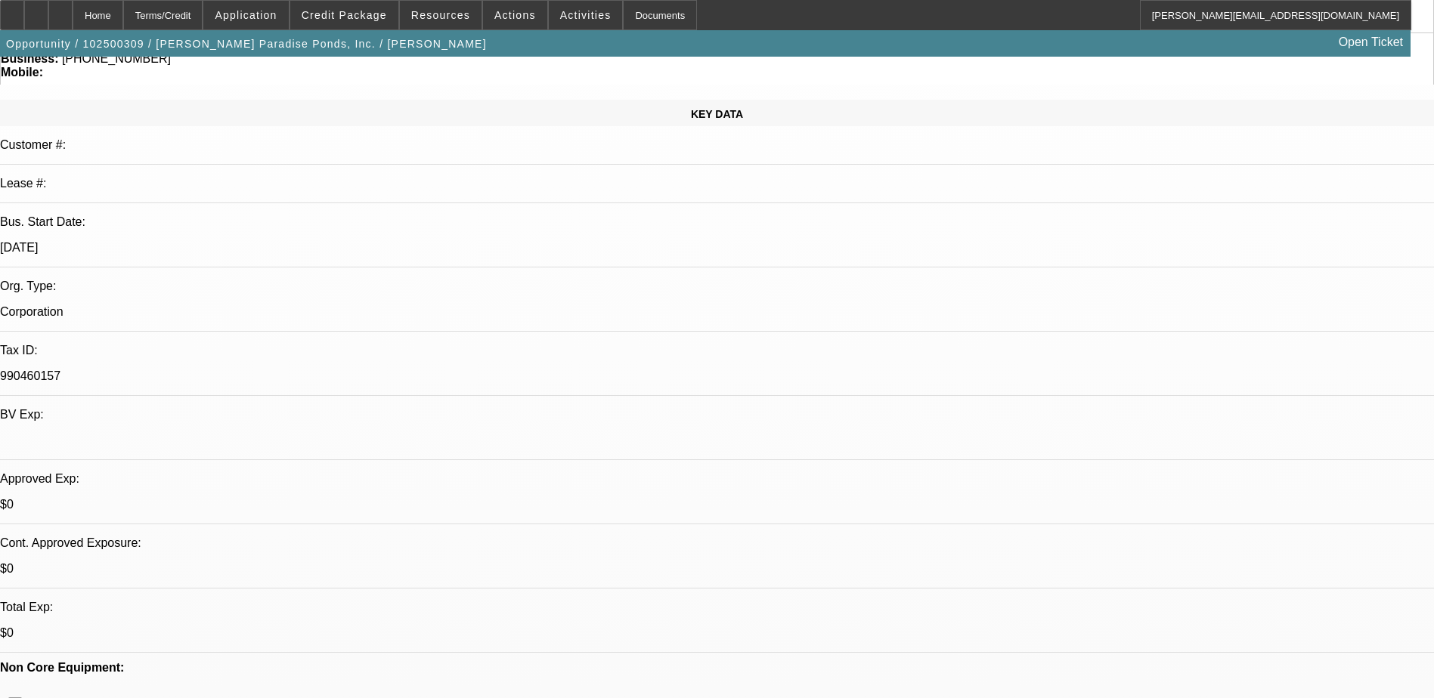
scroll to position [76, 0]
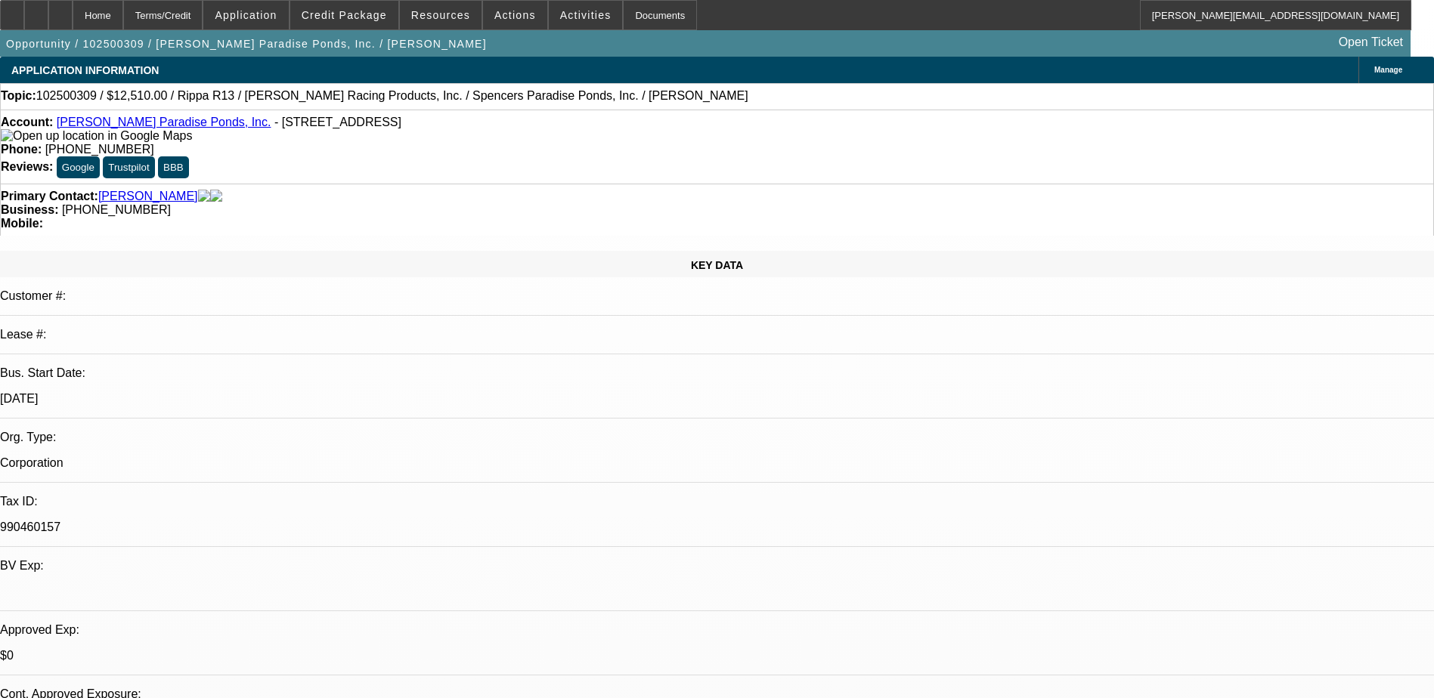
scroll to position [0, 0]
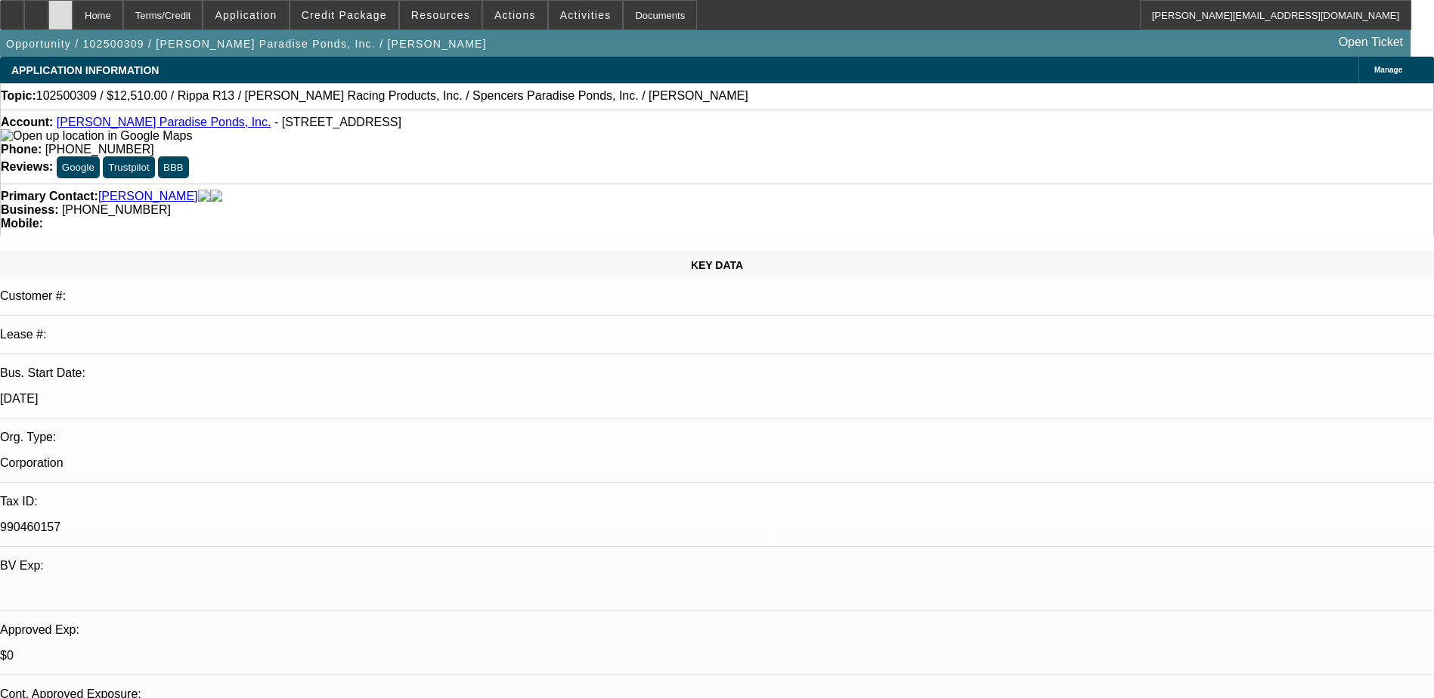
click at [60, 10] on icon at bounding box center [60, 10] width 0 height 0
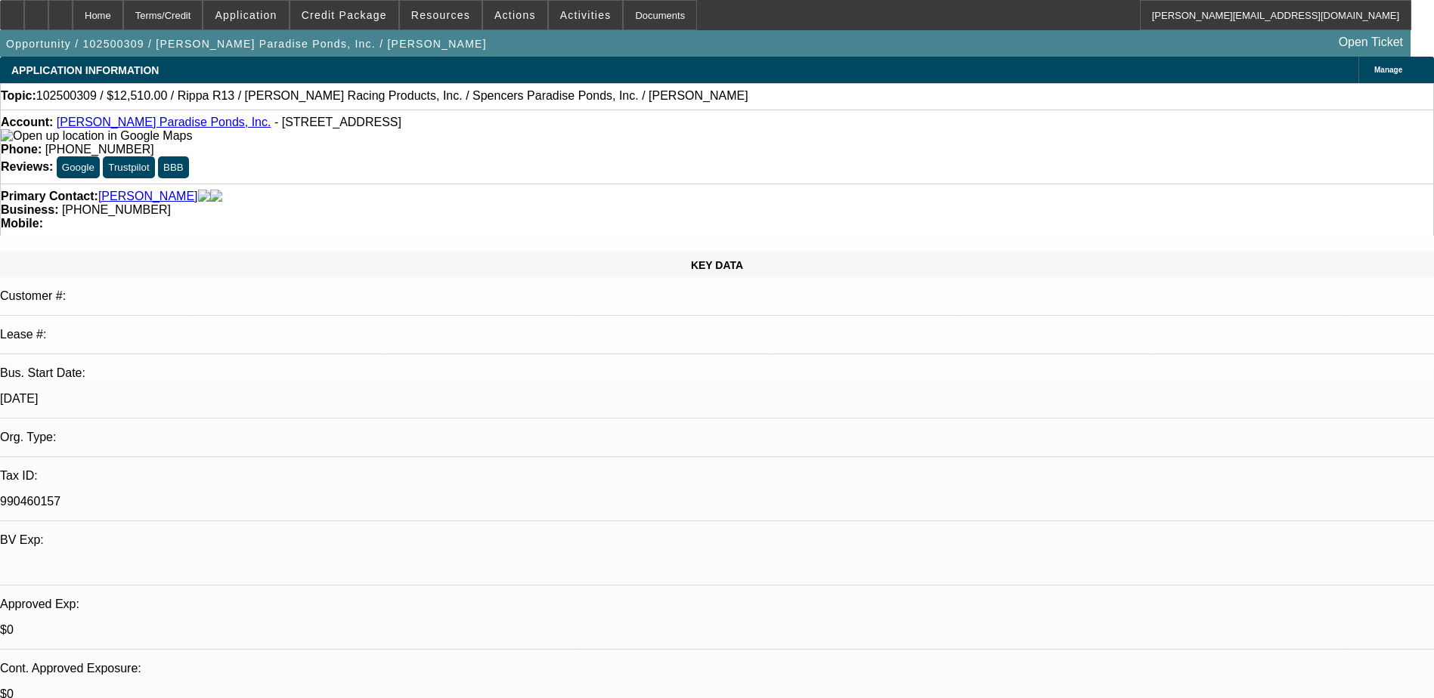
select select "0.1"
select select "2"
select select "0.1"
select select "4"
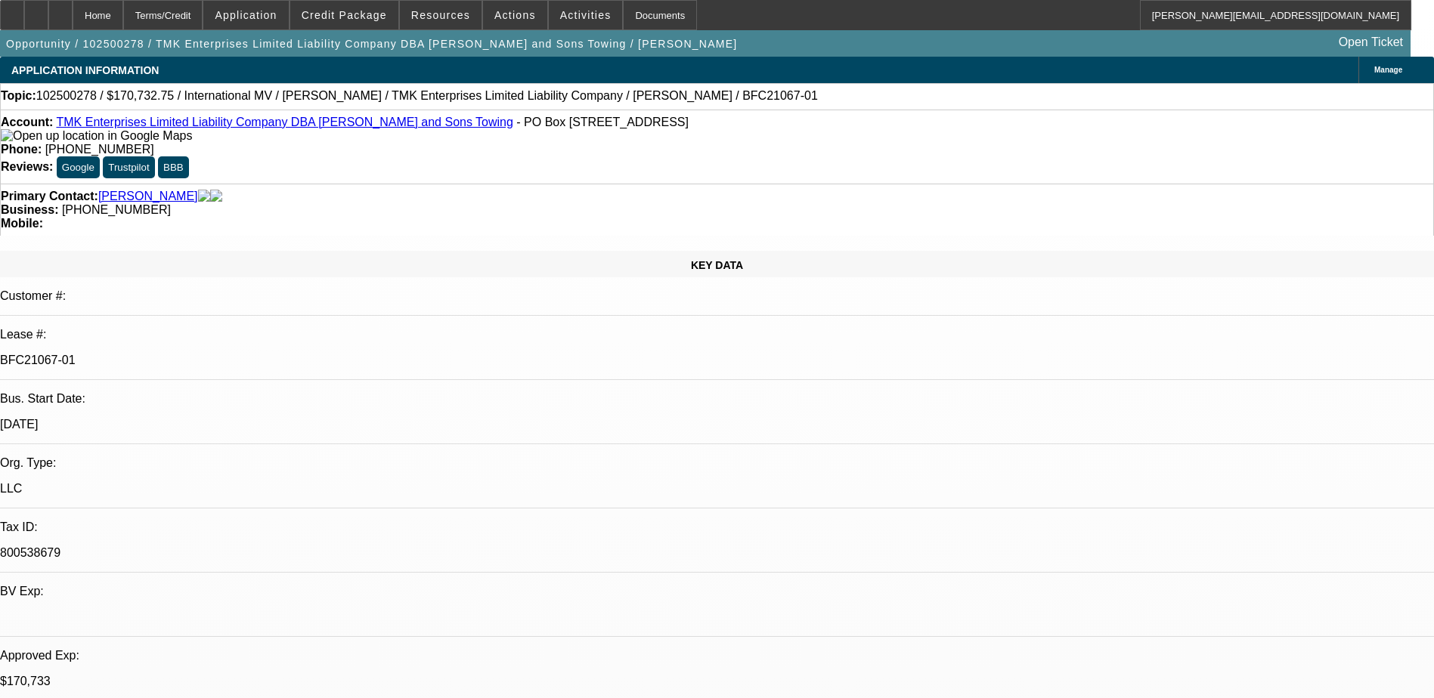
select select "0"
select select "2"
select select "0"
select select "6"
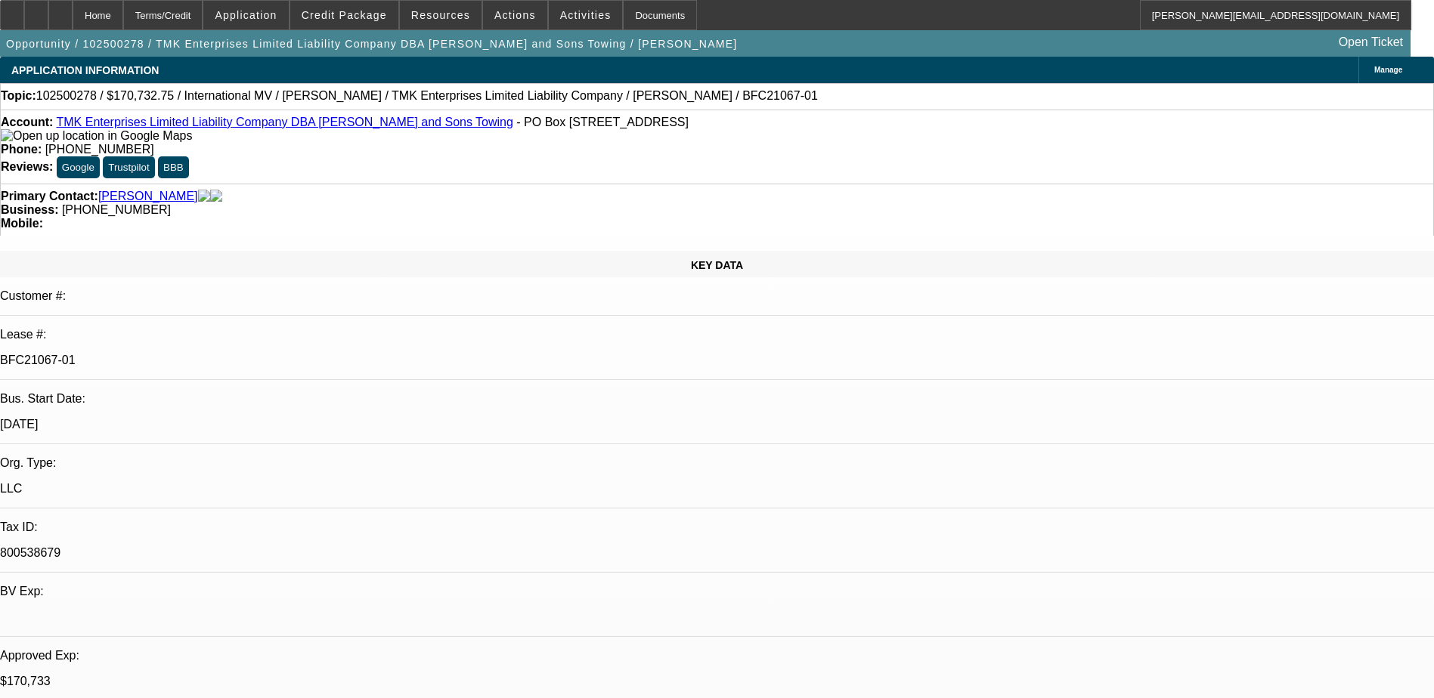
select select "0"
select select "6"
select select "0"
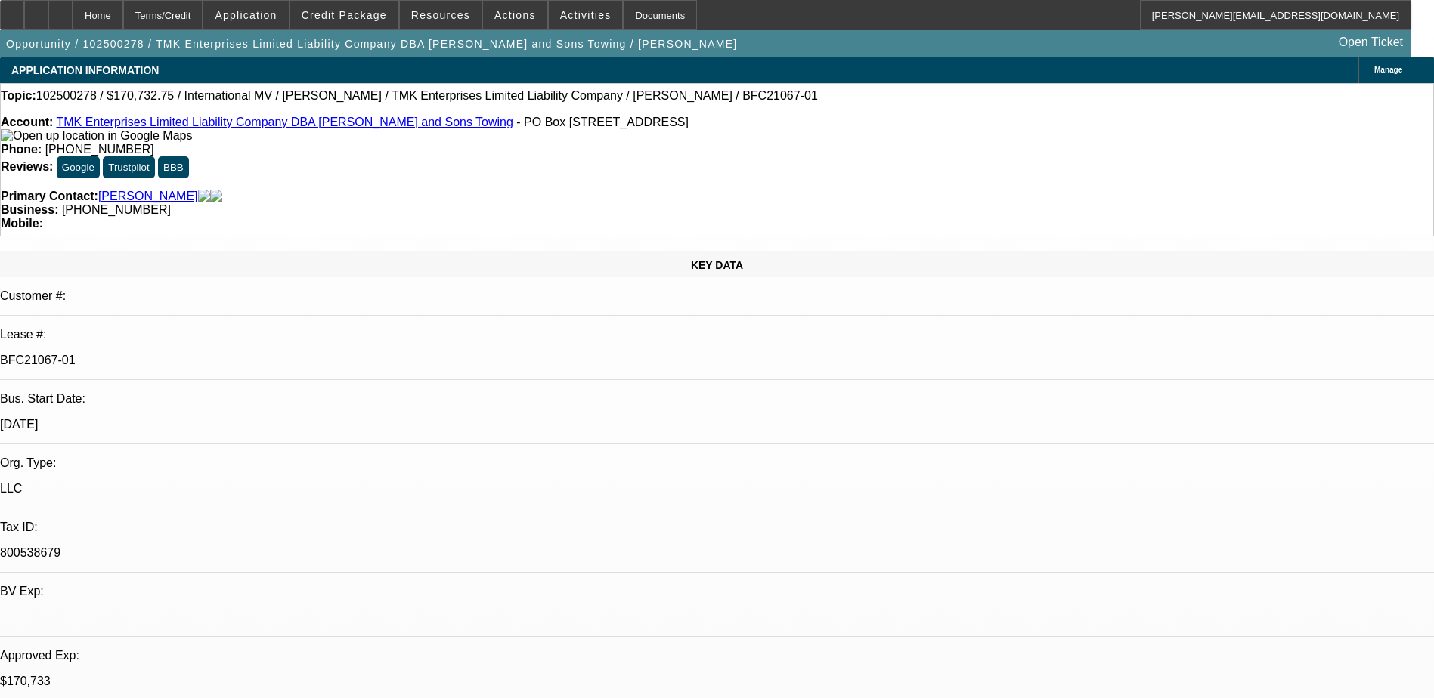
select select "0"
select select "6"
click at [60, 10] on icon at bounding box center [60, 10] width 0 height 0
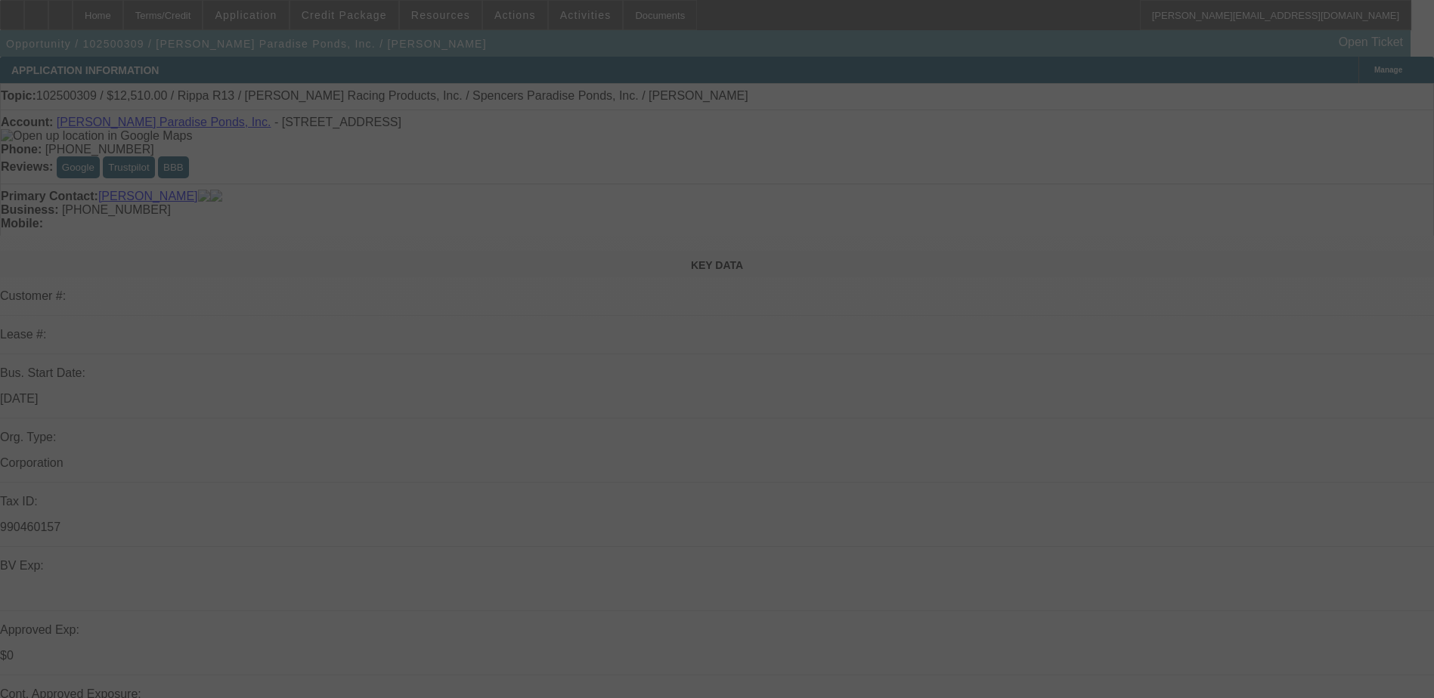
select select "0.1"
select select "2"
select select "0.1"
select select "4"
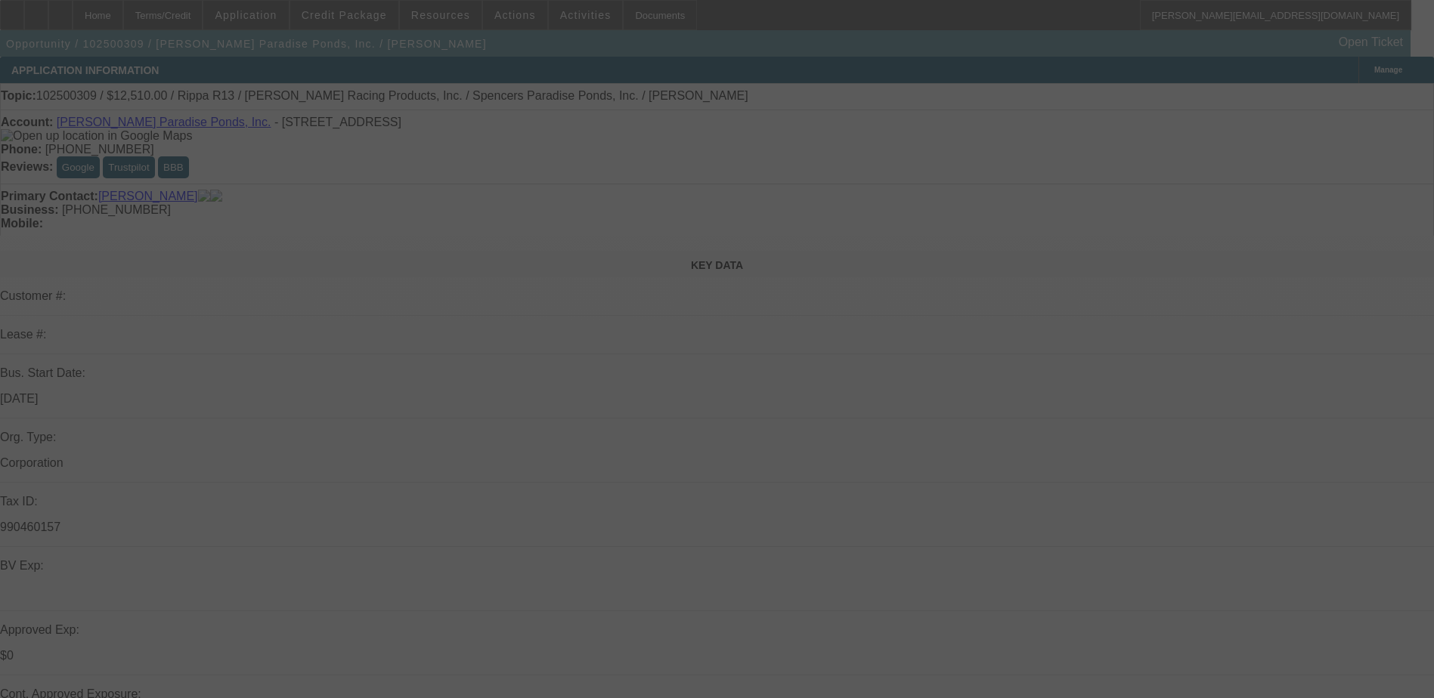
select select "0.1"
select select "2"
select select "0.1"
select select "4"
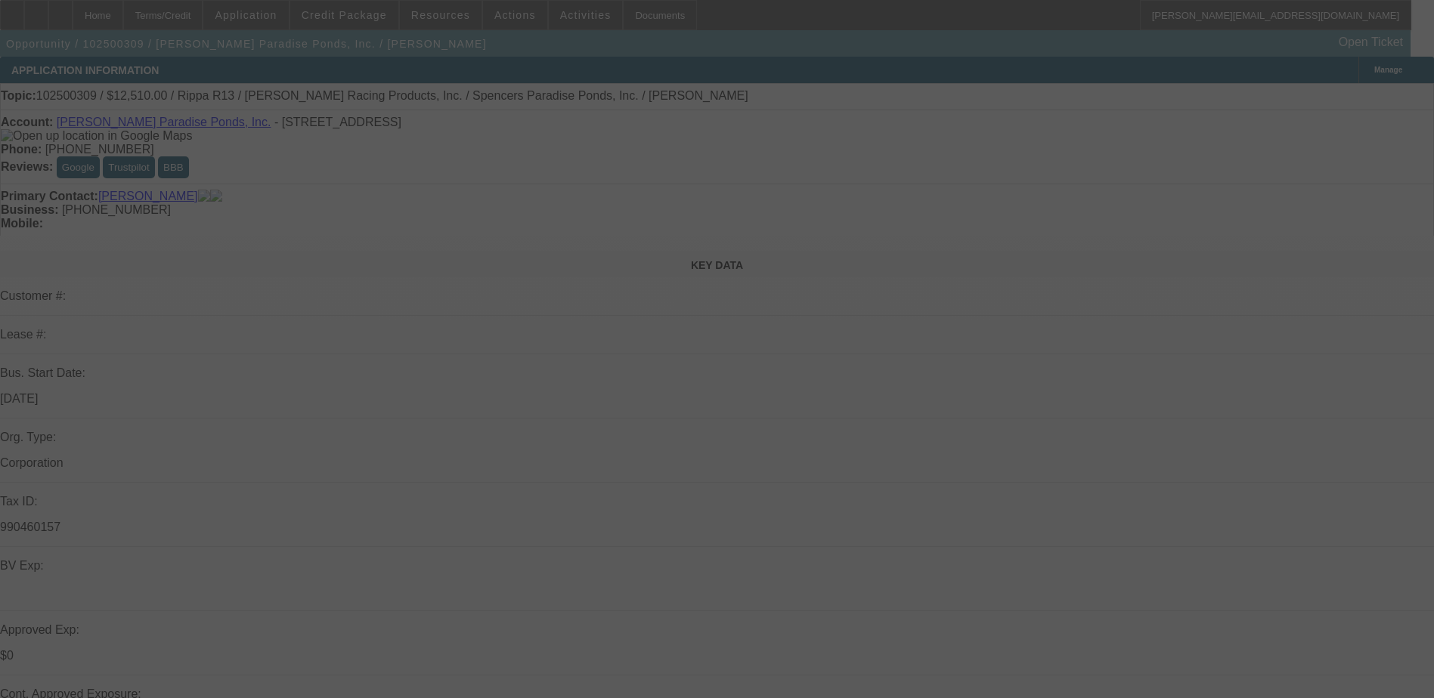
select select "0.1"
select select "2"
select select "0.1"
select select "4"
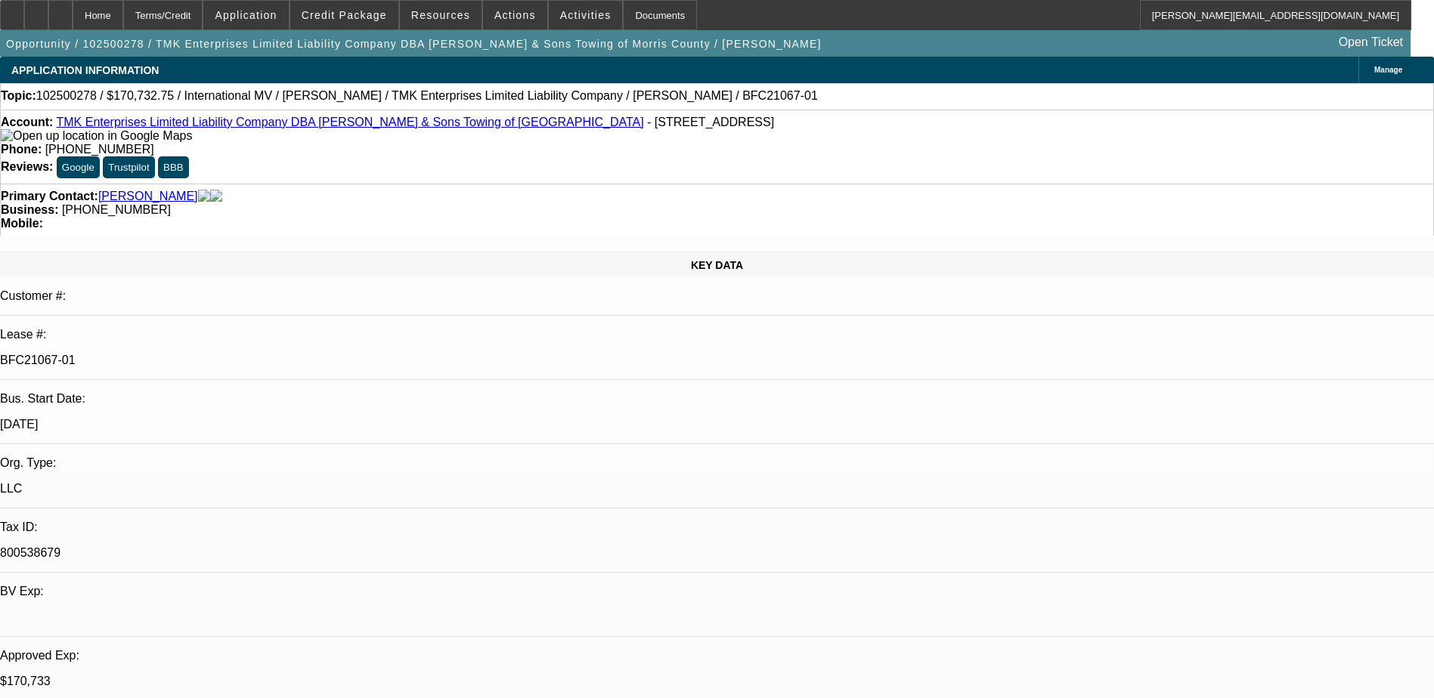
select select "0"
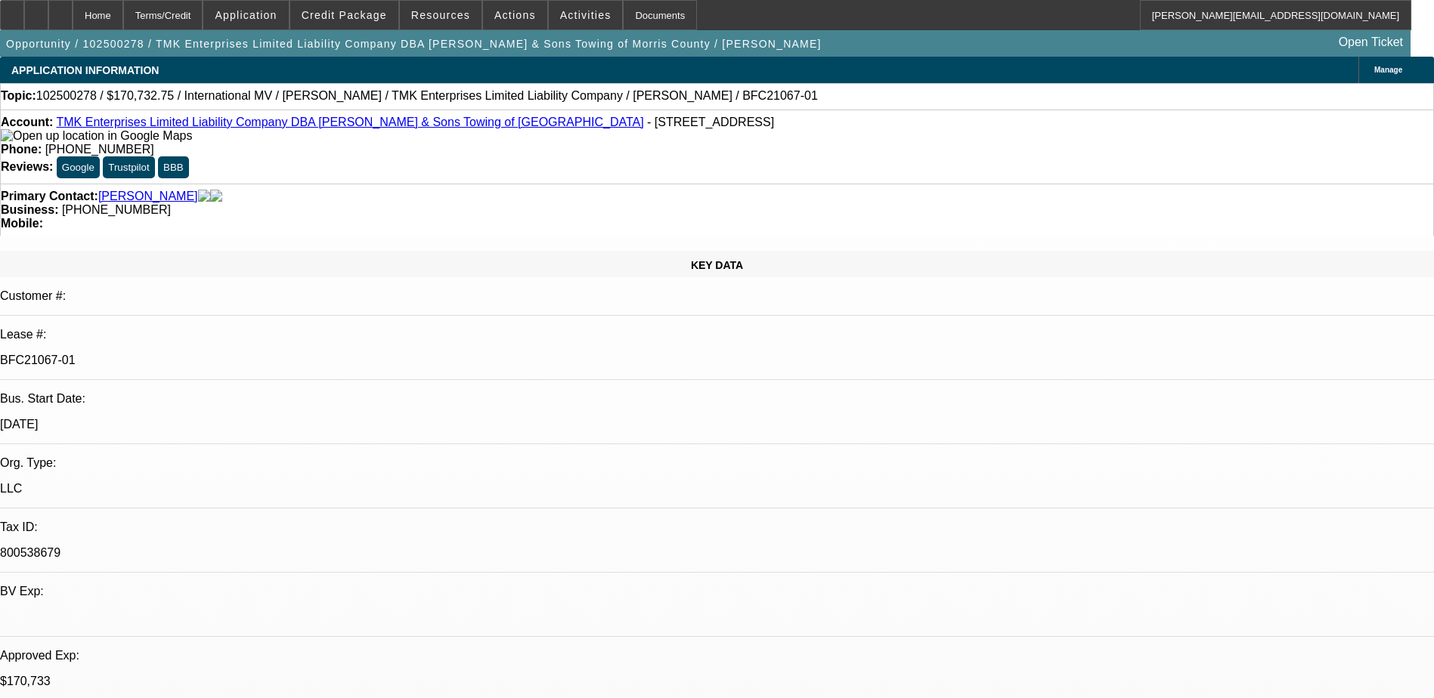
select select "0"
select select "1"
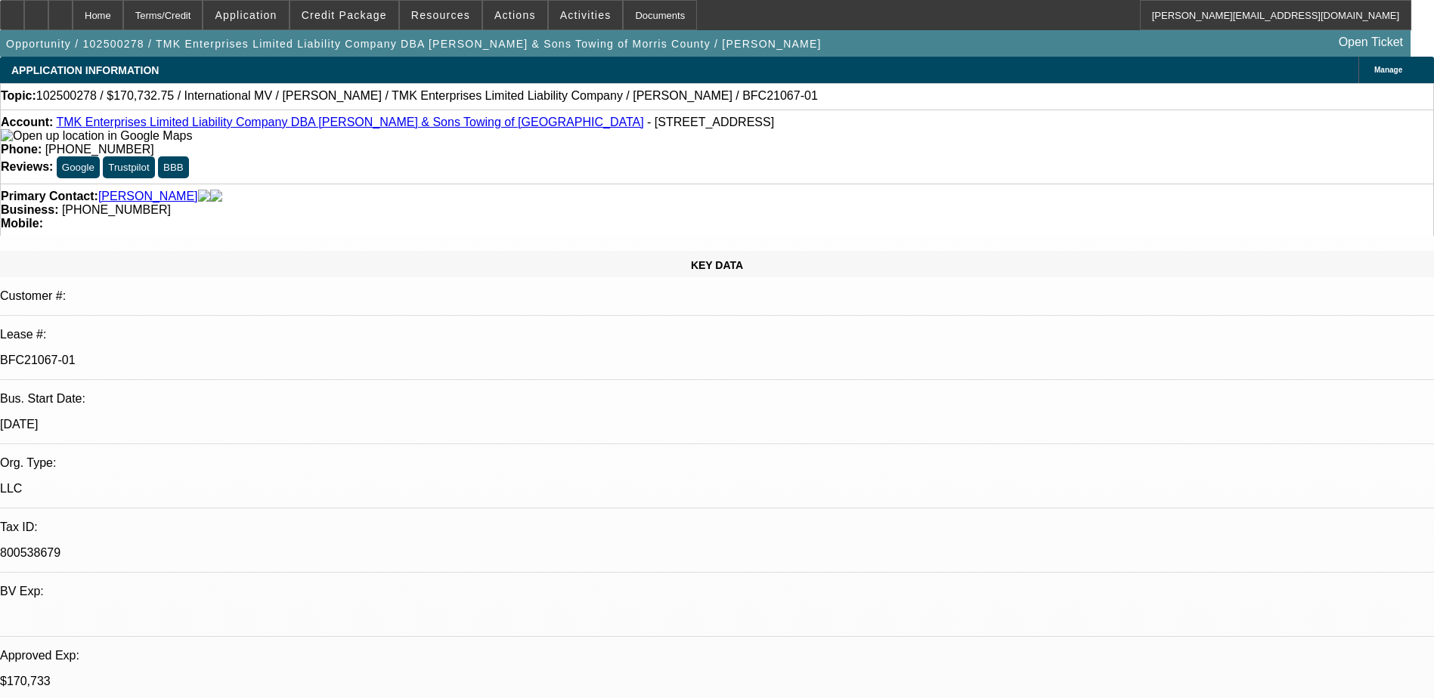
select select "2"
select select "6"
select select "1"
select select "6"
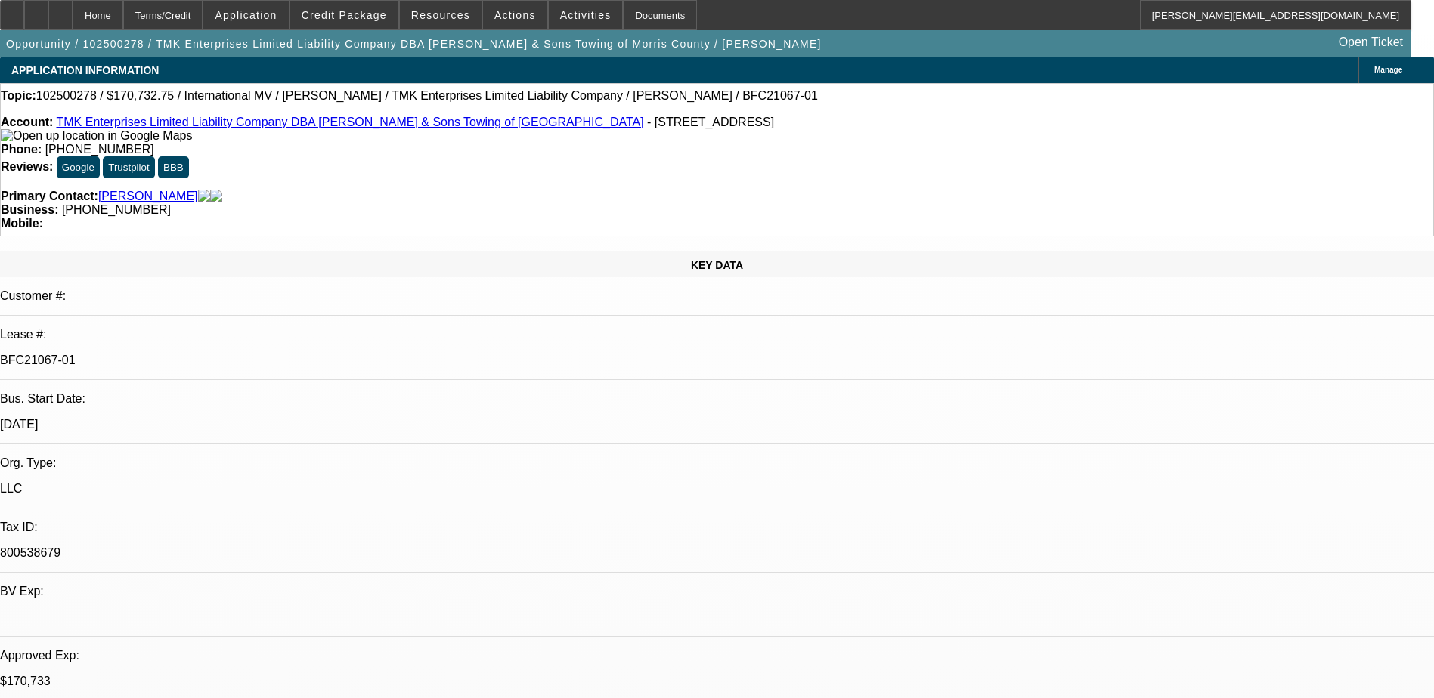
select select "1"
select select "6"
drag, startPoint x: 1219, startPoint y: 518, endPoint x: 967, endPoint y: 509, distance: 251.9
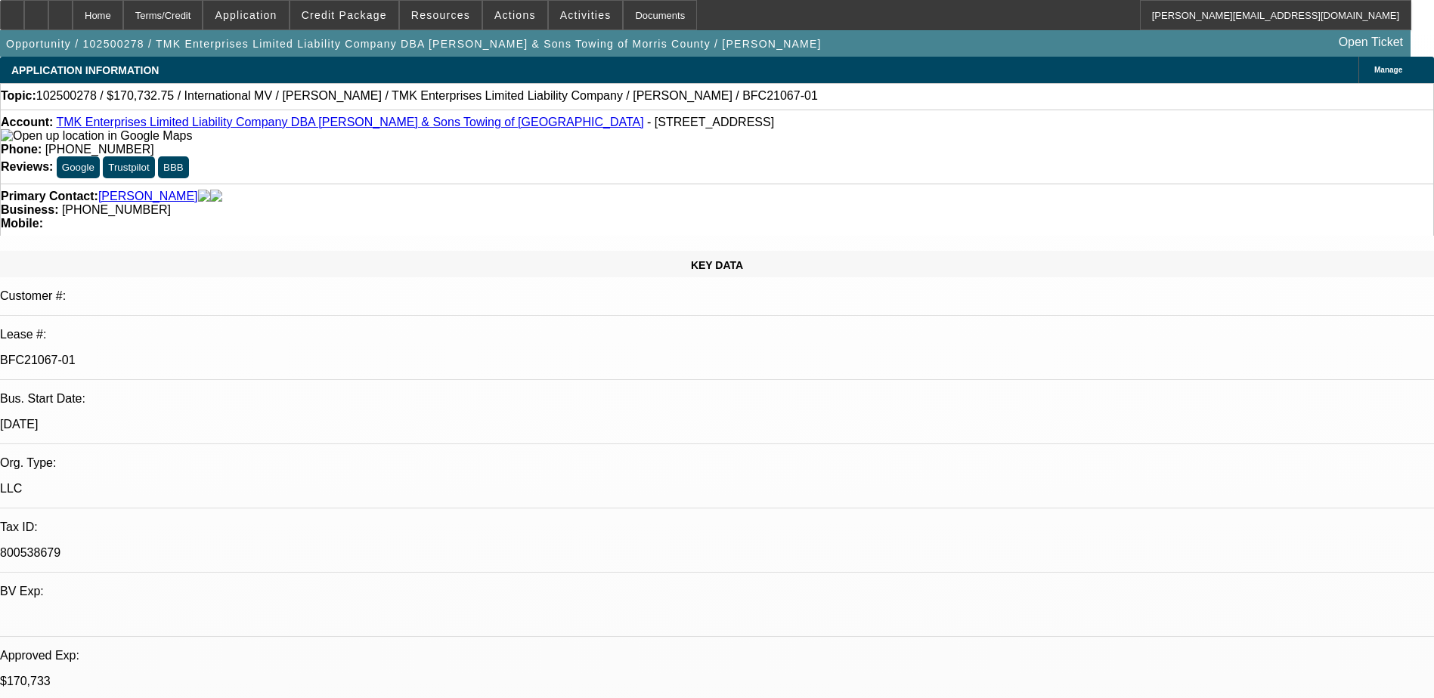
drag, startPoint x: 967, startPoint y: 509, endPoint x: 1004, endPoint y: 513, distance: 37.3
copy div "business check ok, ACH Required, tax is being financed, need signed invoice EPO…"
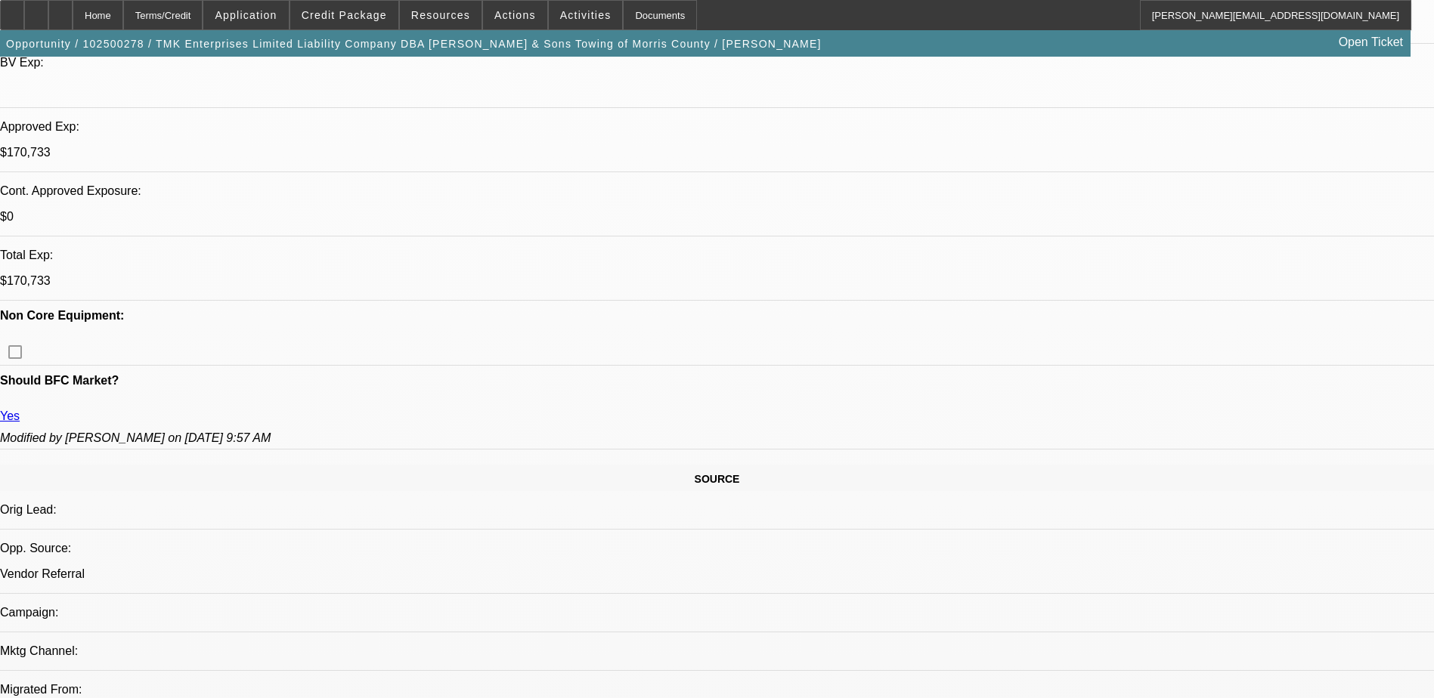
scroll to position [726, 0]
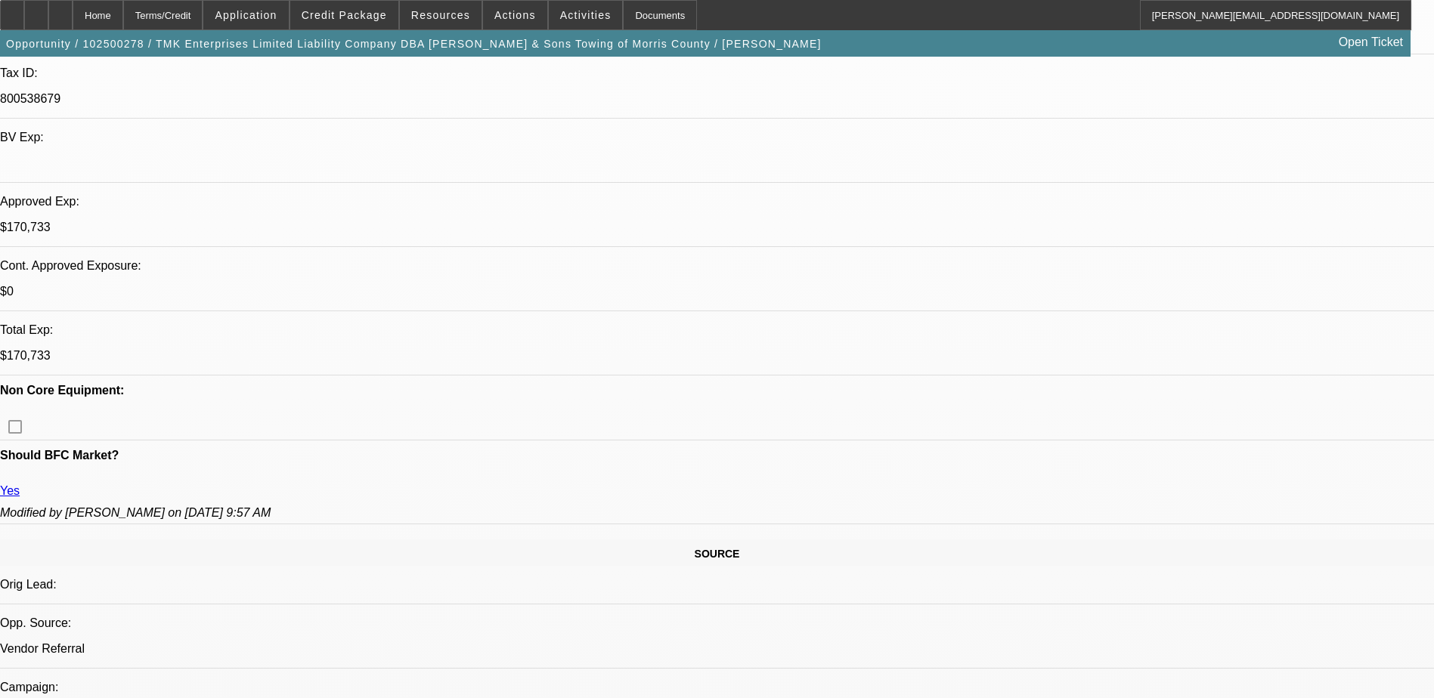
scroll to position [453, 0]
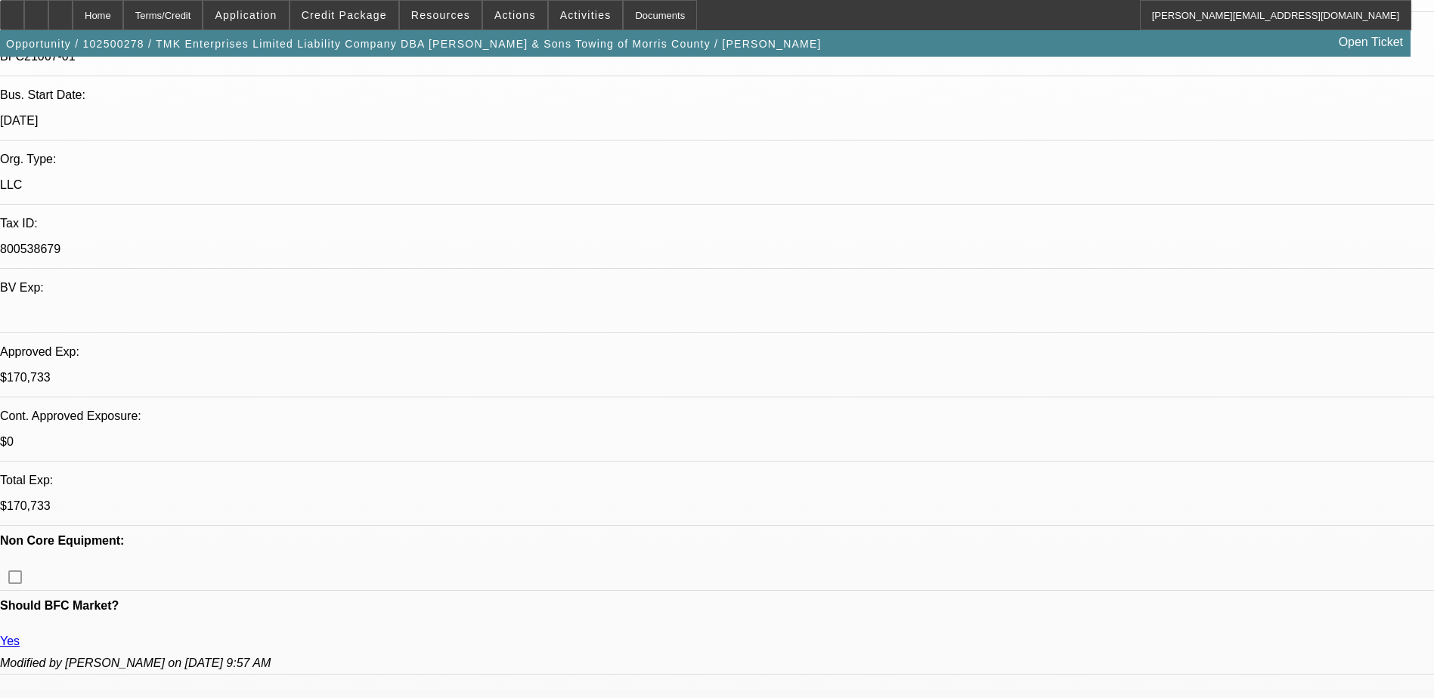
scroll to position [302, 0]
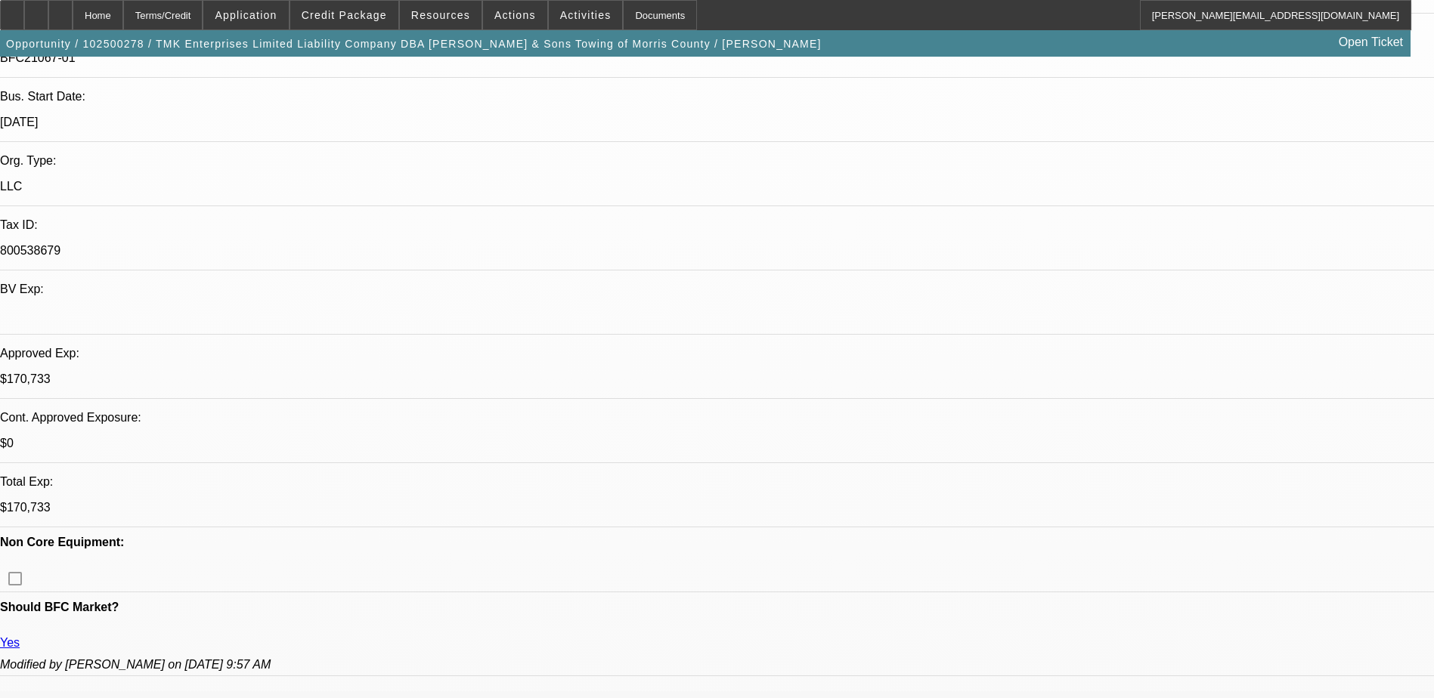
scroll to position [499, 0]
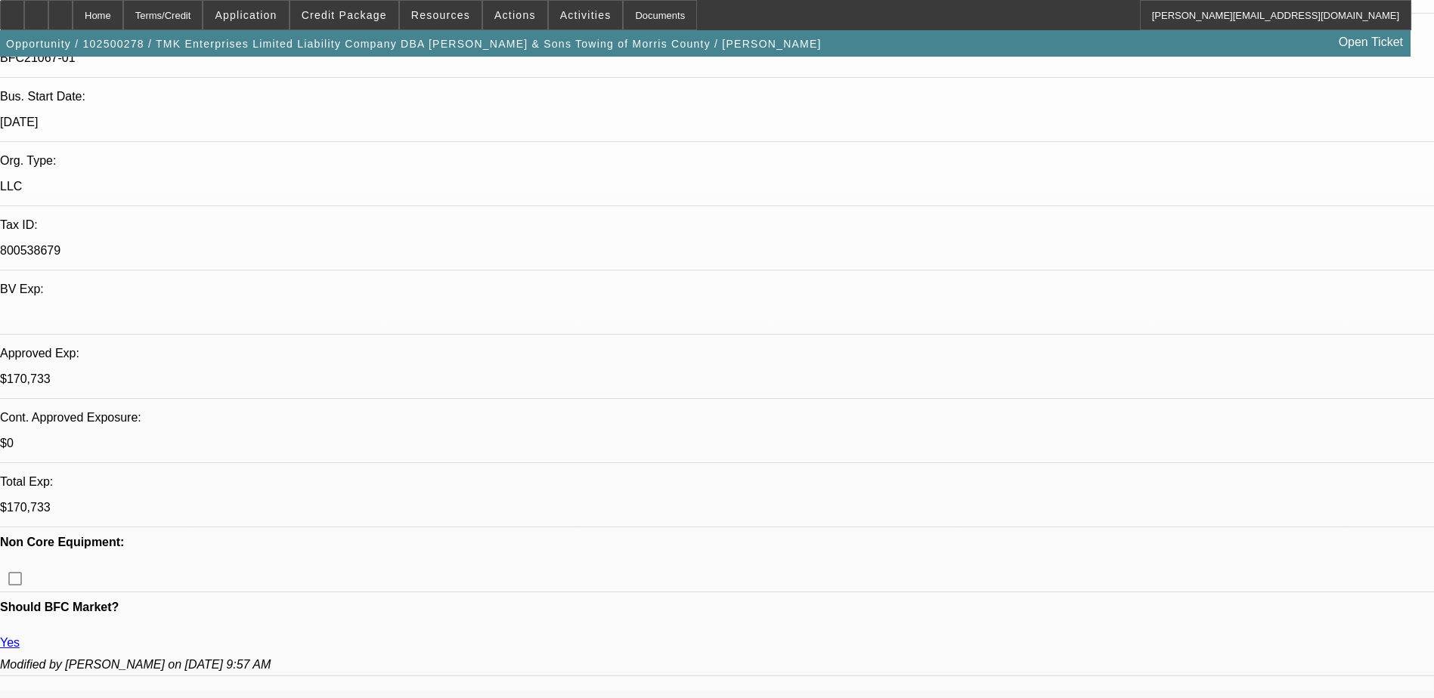
scroll to position [0, 0]
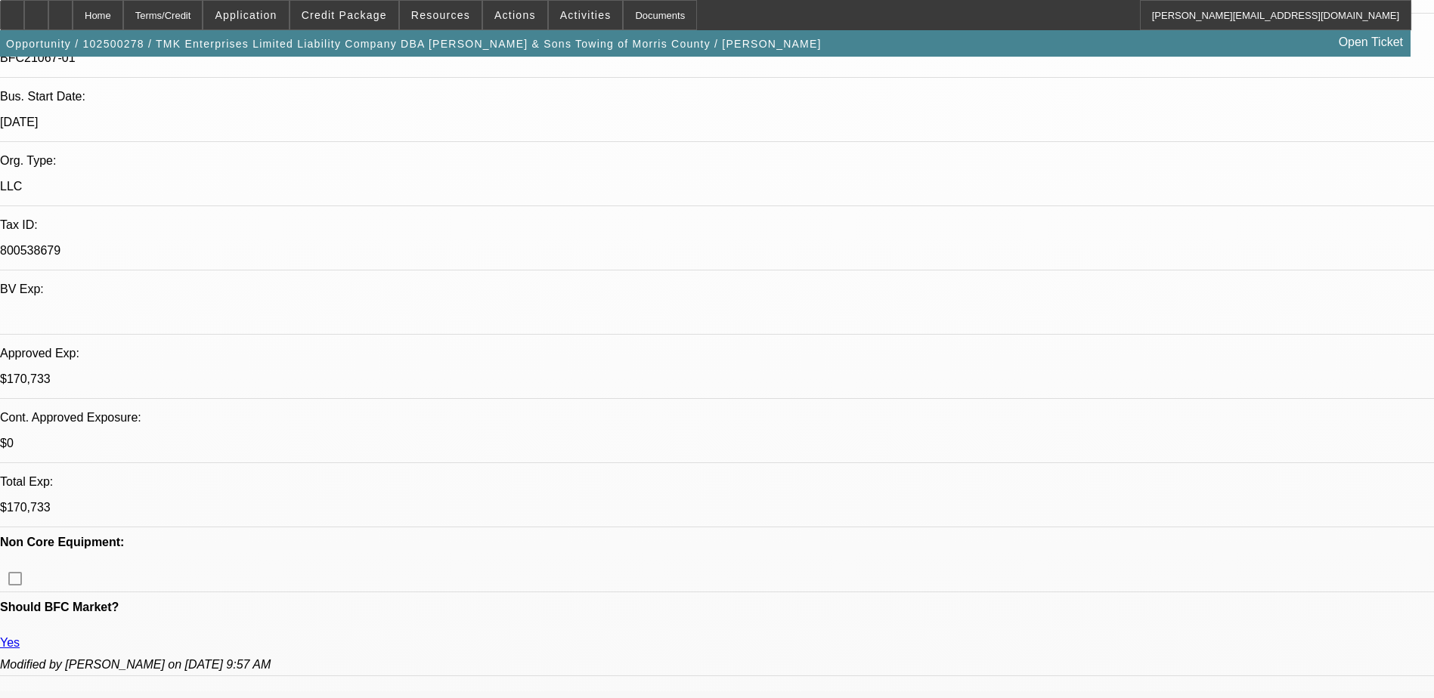
scroll to position [348, 0]
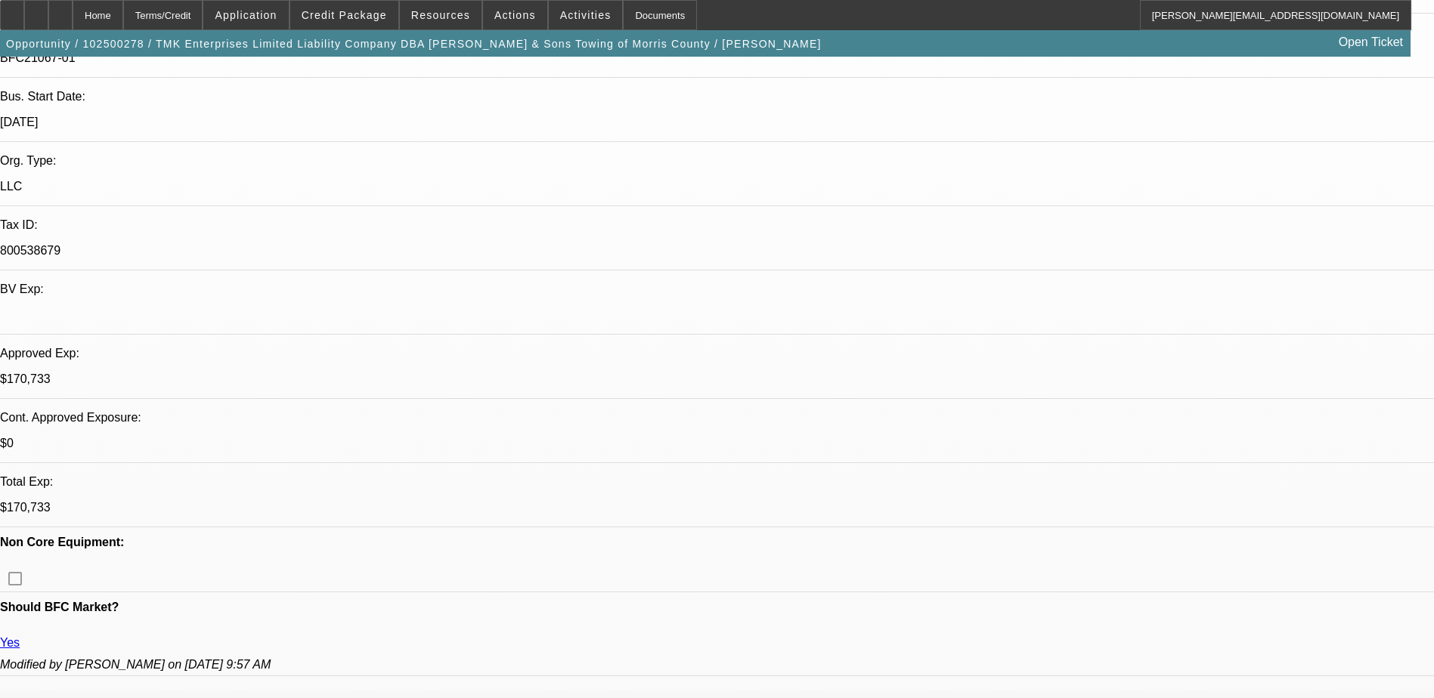
scroll to position [45, 0]
drag, startPoint x: 1079, startPoint y: 268, endPoint x: 1079, endPoint y: 237, distance: 31.0
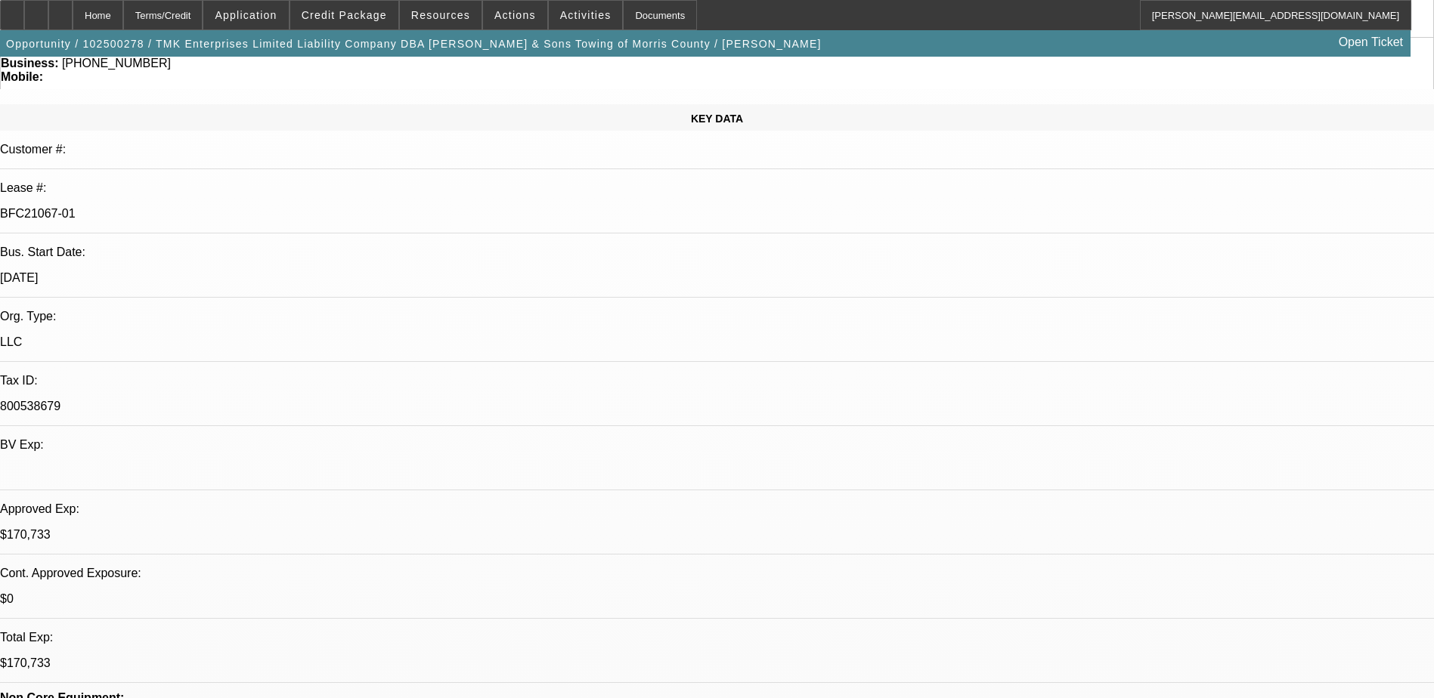
scroll to position [0, 0]
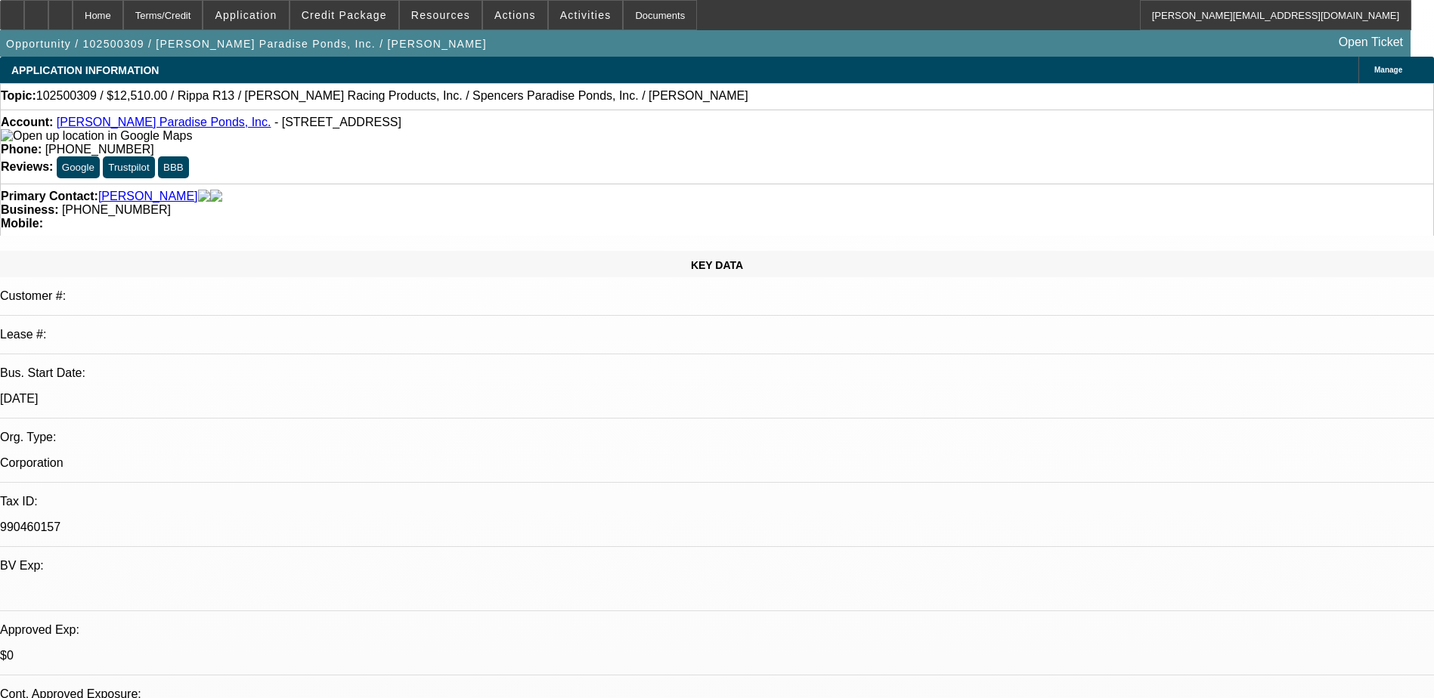
select select "0.1"
select select "2"
select select "0.1"
select select "2"
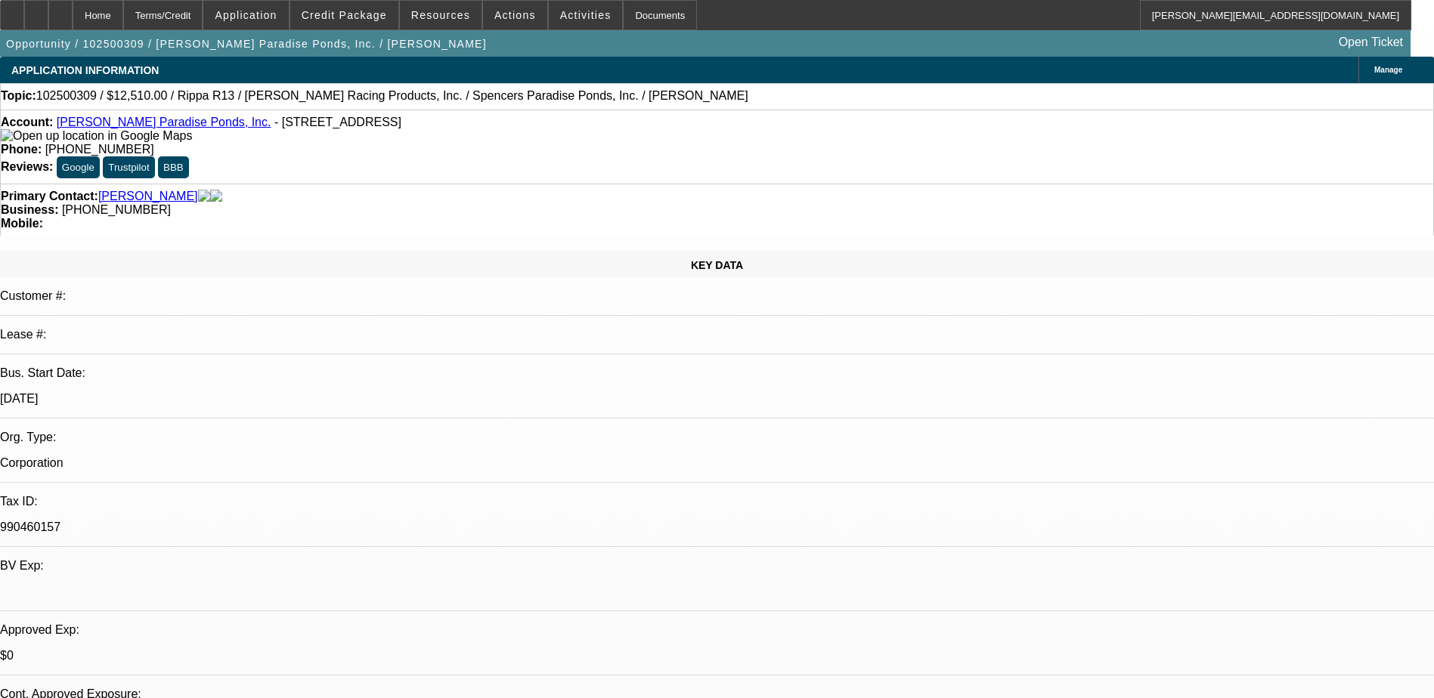
select select "0.1"
select select "2"
select select "0.1"
select select "1"
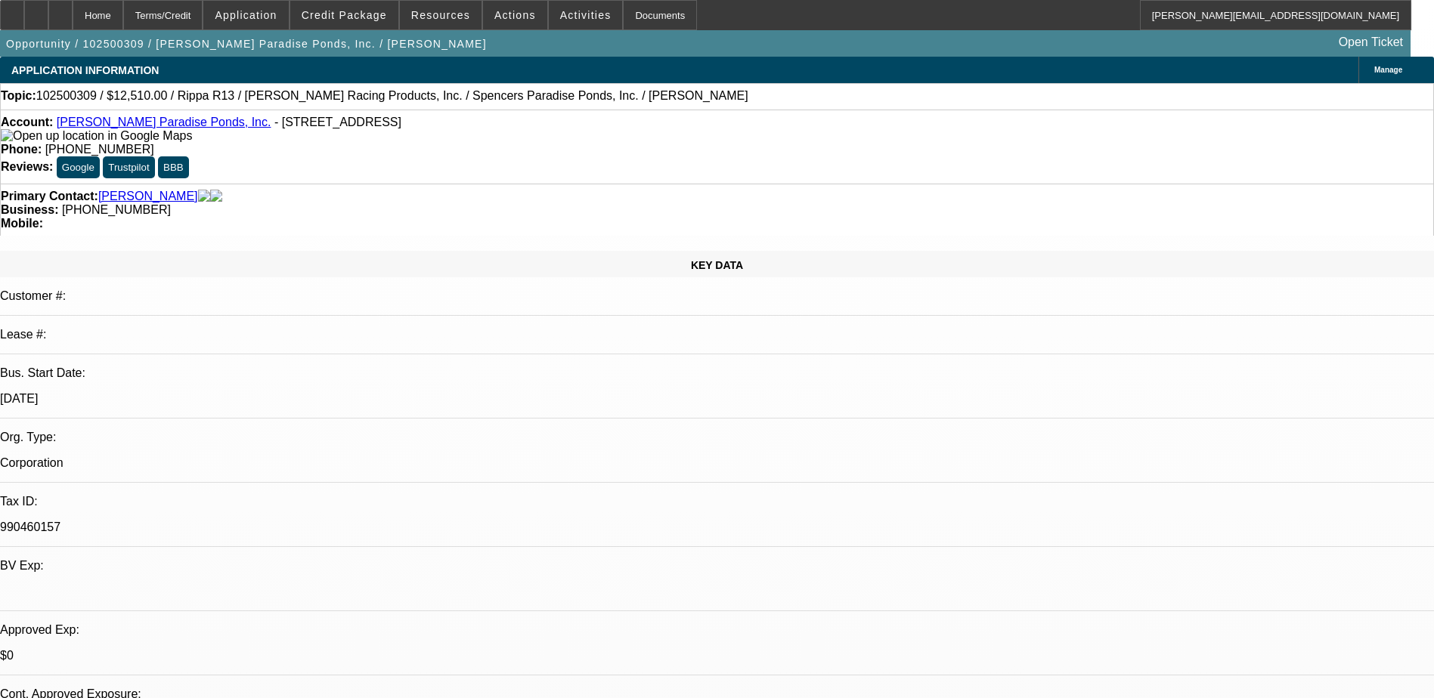
select select "2"
select select "4"
select select "1"
select select "2"
select select "4"
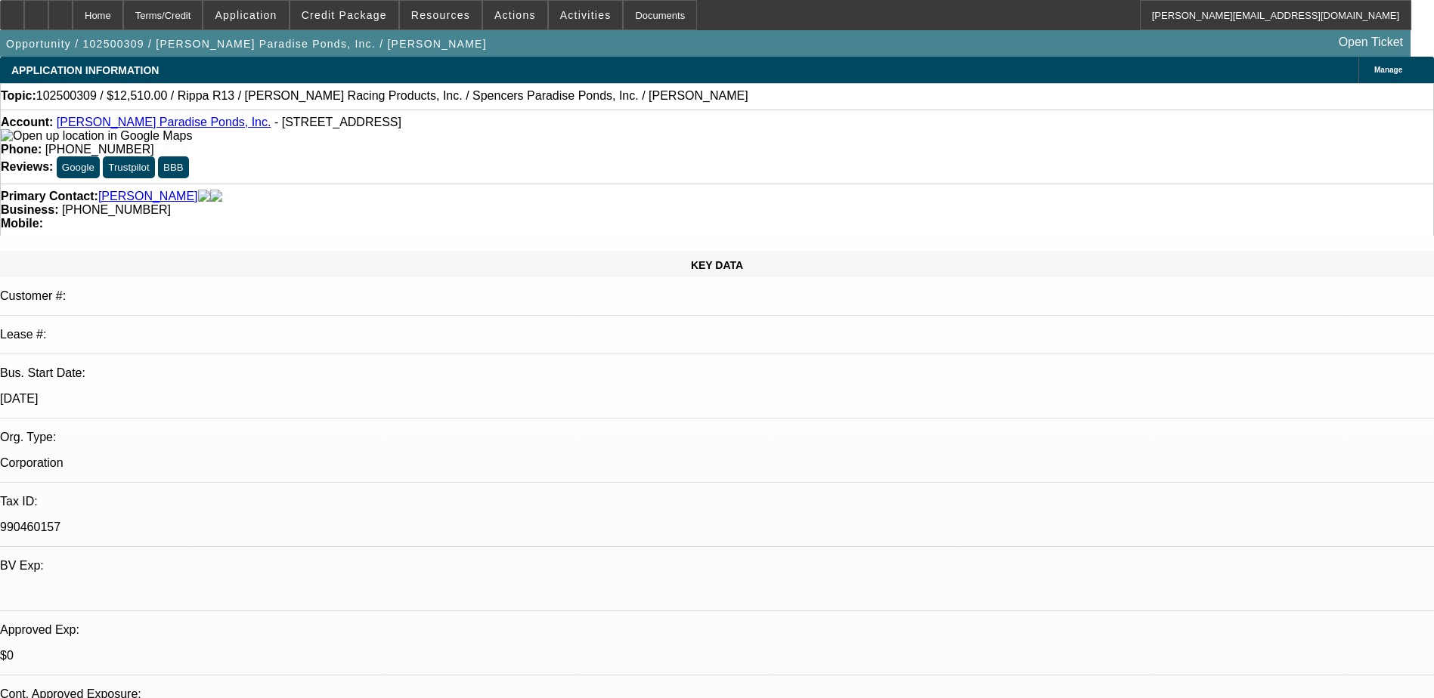
select select "1"
select select "2"
select select "4"
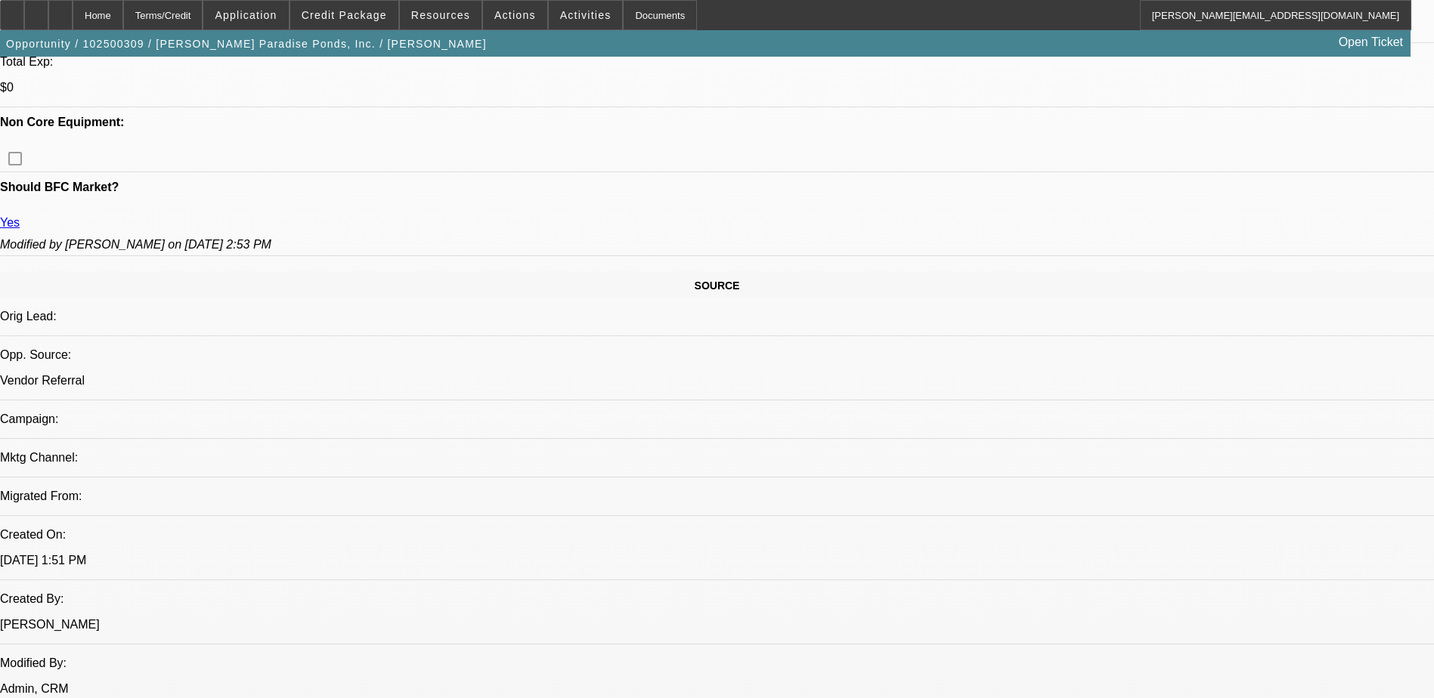
scroll to position [649, 0]
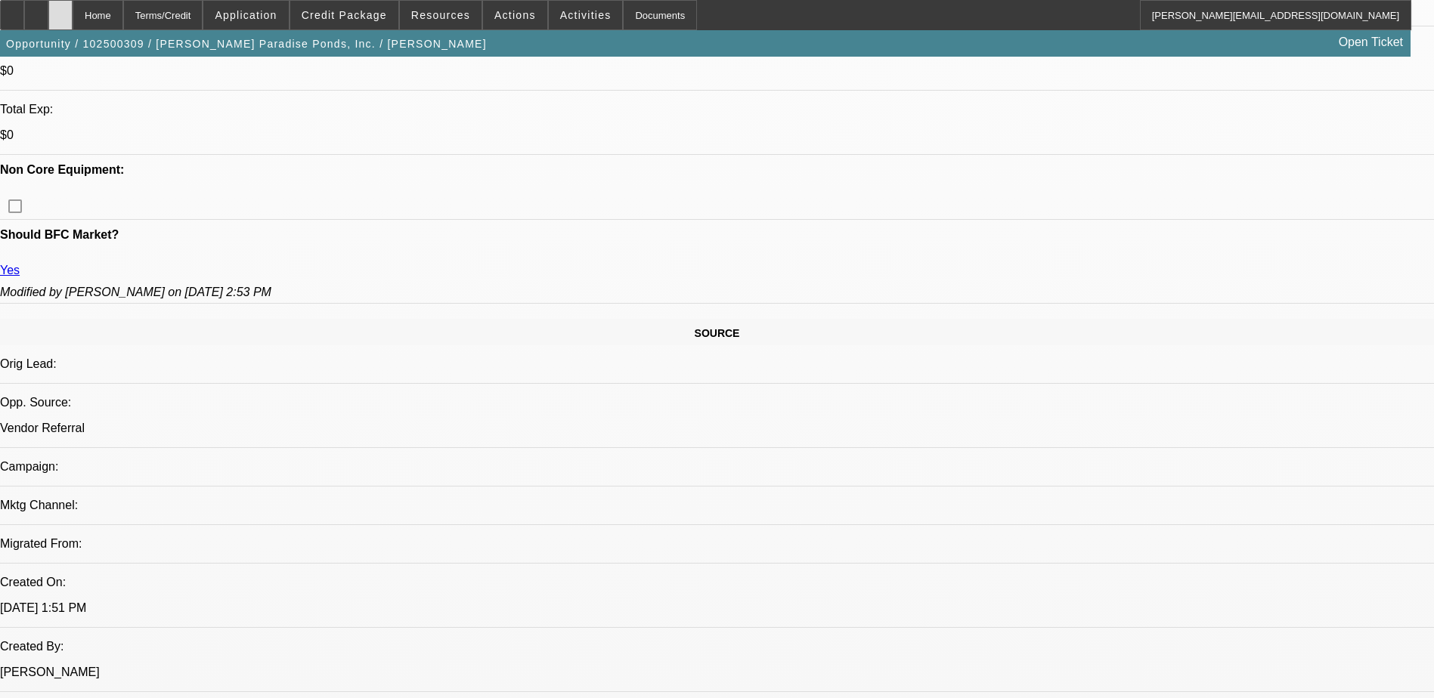
click at [60, 10] on icon at bounding box center [60, 10] width 0 height 0
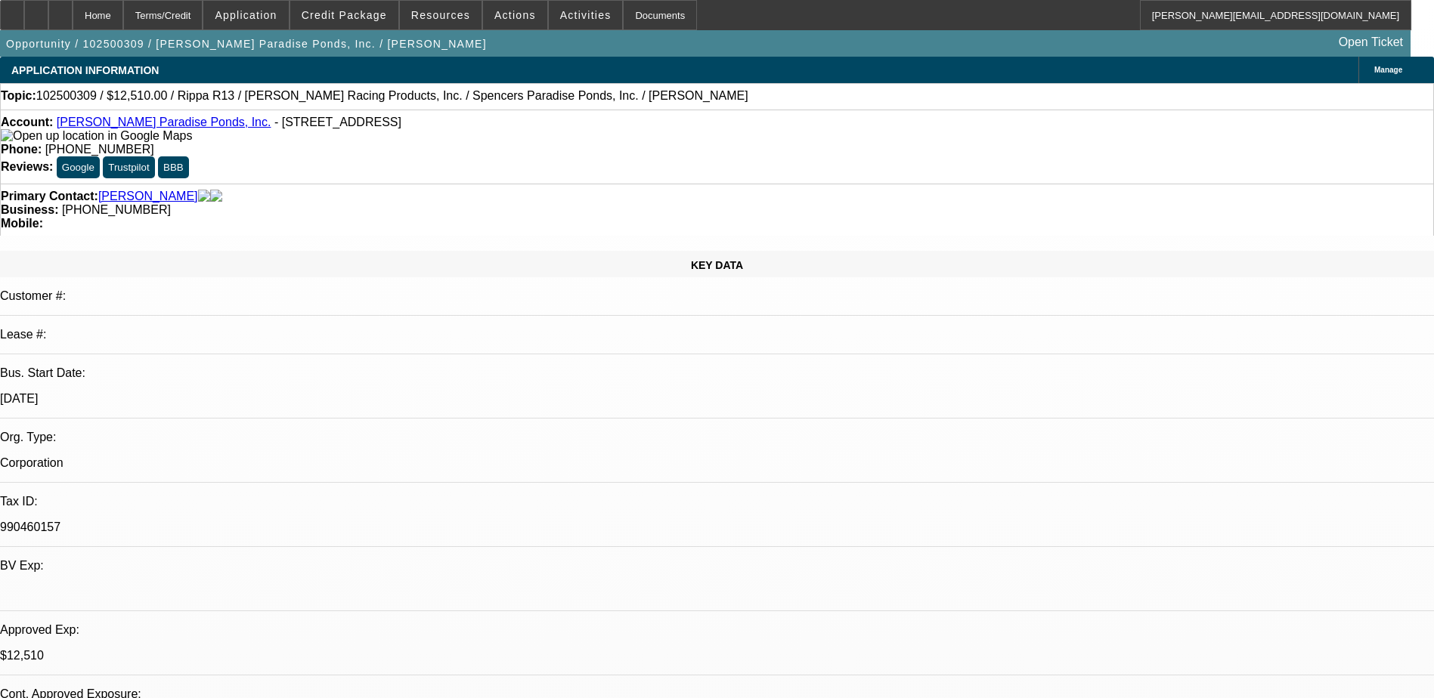
select select "0.1"
select select "2"
select select "0.1"
select select "2"
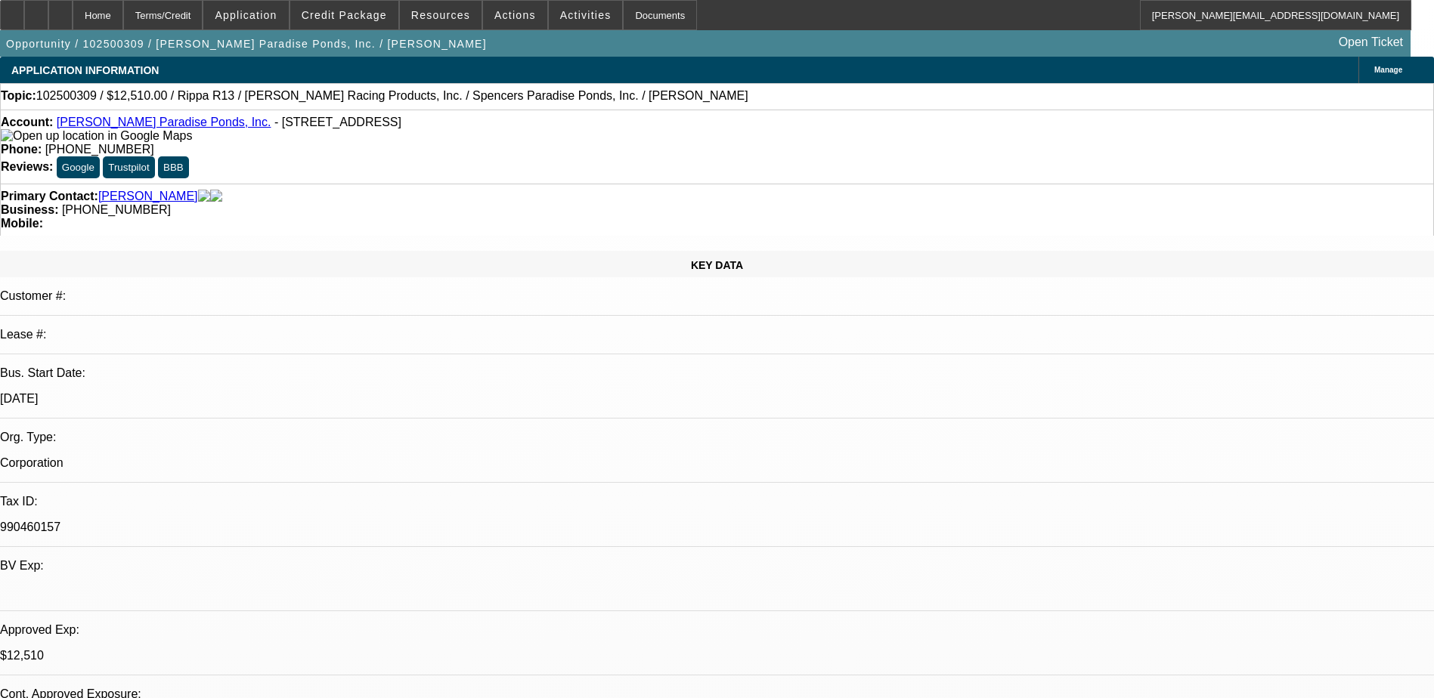
select select "0.1"
select select "2"
select select "0.1"
select select "1"
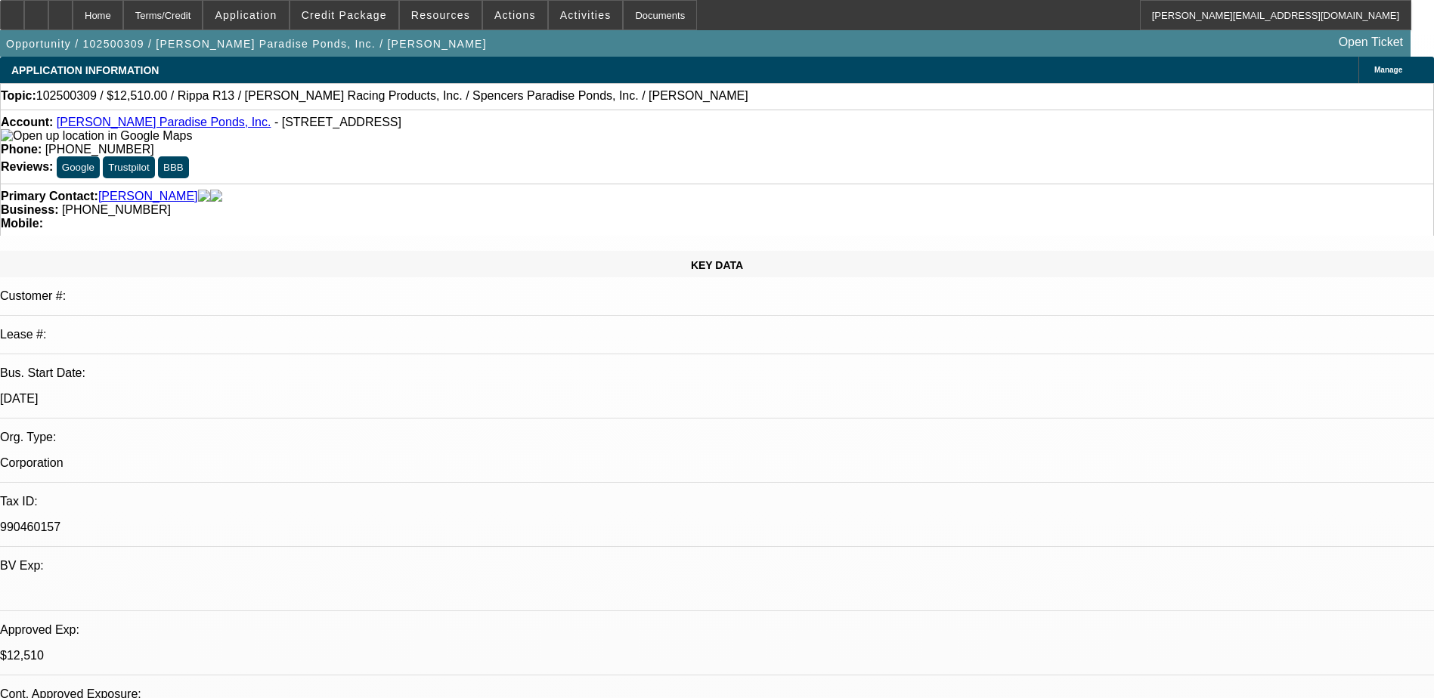
select select "2"
select select "4"
select select "1"
select select "2"
select select "4"
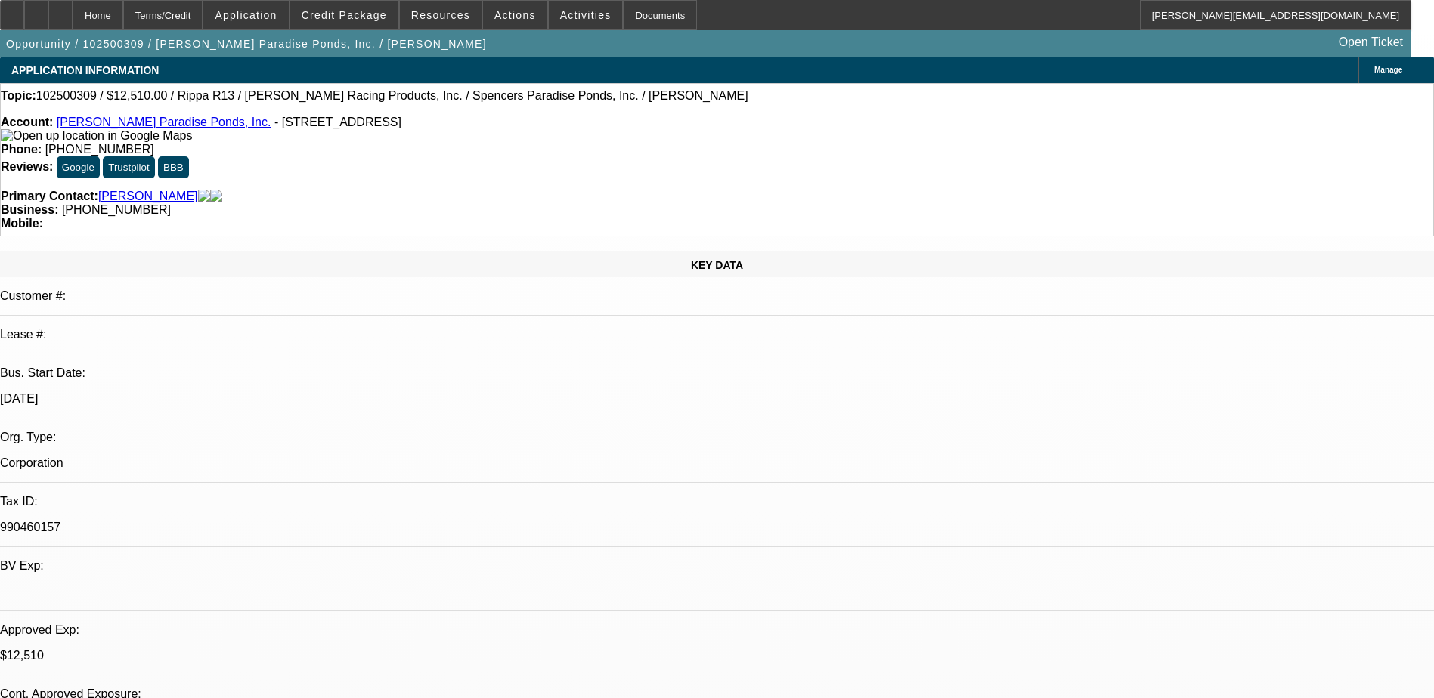
select select "1"
select select "2"
select select "4"
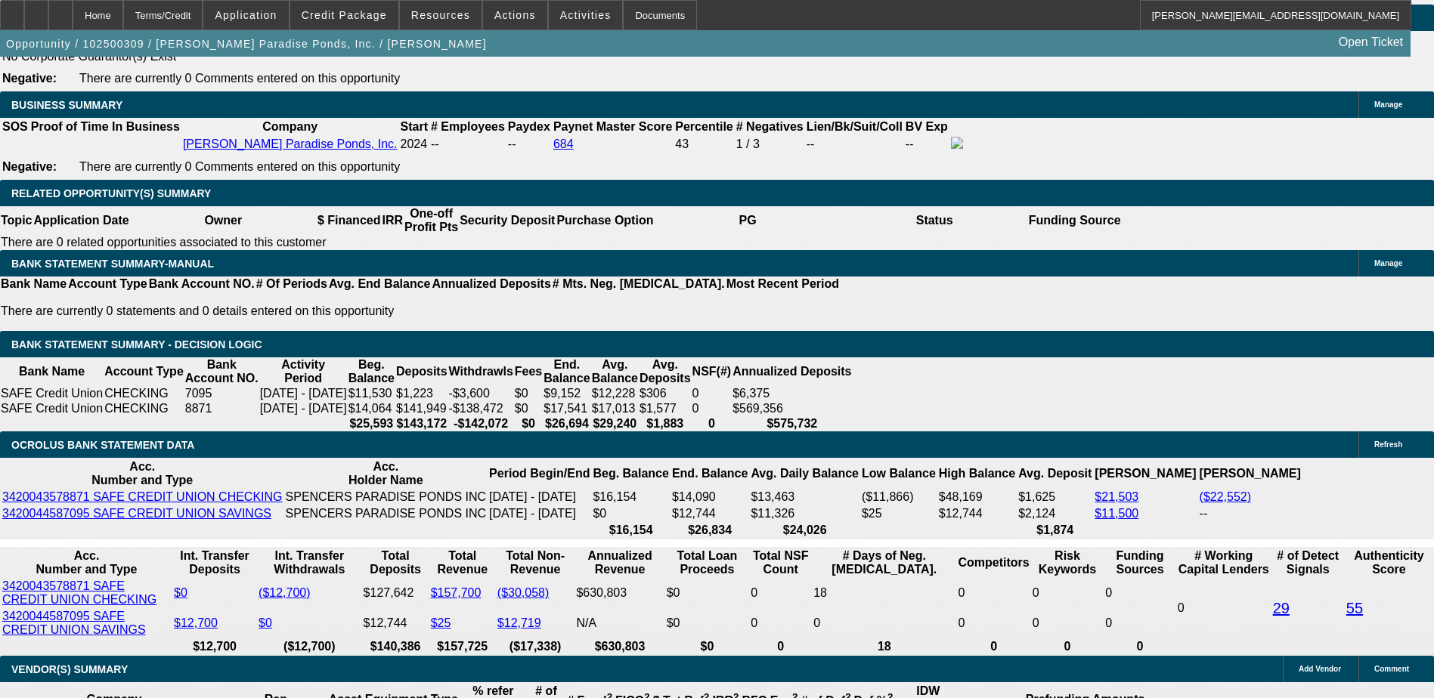
scroll to position [2353, 0]
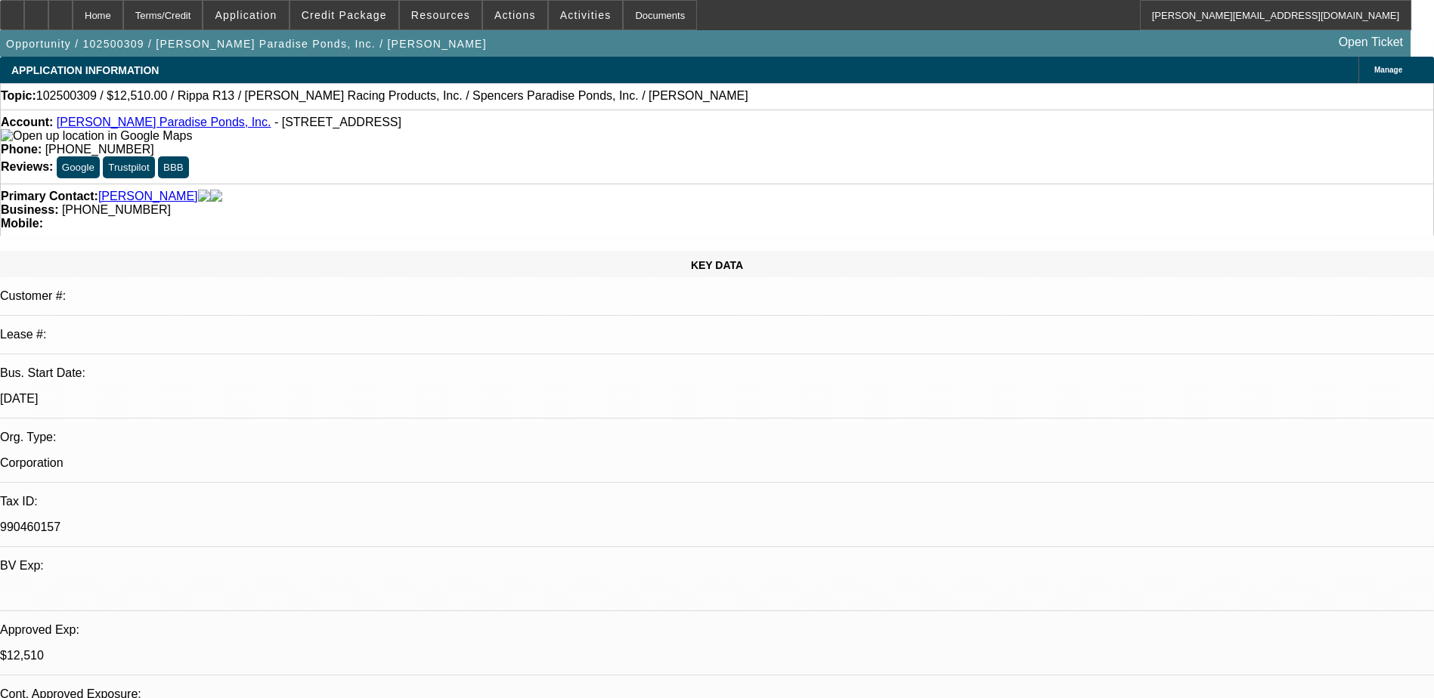
select select "0.1"
select select "2"
select select "0.1"
select select "2"
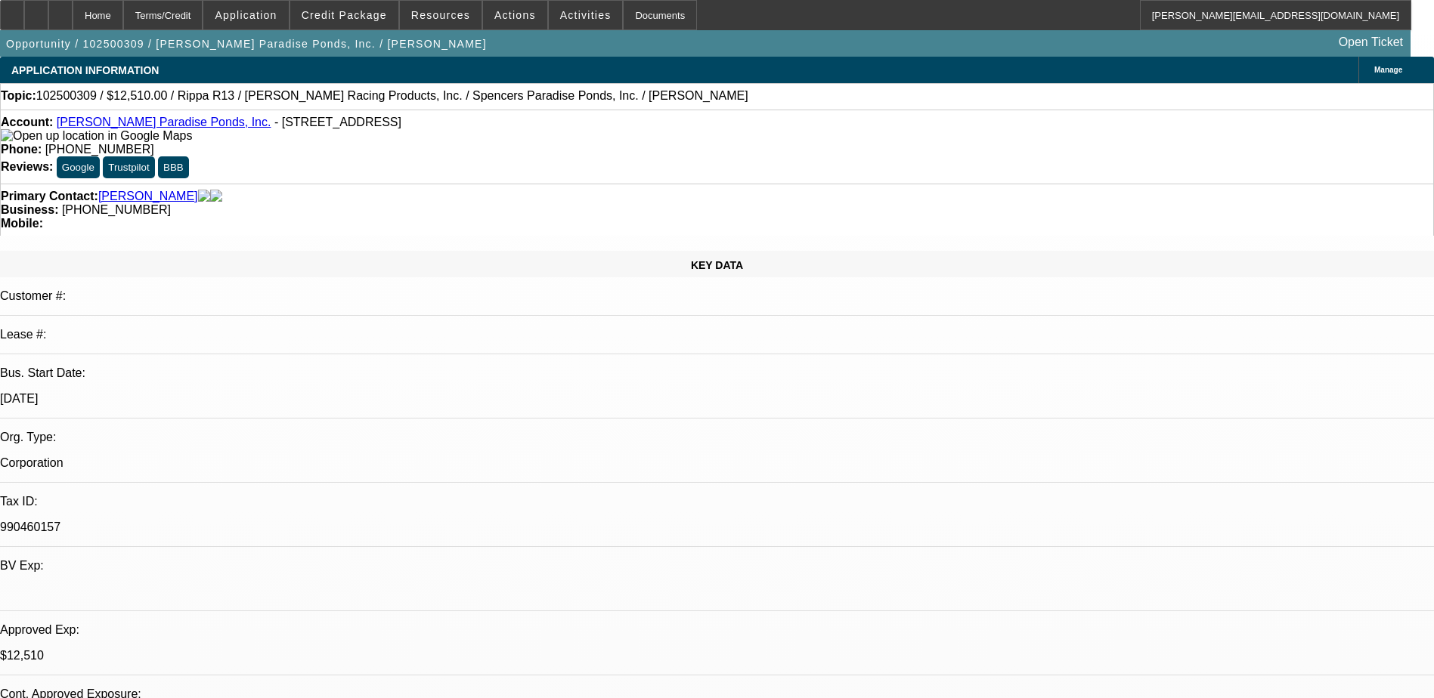
select select "0.1"
select select "2"
select select "0.1"
select select "1"
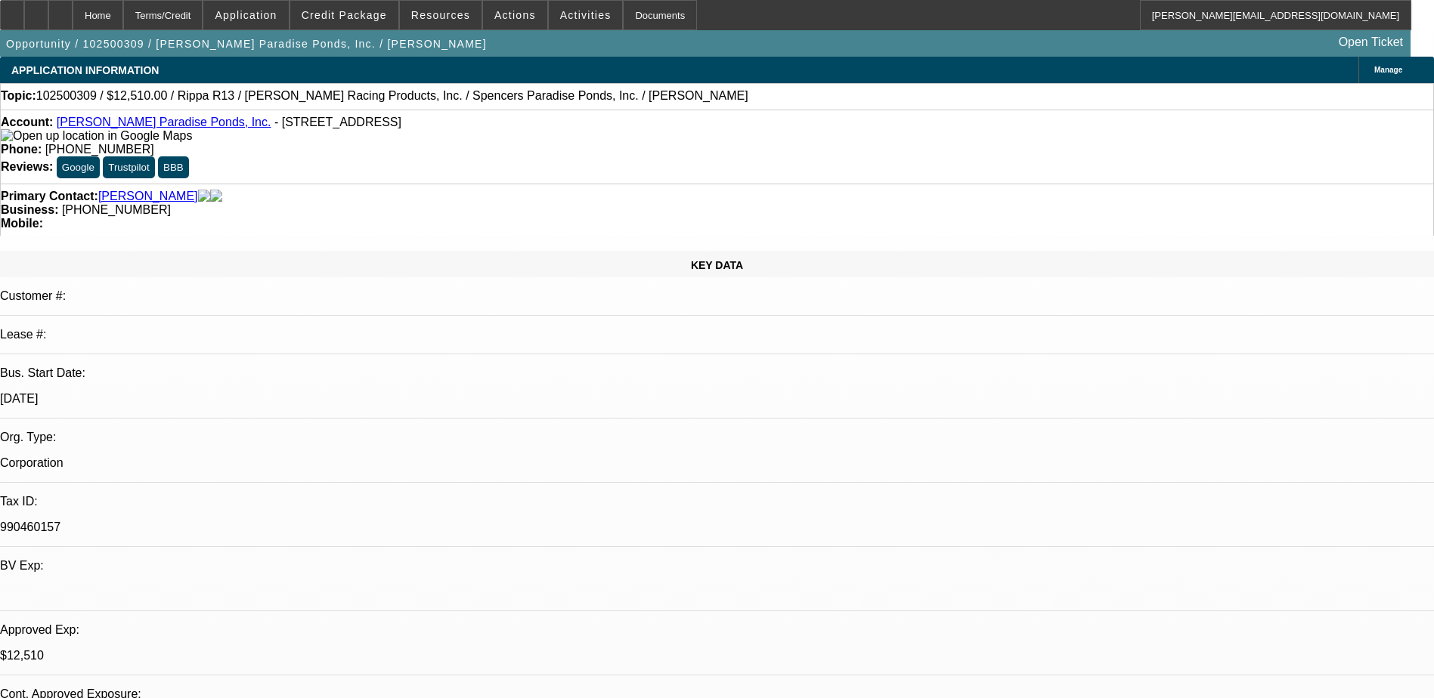
select select "2"
select select "4"
select select "1"
select select "2"
select select "4"
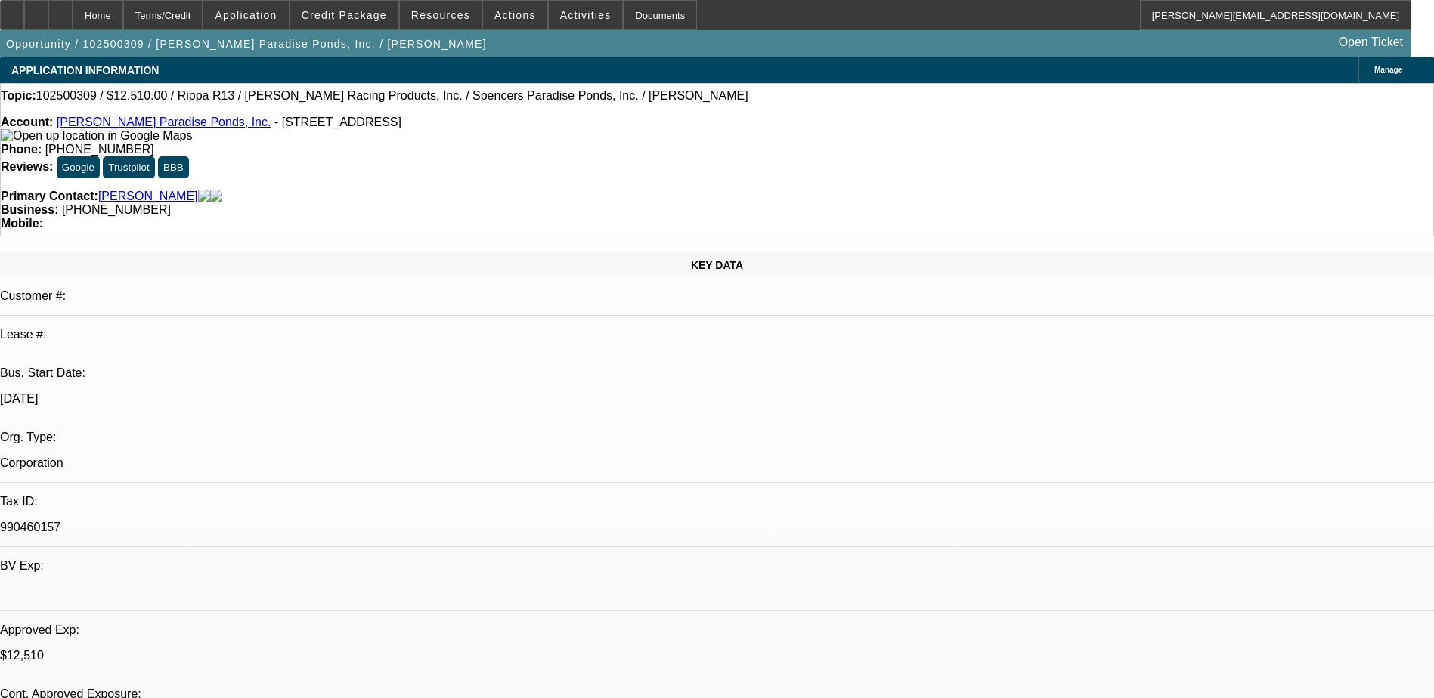
select select "1"
select select "2"
select select "4"
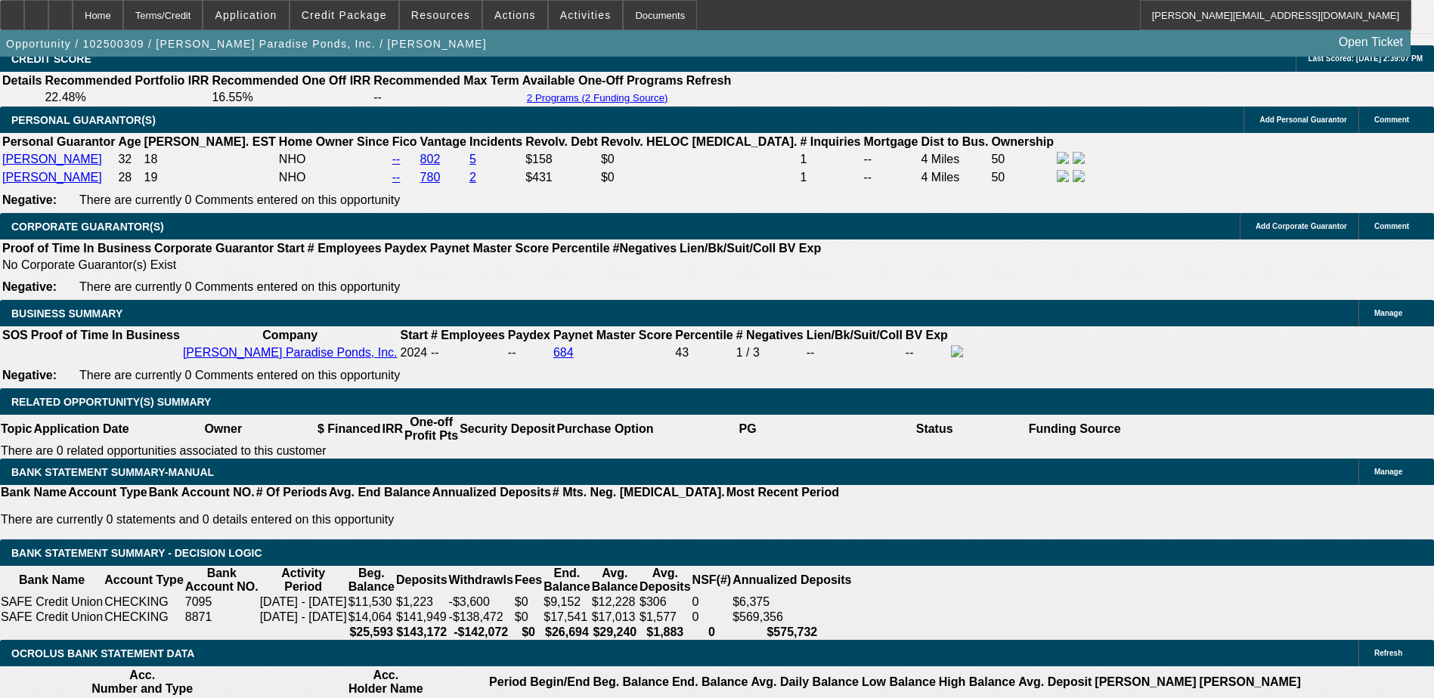
scroll to position [2140, 0]
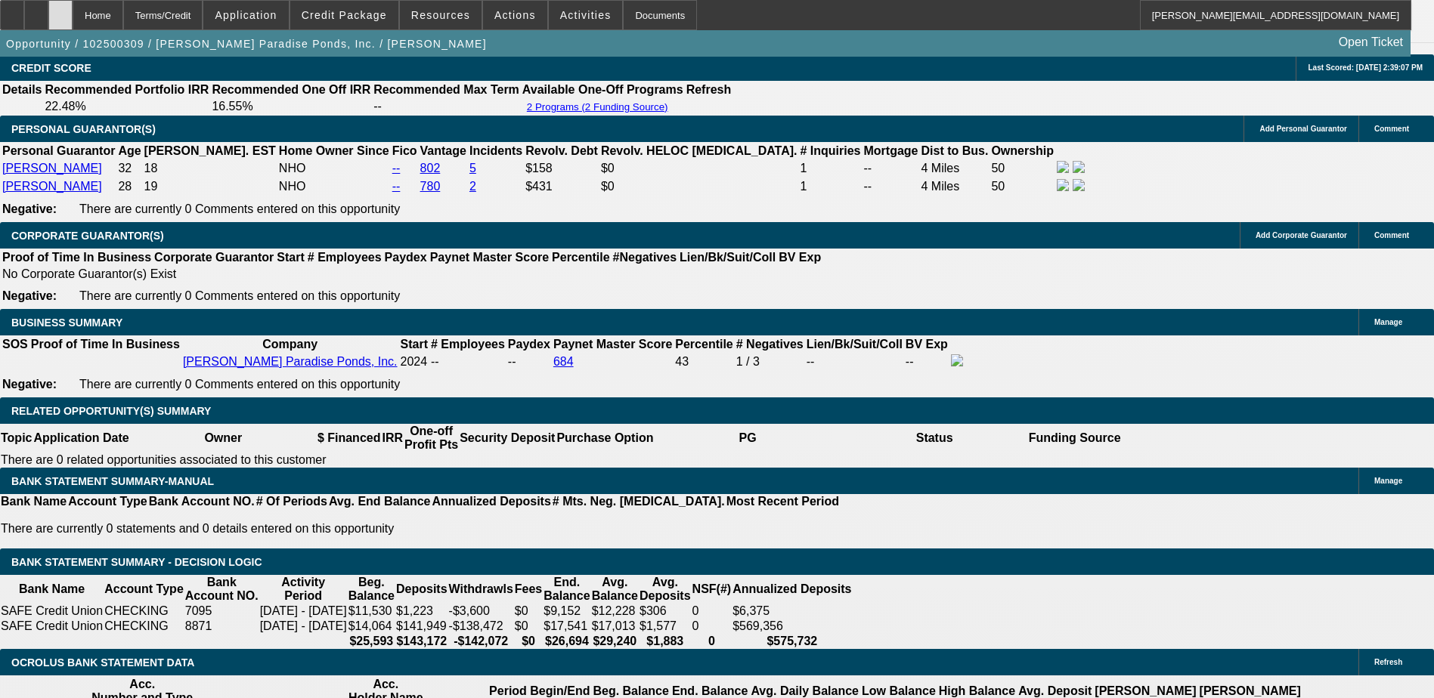
click at [73, 12] on div at bounding box center [60, 15] width 24 height 30
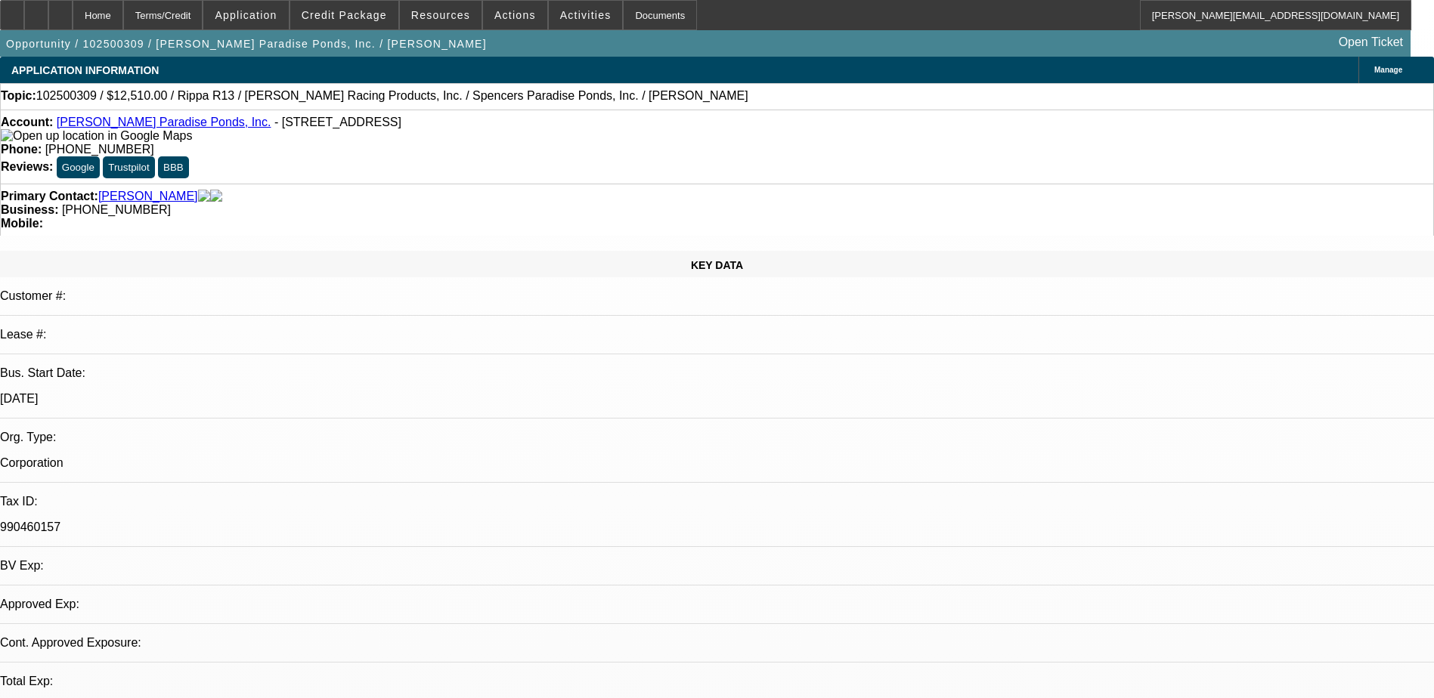
select select "0.1"
select select "2"
select select "0.1"
select select "4"
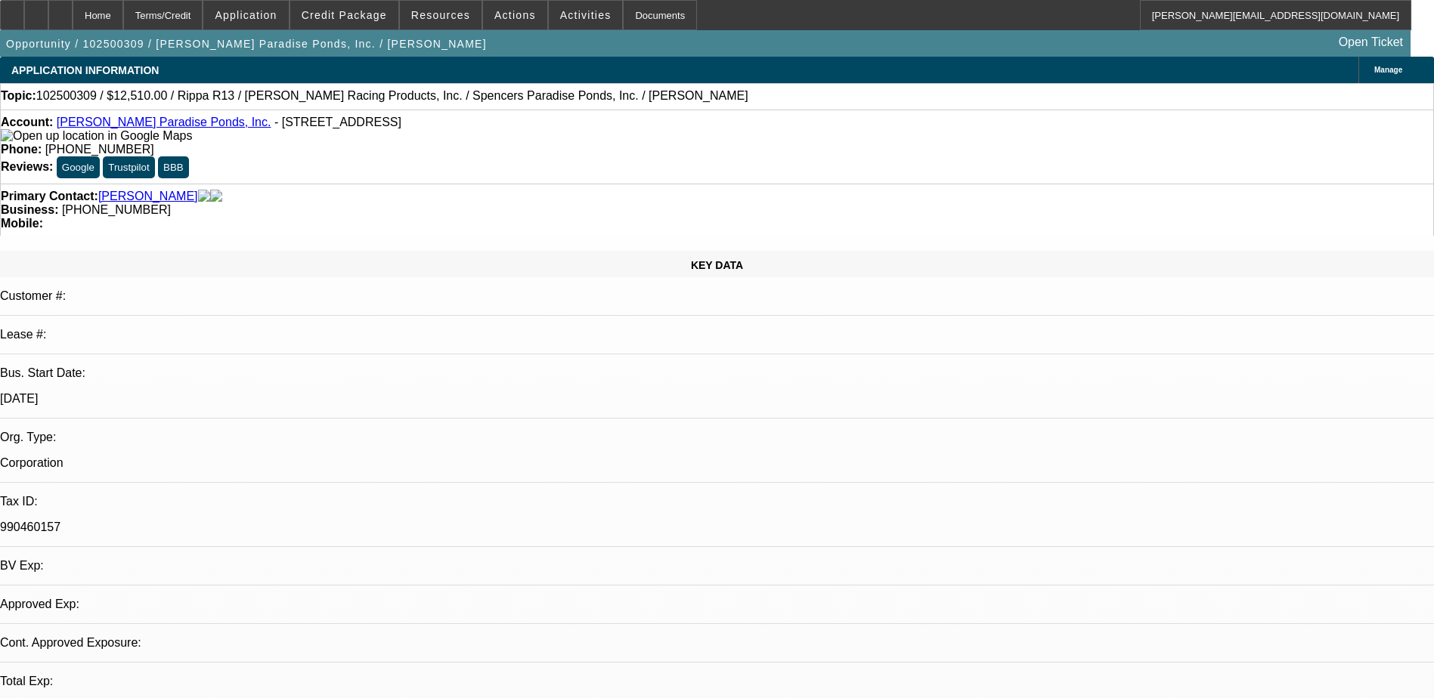
select select "0.1"
select select "2"
select select "0.1"
select select "4"
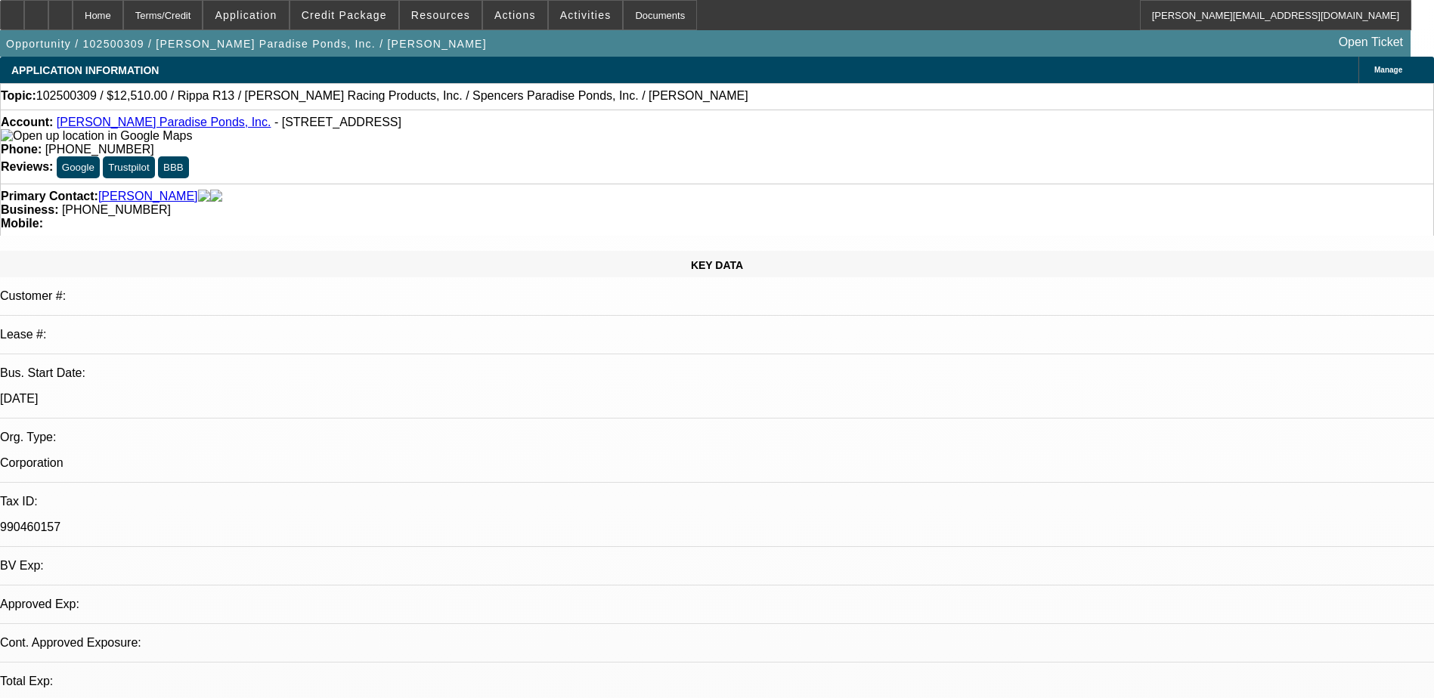
select select "0.1"
select select "2"
select select "0.1"
select select "4"
